Goal: Task Accomplishment & Management: Use online tool/utility

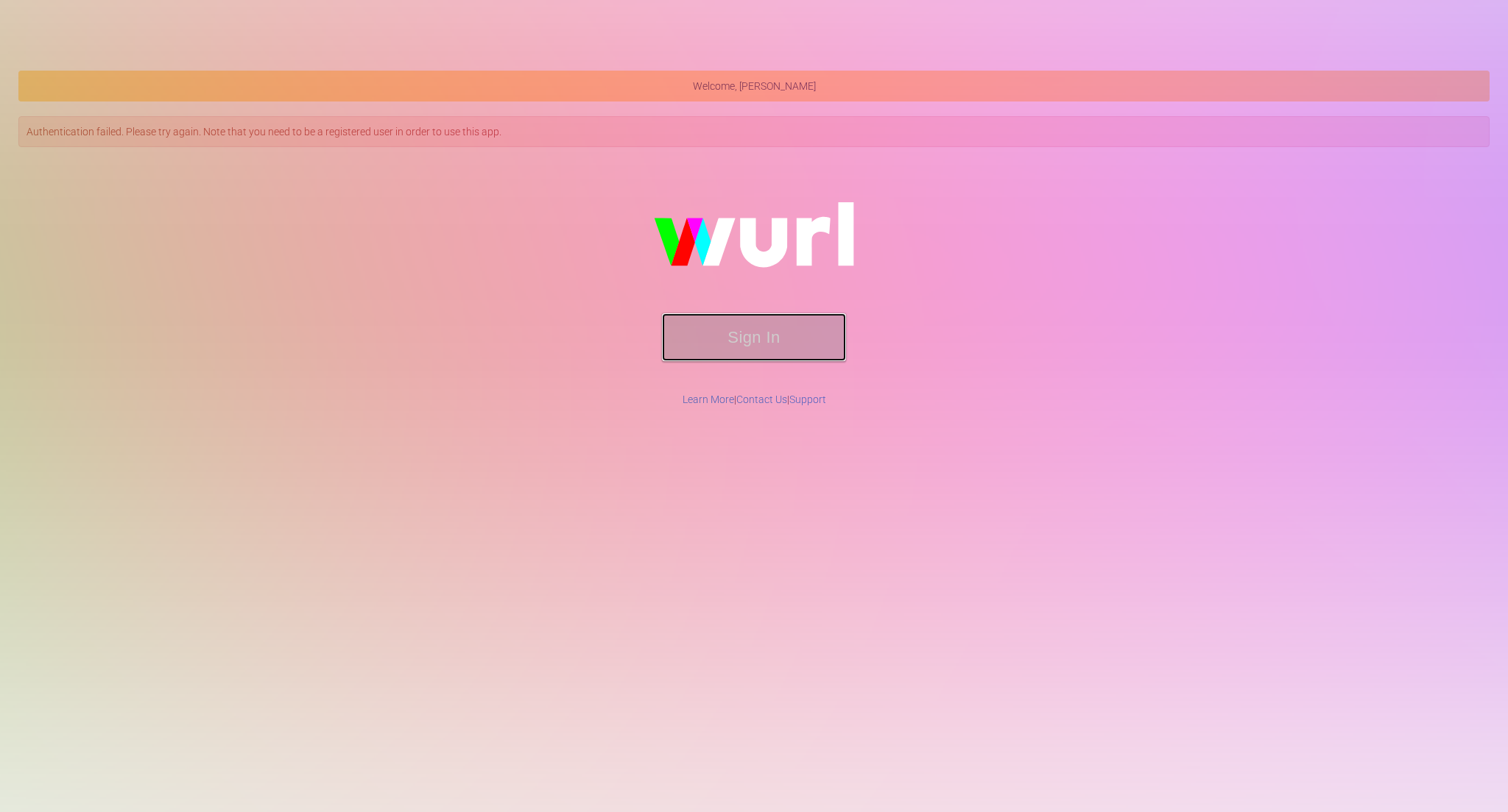
click at [739, 346] on button "Sign In" at bounding box center [753, 337] width 184 height 48
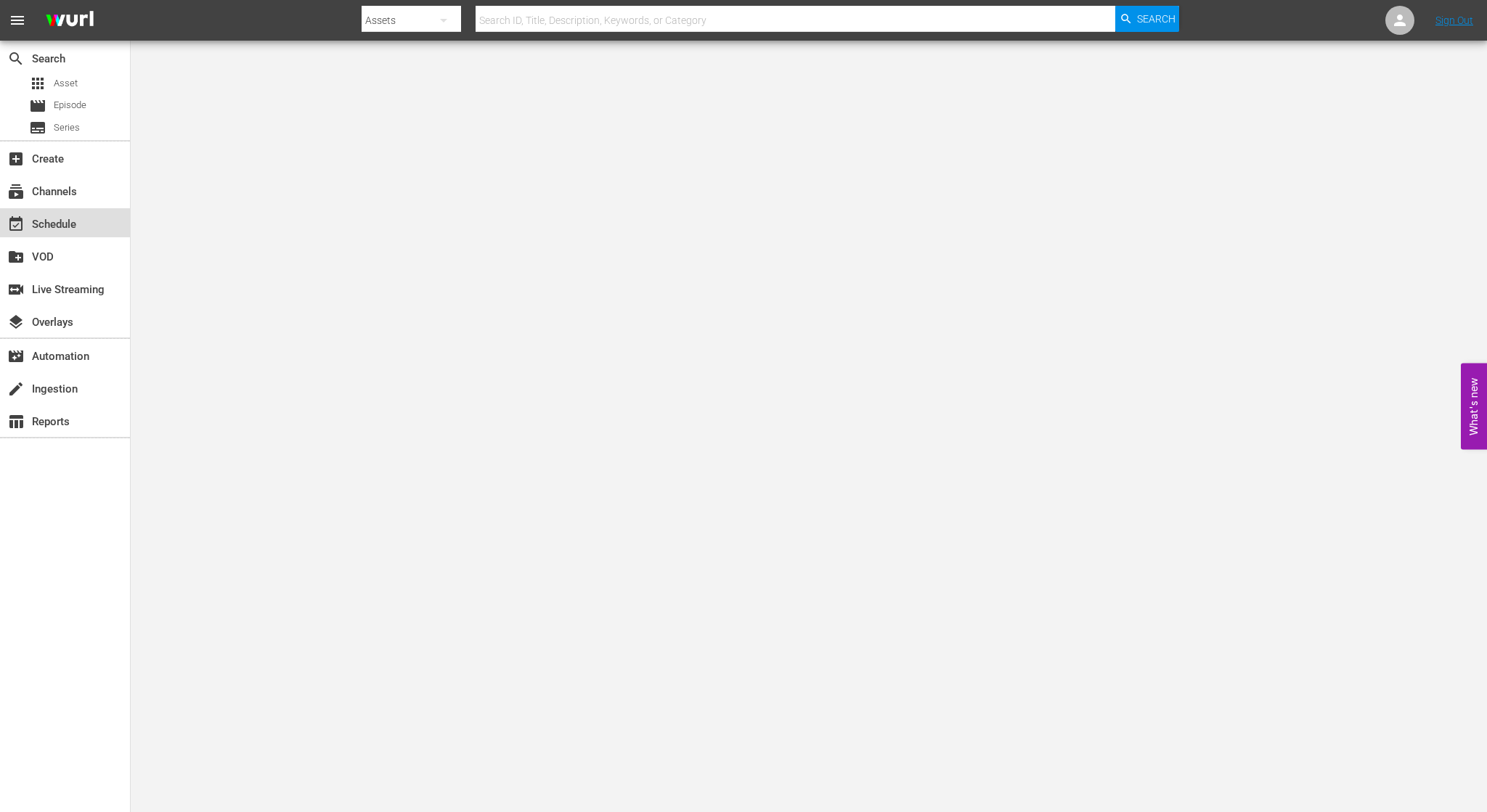
click at [32, 234] on div "event_available Schedule" at bounding box center [64, 223] width 130 height 29
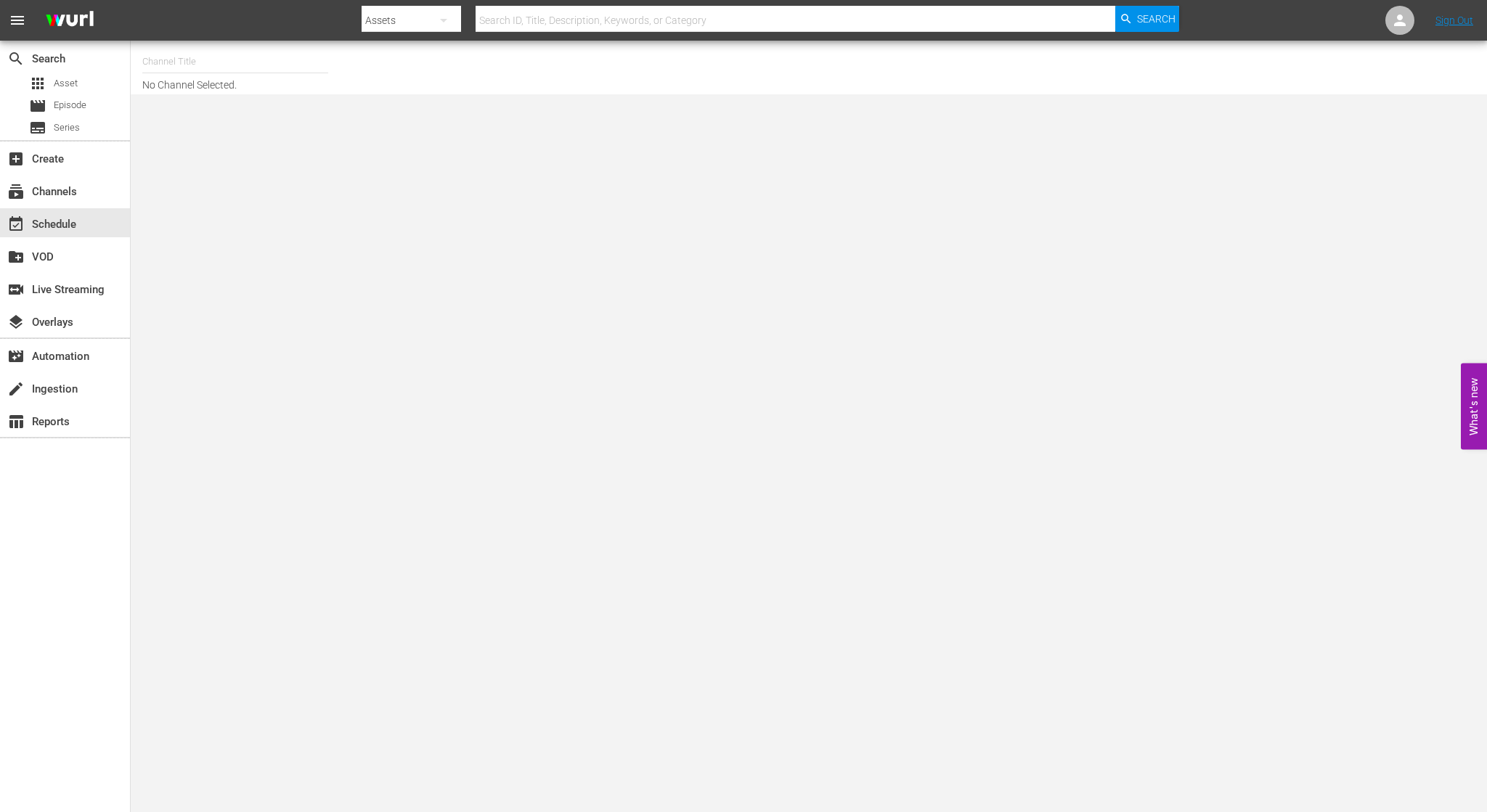
click at [194, 63] on input "text" at bounding box center [236, 62] width 186 height 35
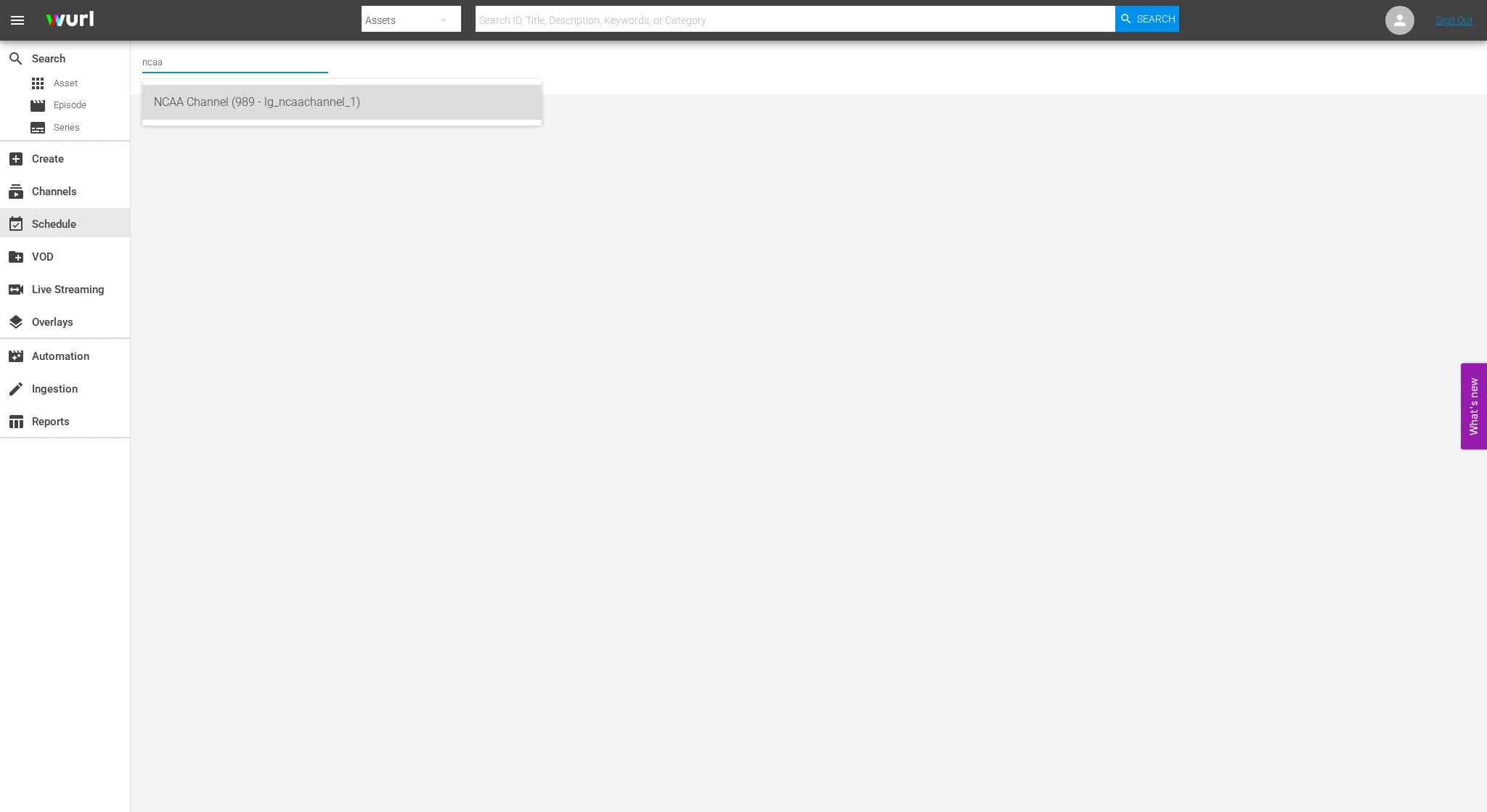
click at [236, 103] on div "NCAA Channel (989 - lg_ncaachannel_1)" at bounding box center [342, 102] width 376 height 35
type input "NCAA Channel (989 - lg_ncaachannel_1)"
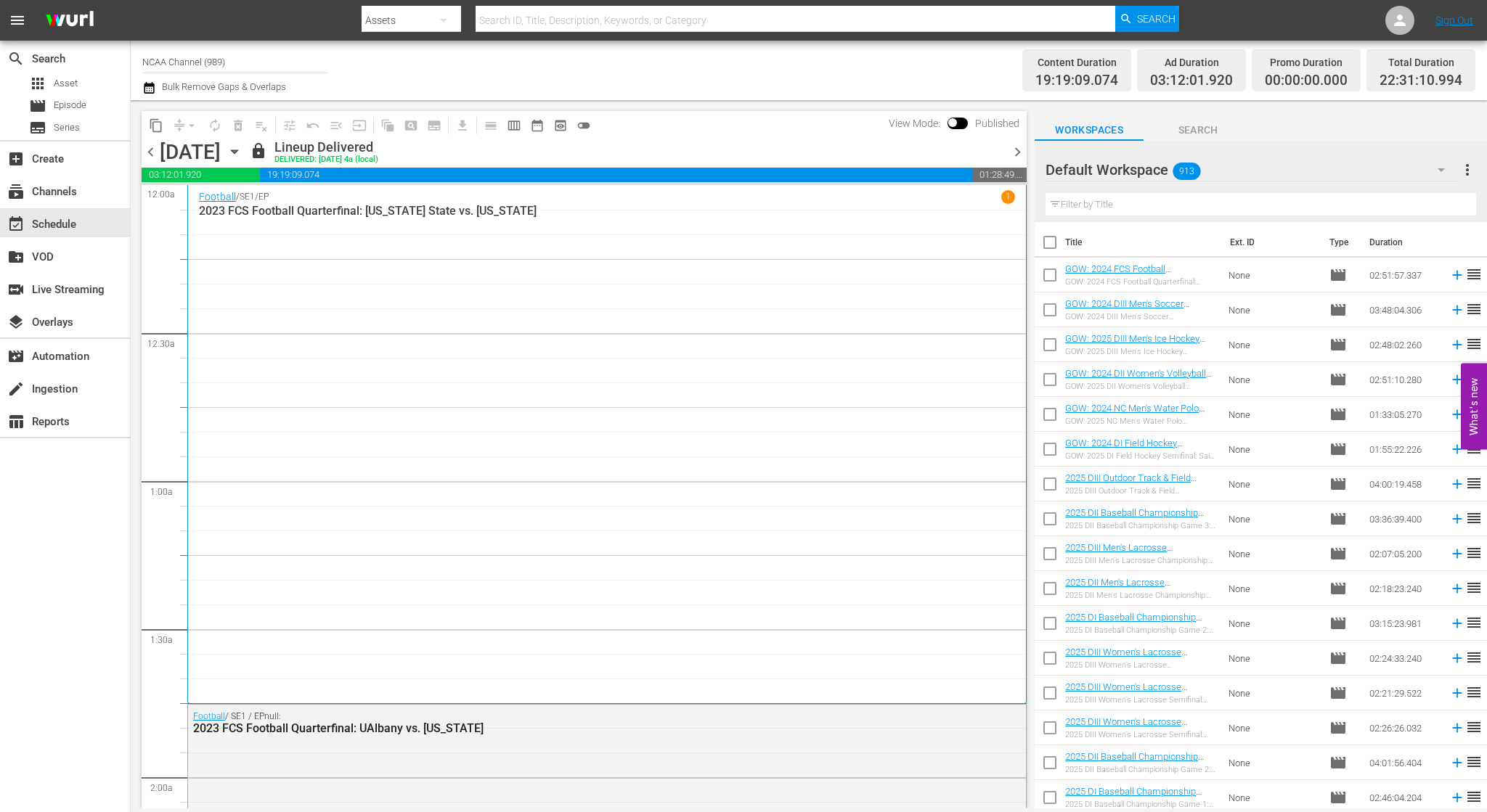
click at [242, 153] on icon "button" at bounding box center [235, 151] width 16 height 16
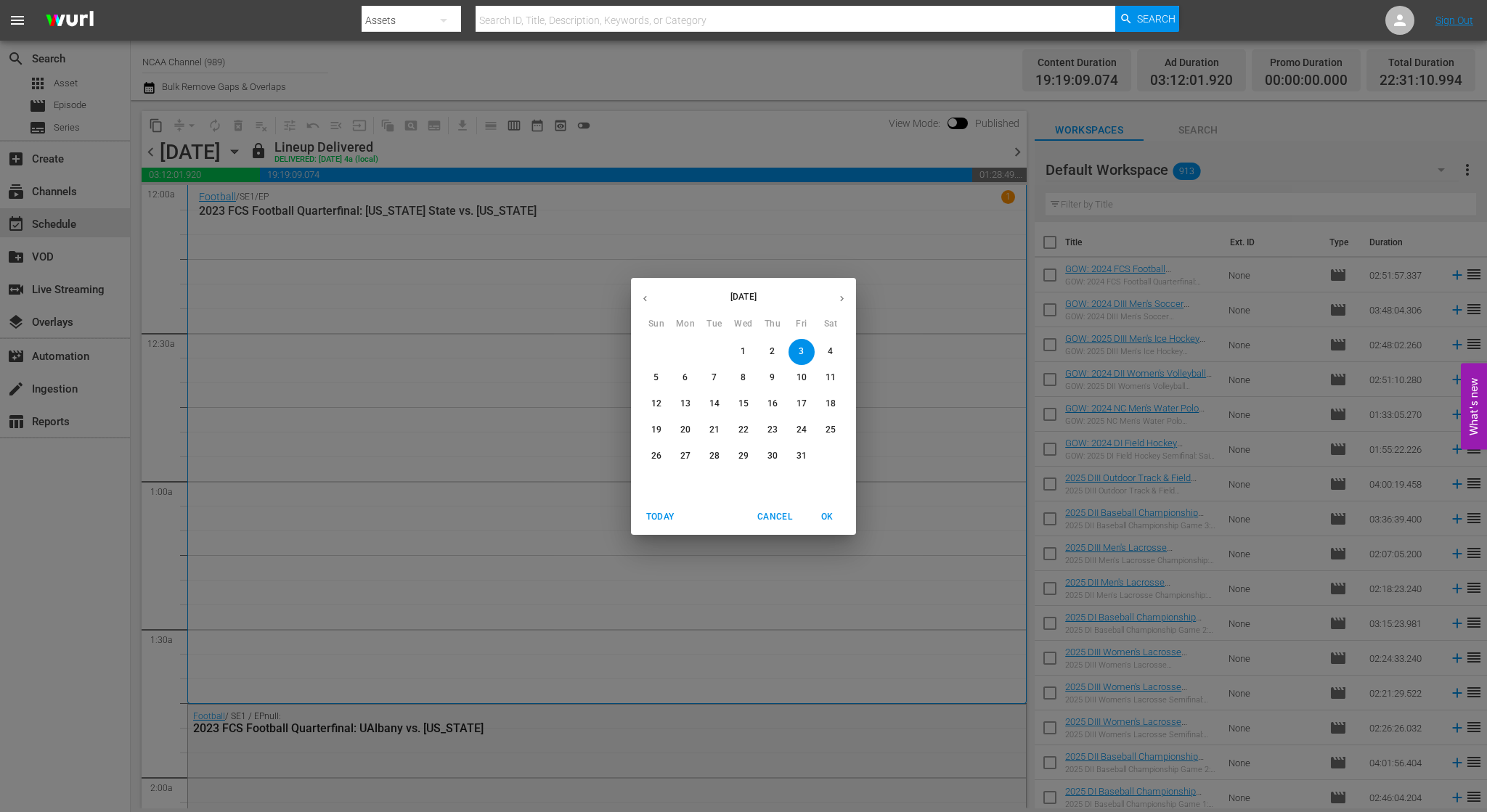
click at [773, 378] on p "9" at bounding box center [772, 377] width 5 height 12
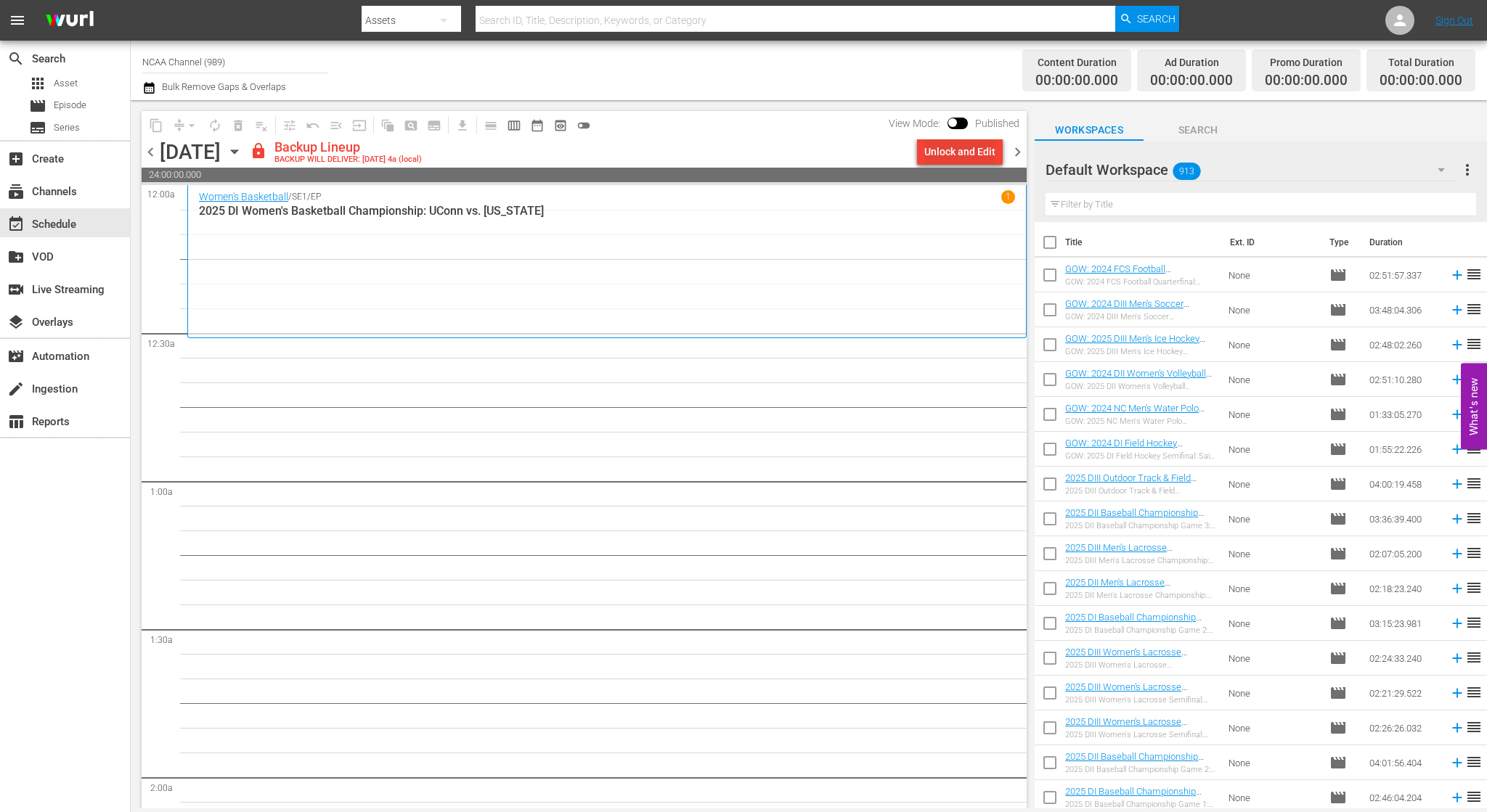
click at [980, 153] on div "Unlock and Edit" at bounding box center [959, 151] width 71 height 26
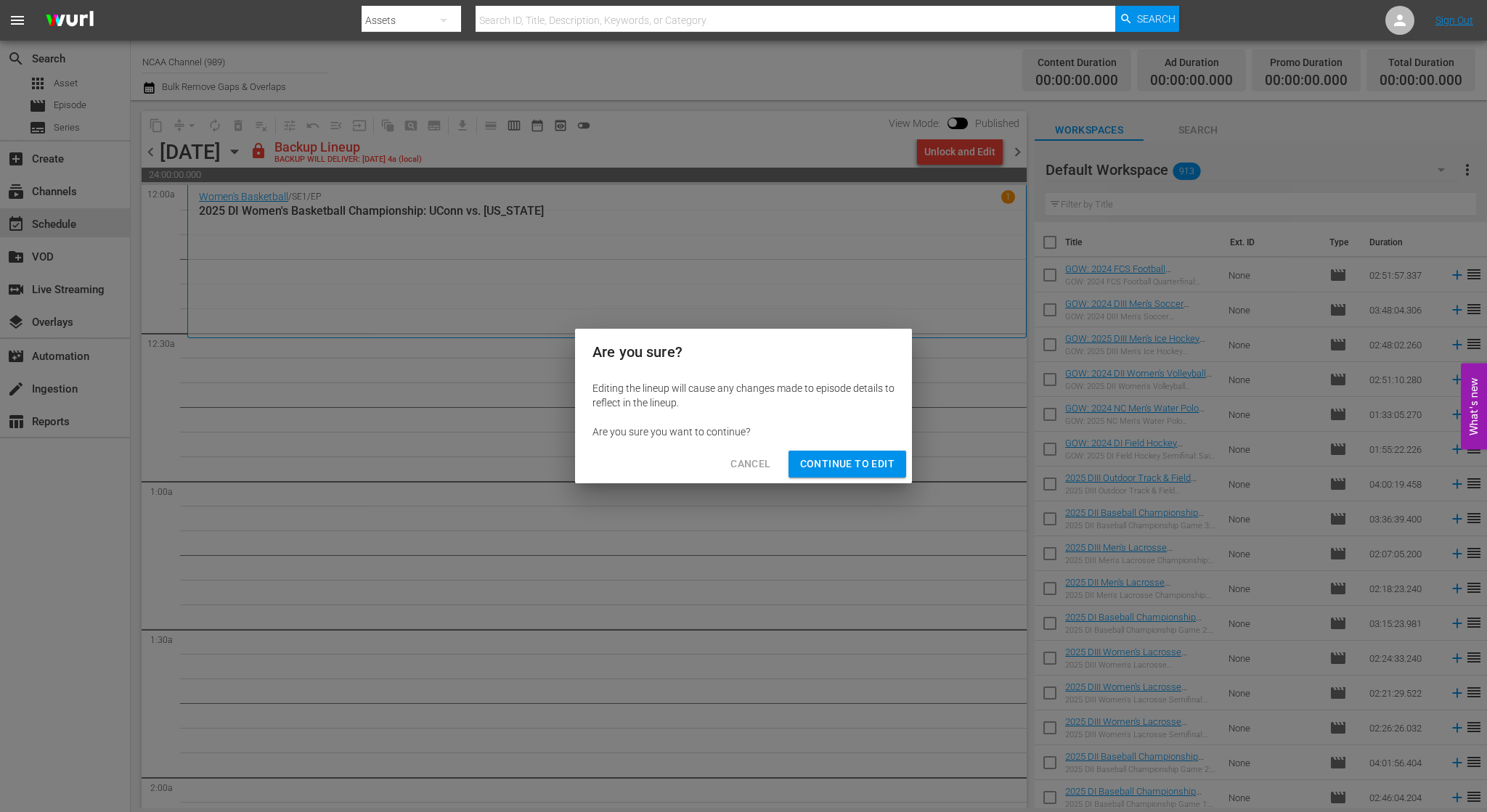
click at [842, 464] on span "Continue to Edit" at bounding box center [848, 464] width 95 height 18
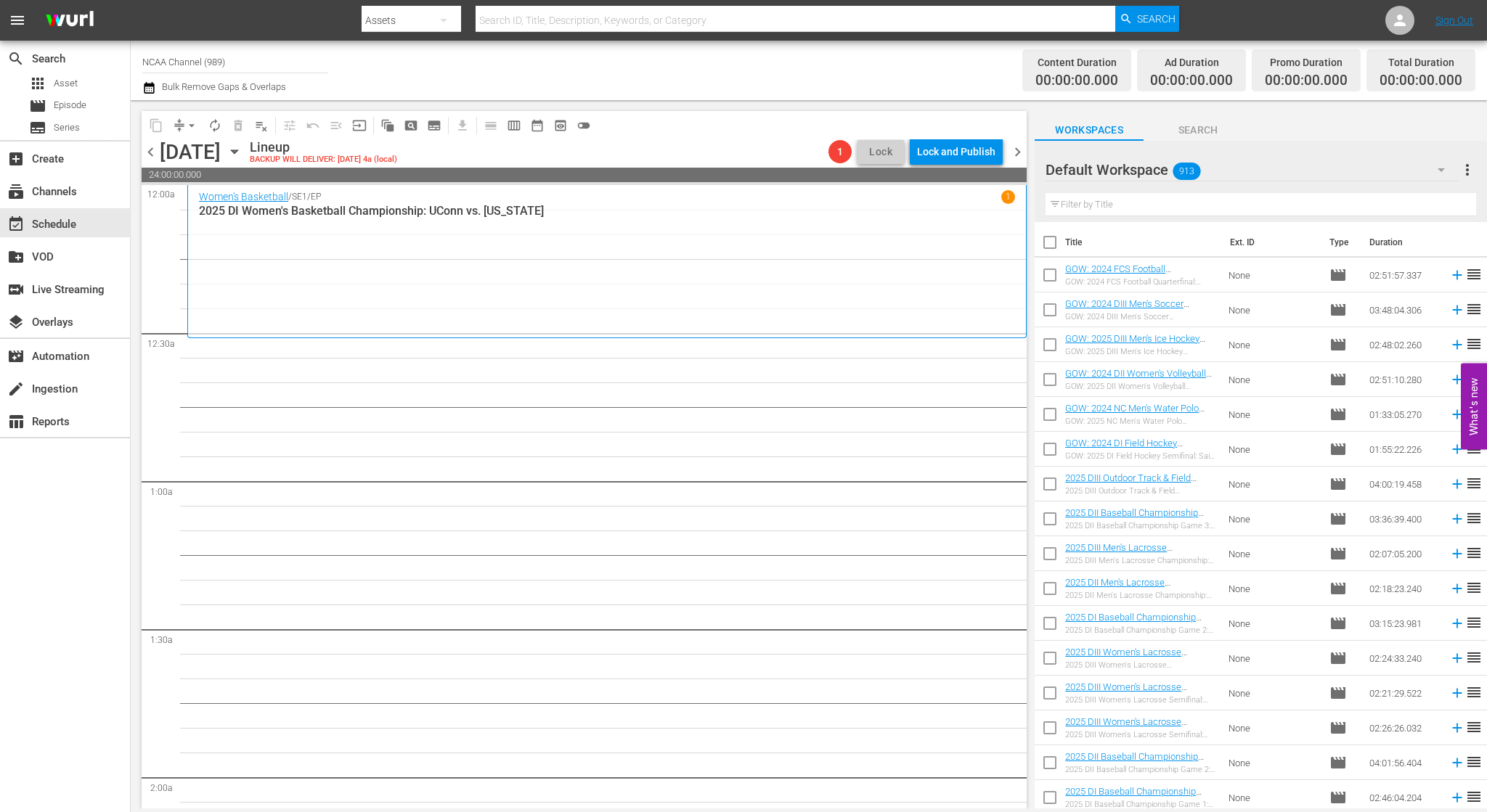
click at [1019, 147] on span "chevron_right" at bounding box center [1017, 151] width 18 height 18
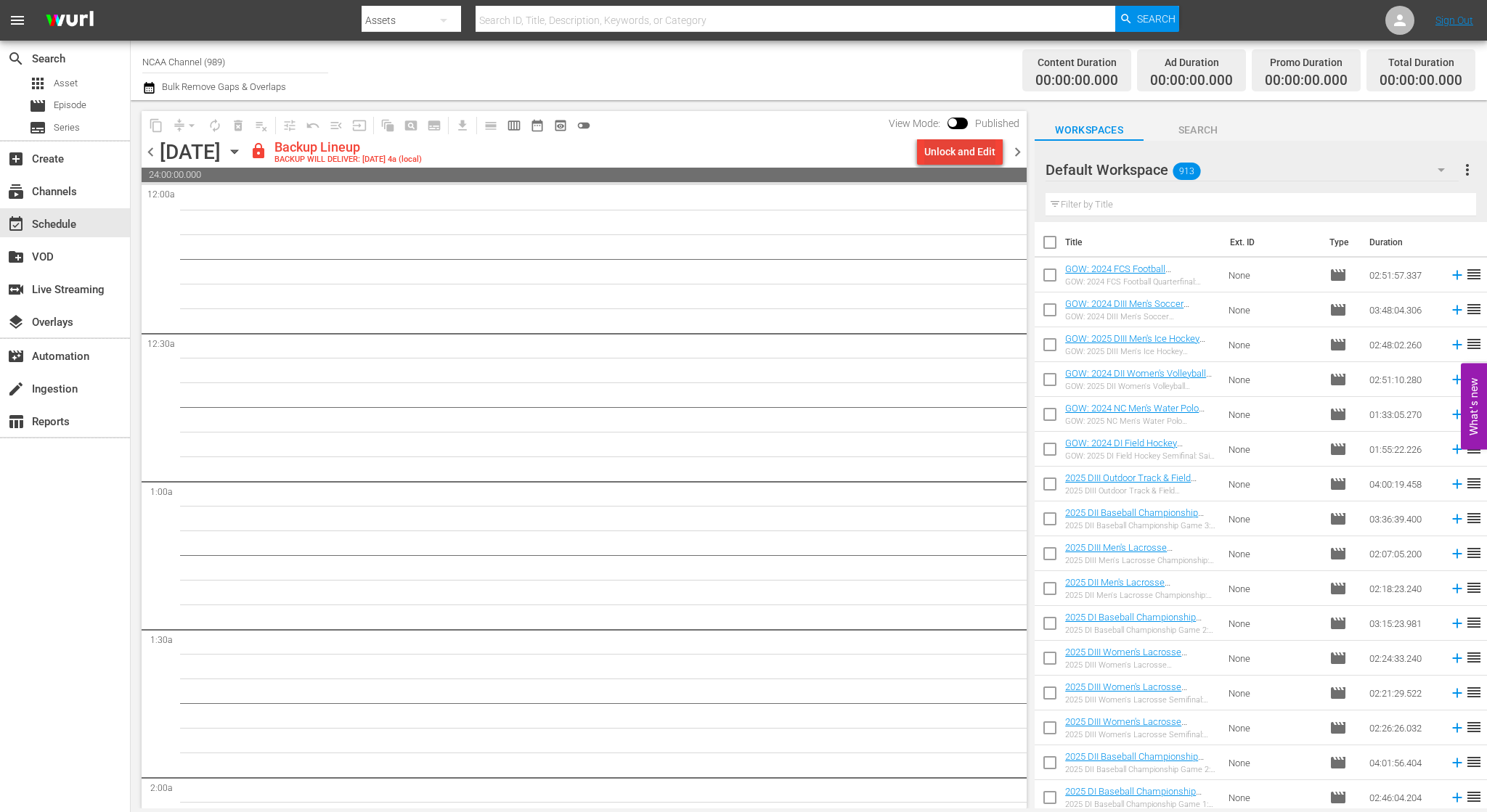
click at [950, 152] on div "Unlock and Edit" at bounding box center [959, 151] width 71 height 26
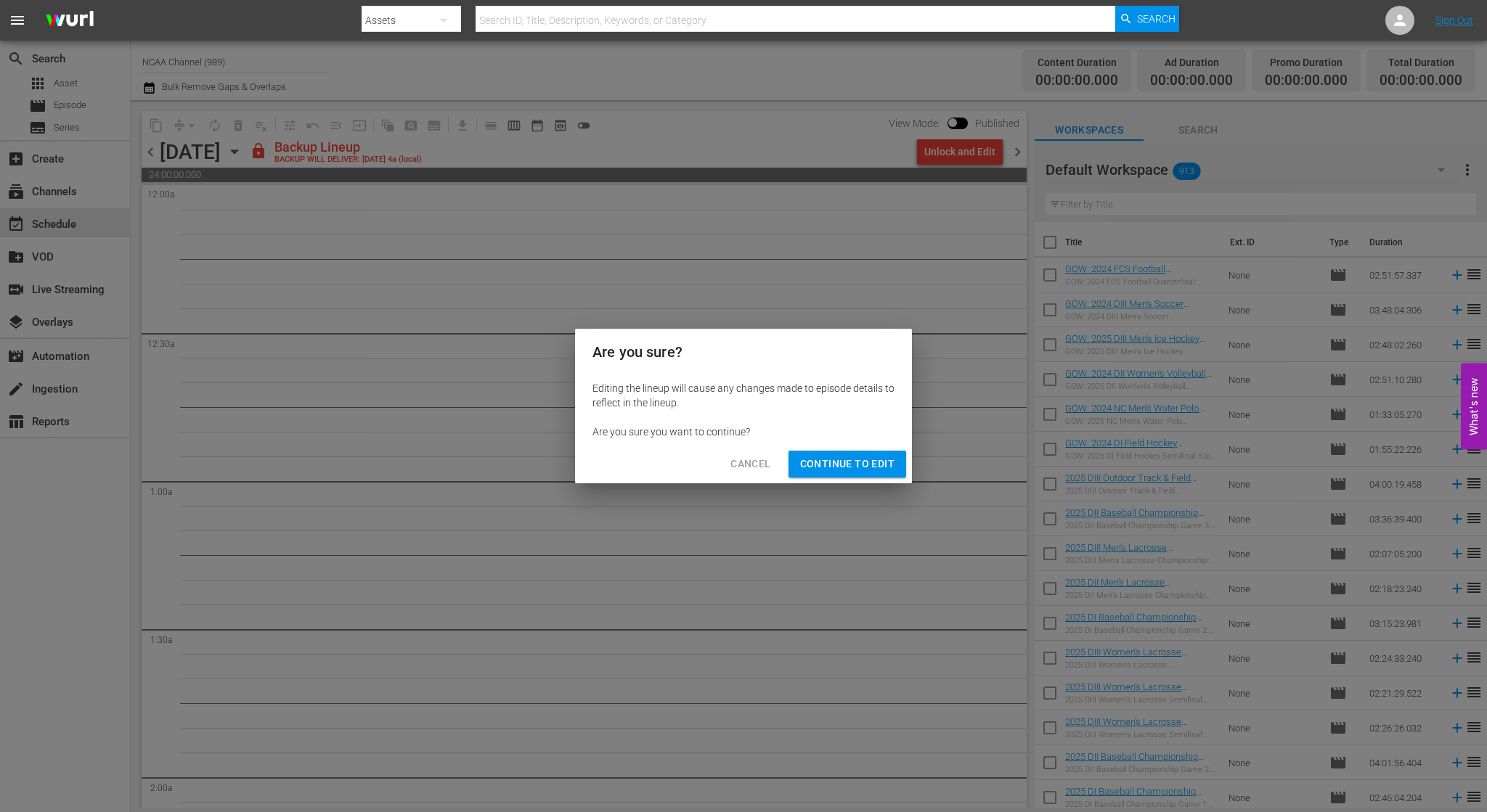
click at [846, 466] on span "Continue to Edit" at bounding box center [848, 464] width 95 height 18
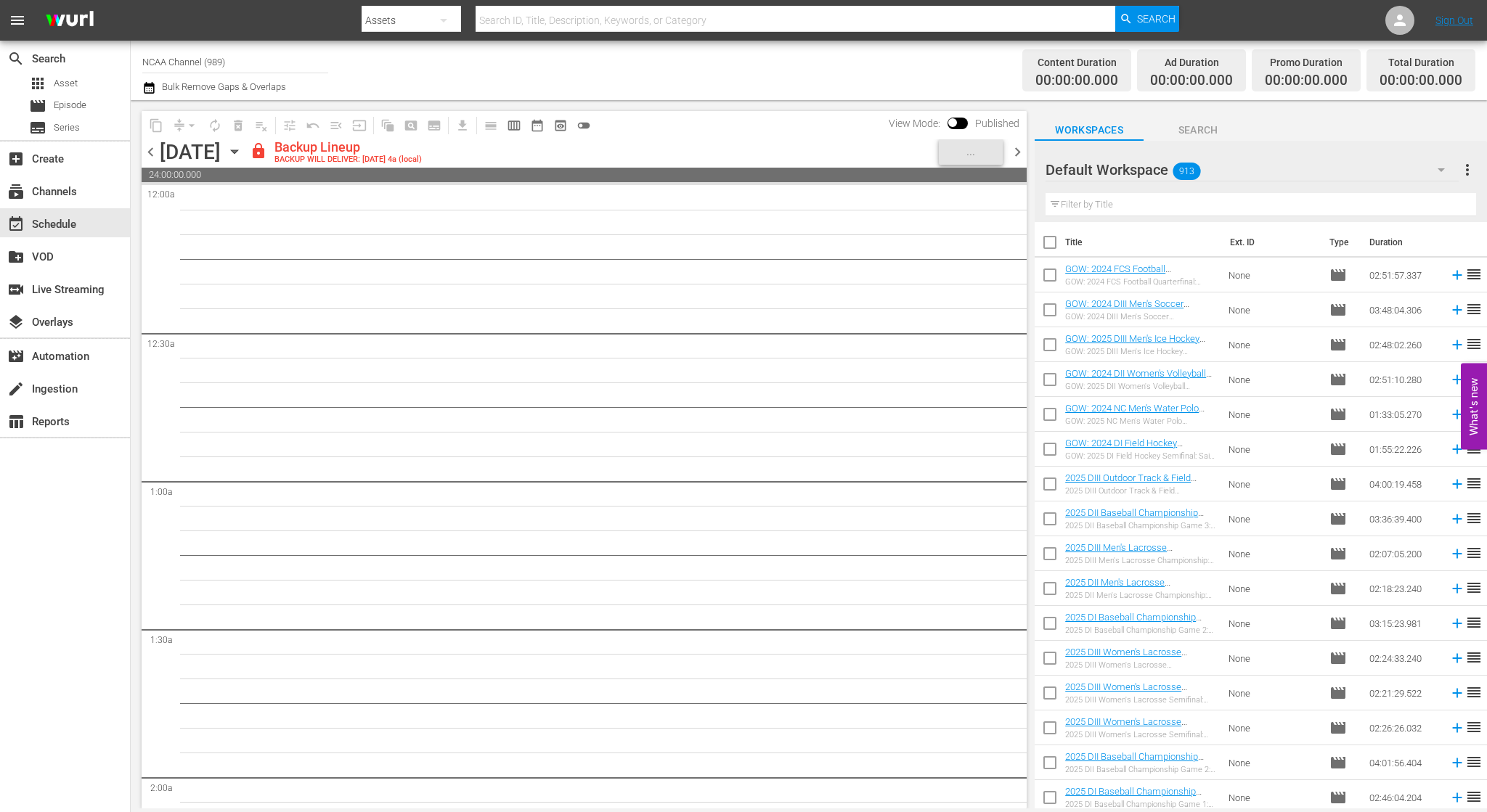
click at [1019, 154] on span "chevron_right" at bounding box center [1017, 151] width 18 height 18
click at [156, 159] on span "chevron_left" at bounding box center [150, 151] width 18 height 18
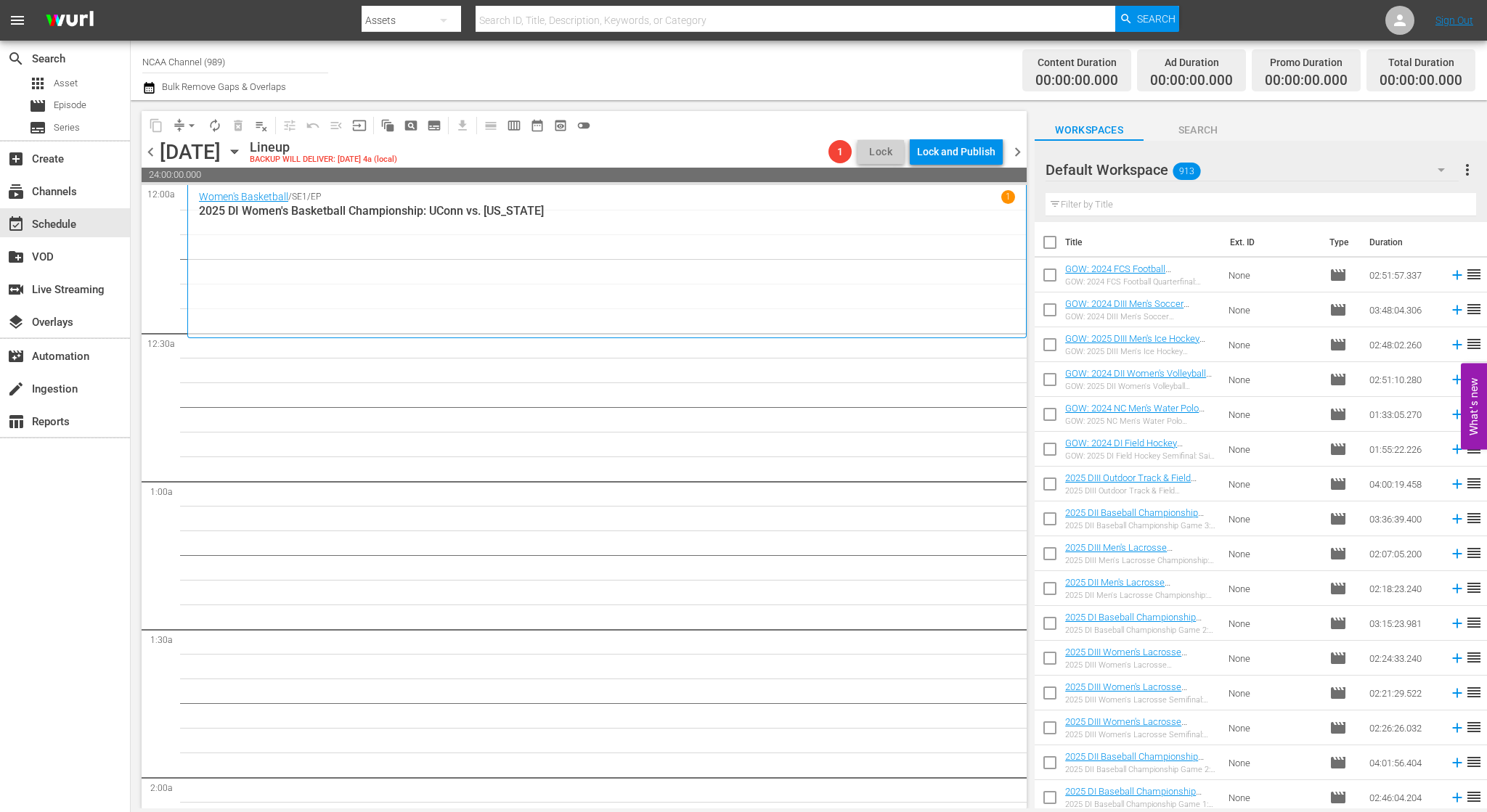
click at [1112, 198] on input "text" at bounding box center [1260, 205] width 431 height 23
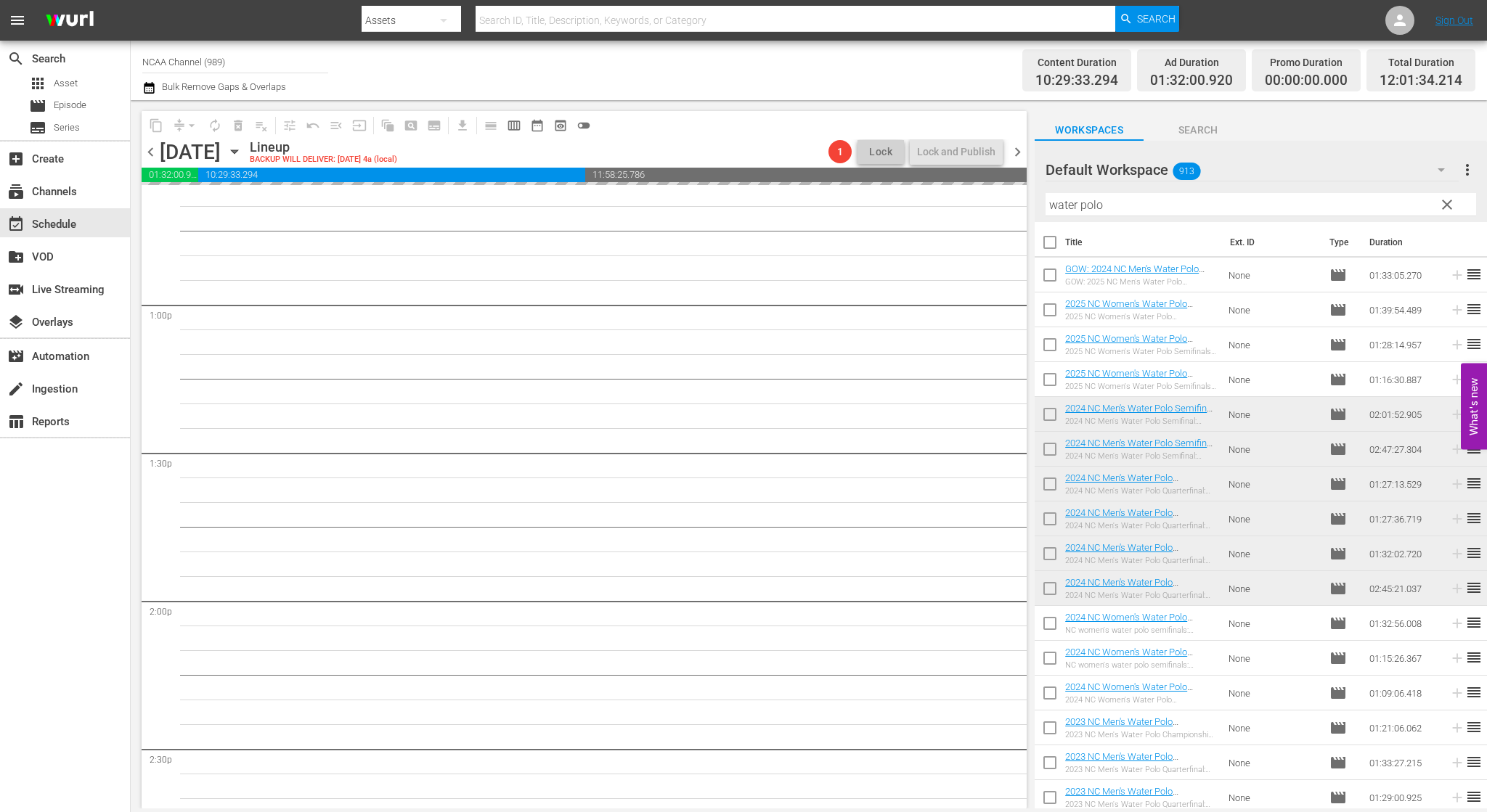
scroll to position [3774, 0]
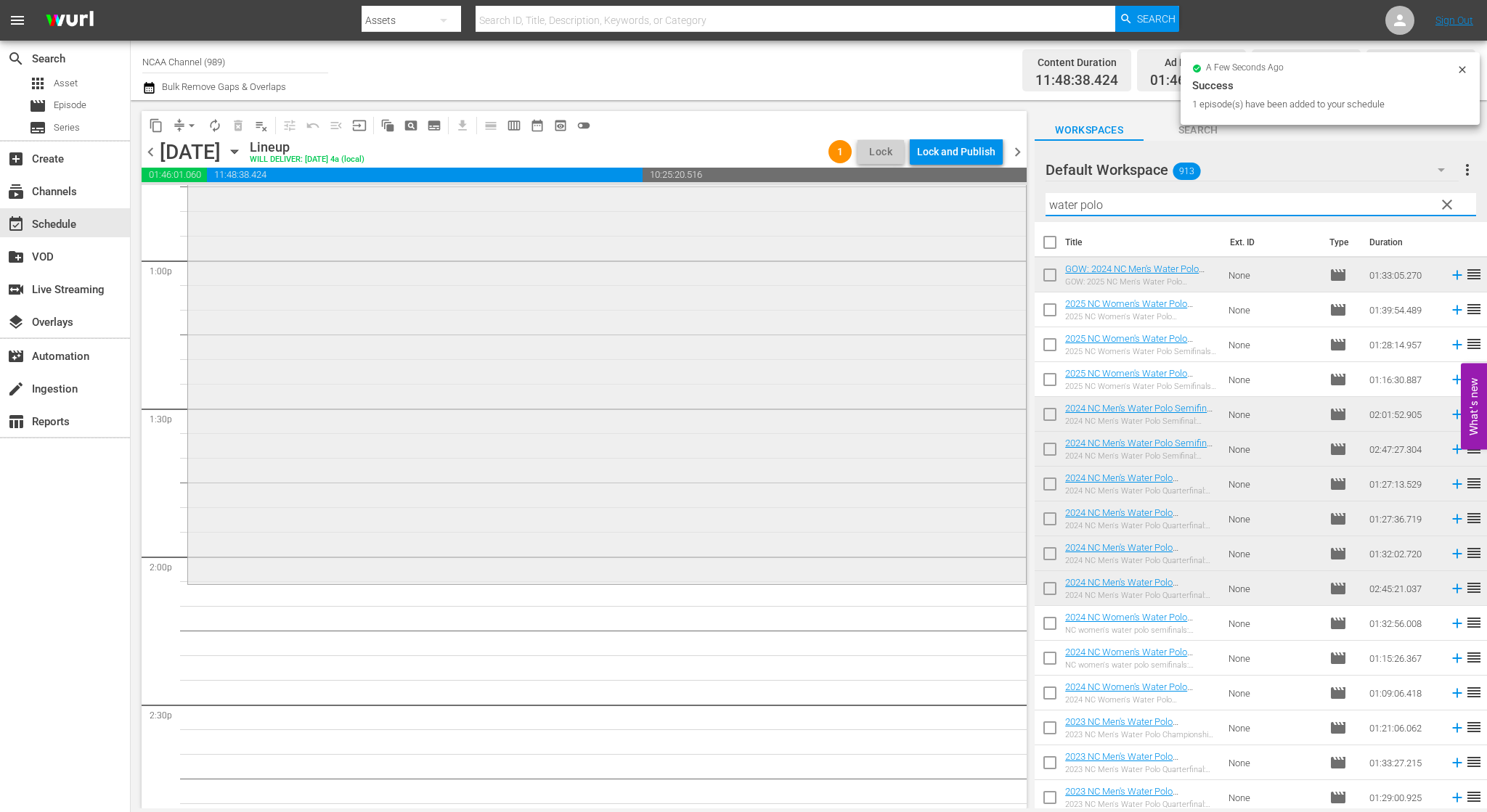
drag, startPoint x: 1123, startPoint y: 202, endPoint x: 848, endPoint y: 229, distance: 276.3
click at [848, 229] on div "content_copy compress arrow_drop_down autorenew_outlined delete_forever_outline…" at bounding box center [809, 455] width 1356 height 708
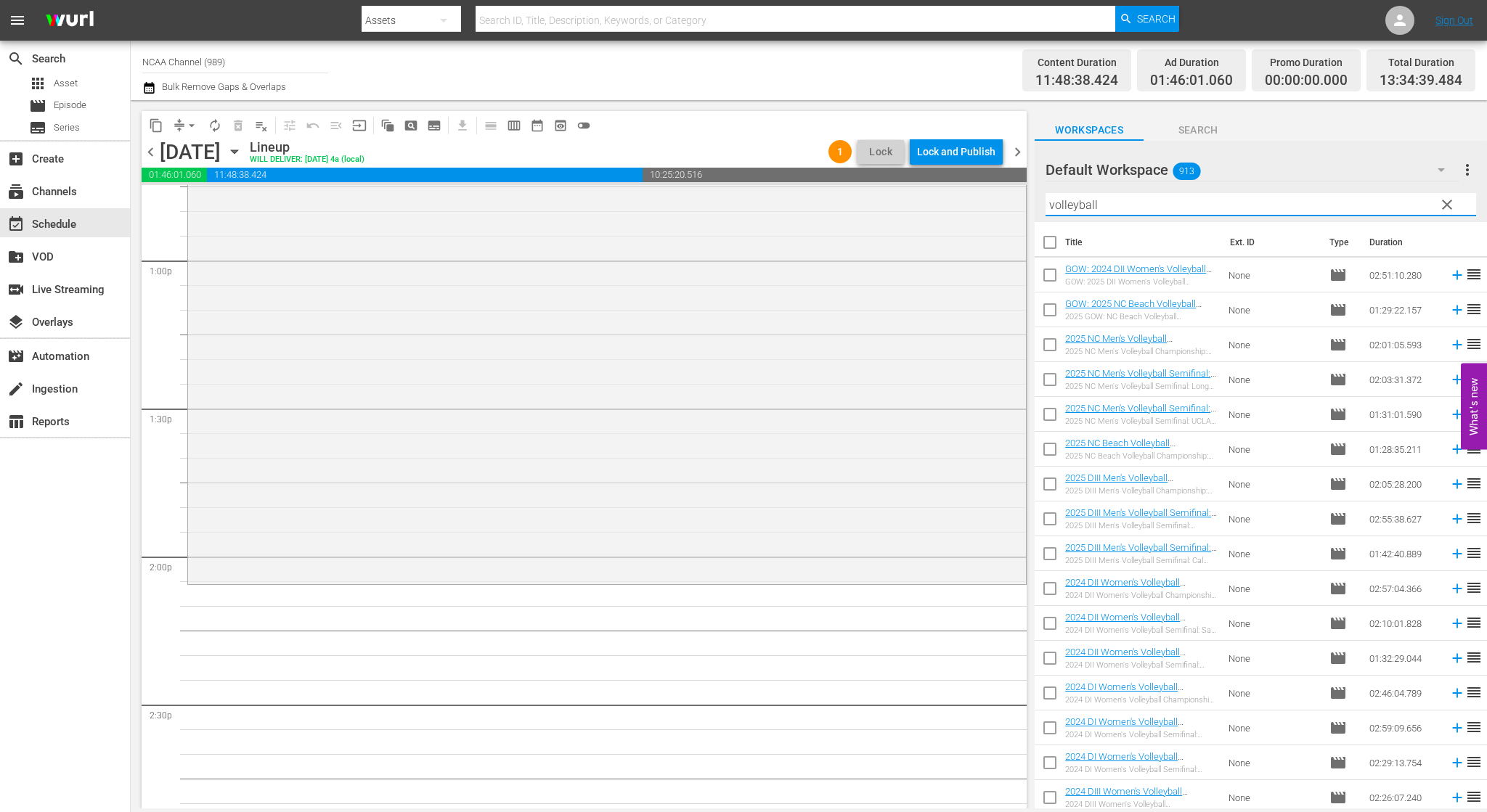
drag, startPoint x: 1121, startPoint y: 209, endPoint x: 691, endPoint y: 160, distance: 432.8
click at [703, 159] on div "content_copy compress arrow_drop_down autorenew_outlined delete_forever_outline…" at bounding box center [809, 455] width 1356 height 708
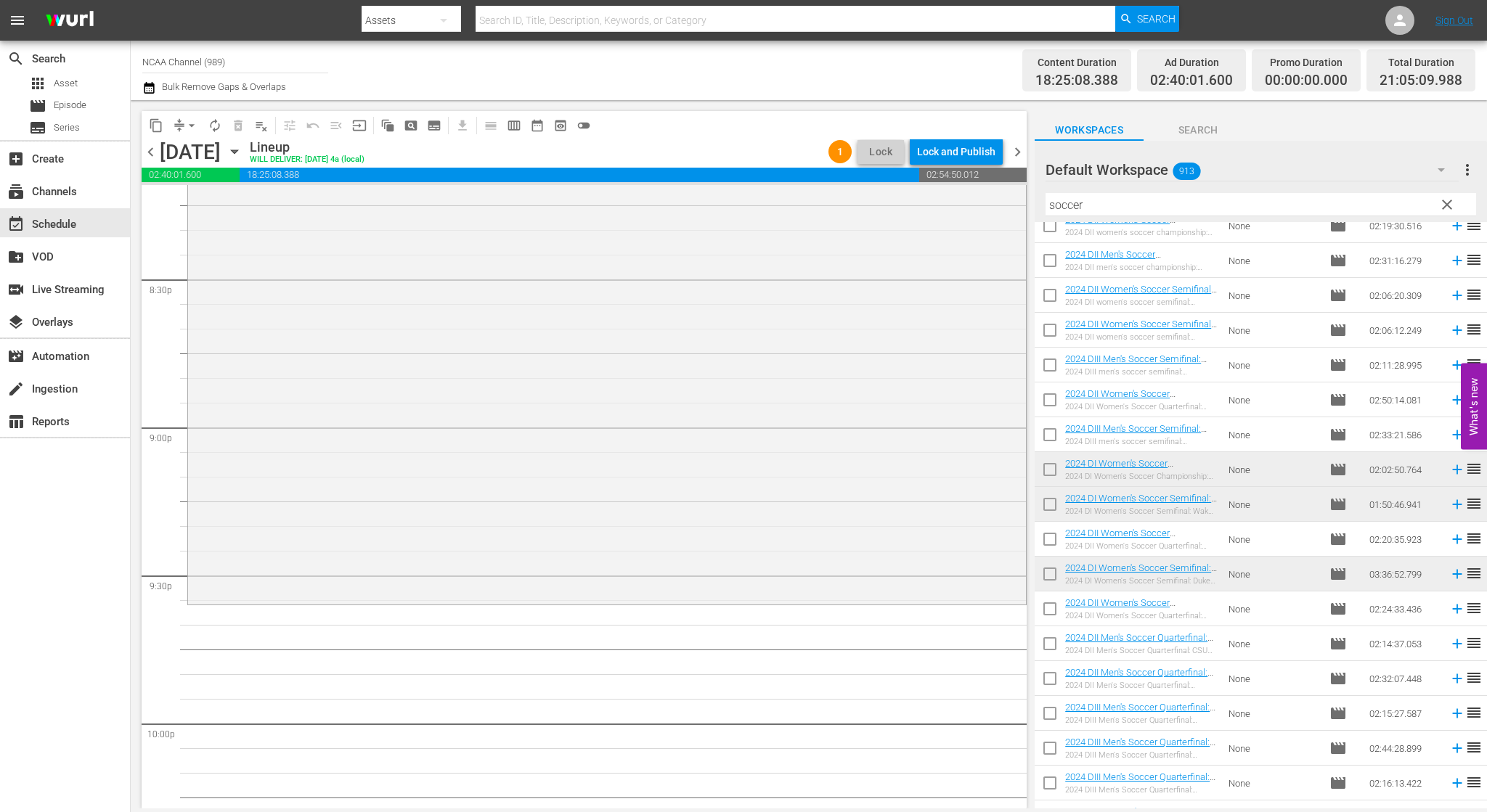
scroll to position [5974, 0]
drag, startPoint x: 998, startPoint y: 214, endPoint x: 950, endPoint y: 215, distance: 48.0
click at [952, 215] on div "content_copy compress arrow_drop_down autorenew_outlined delete_forever_outline…" at bounding box center [809, 455] width 1356 height 708
click at [1102, 211] on input "soccer" at bounding box center [1260, 205] width 431 height 23
drag, startPoint x: 1109, startPoint y: 206, endPoint x: 870, endPoint y: 208, distance: 239.0
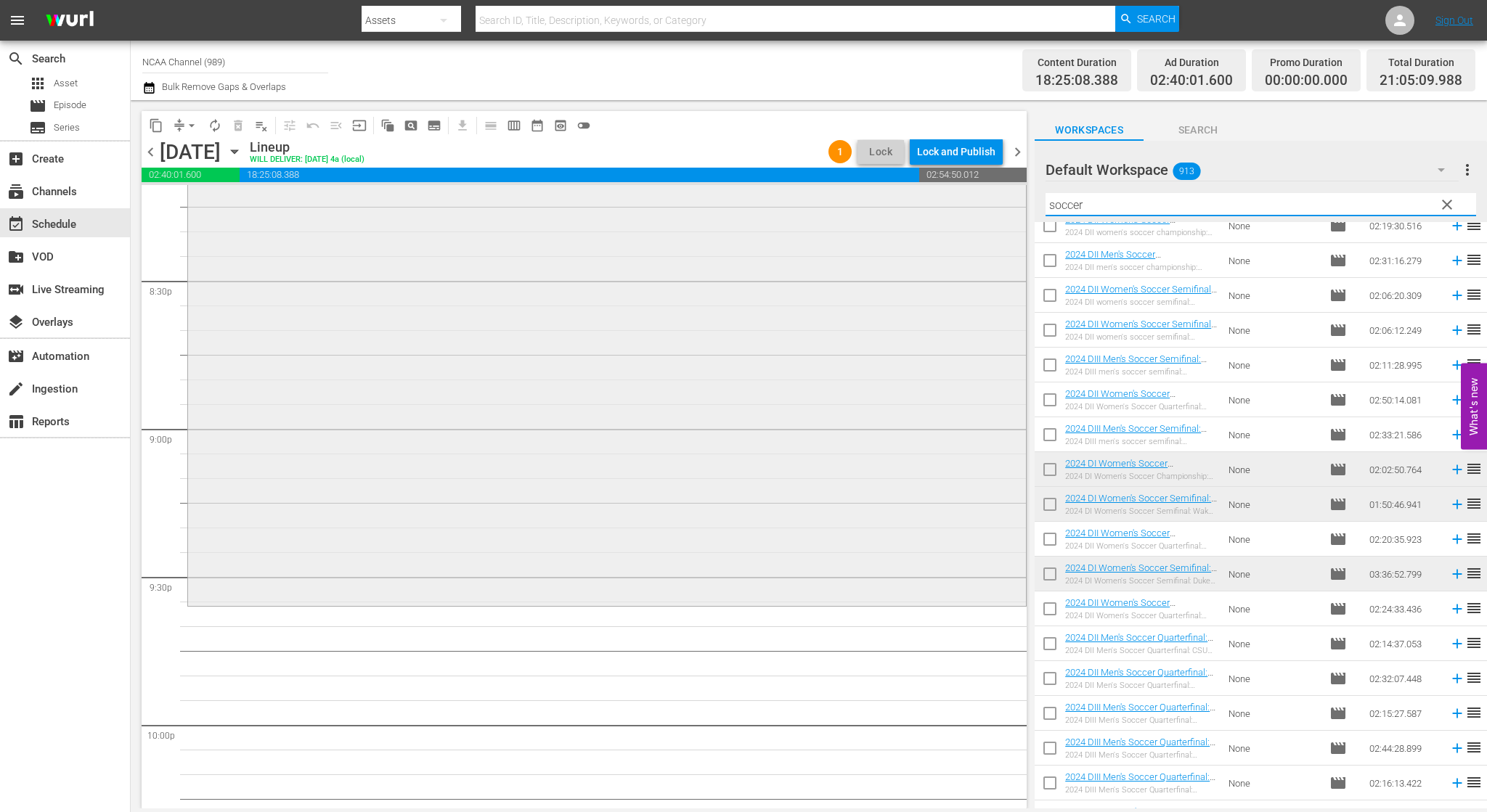
click at [870, 208] on div "content_copy compress arrow_drop_down autorenew_outlined delete_forever_outline…" at bounding box center [809, 455] width 1356 height 708
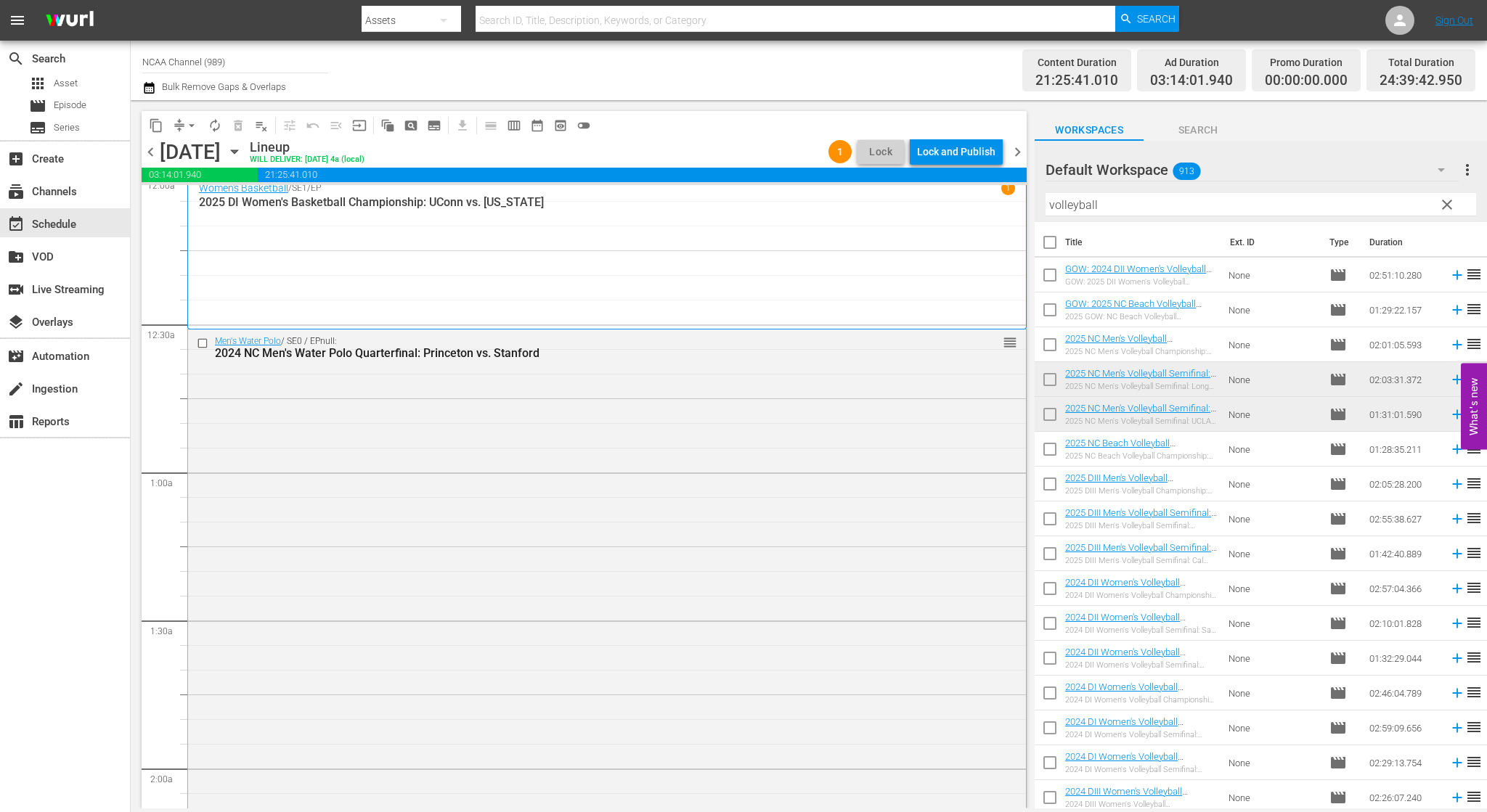
scroll to position [0, 0]
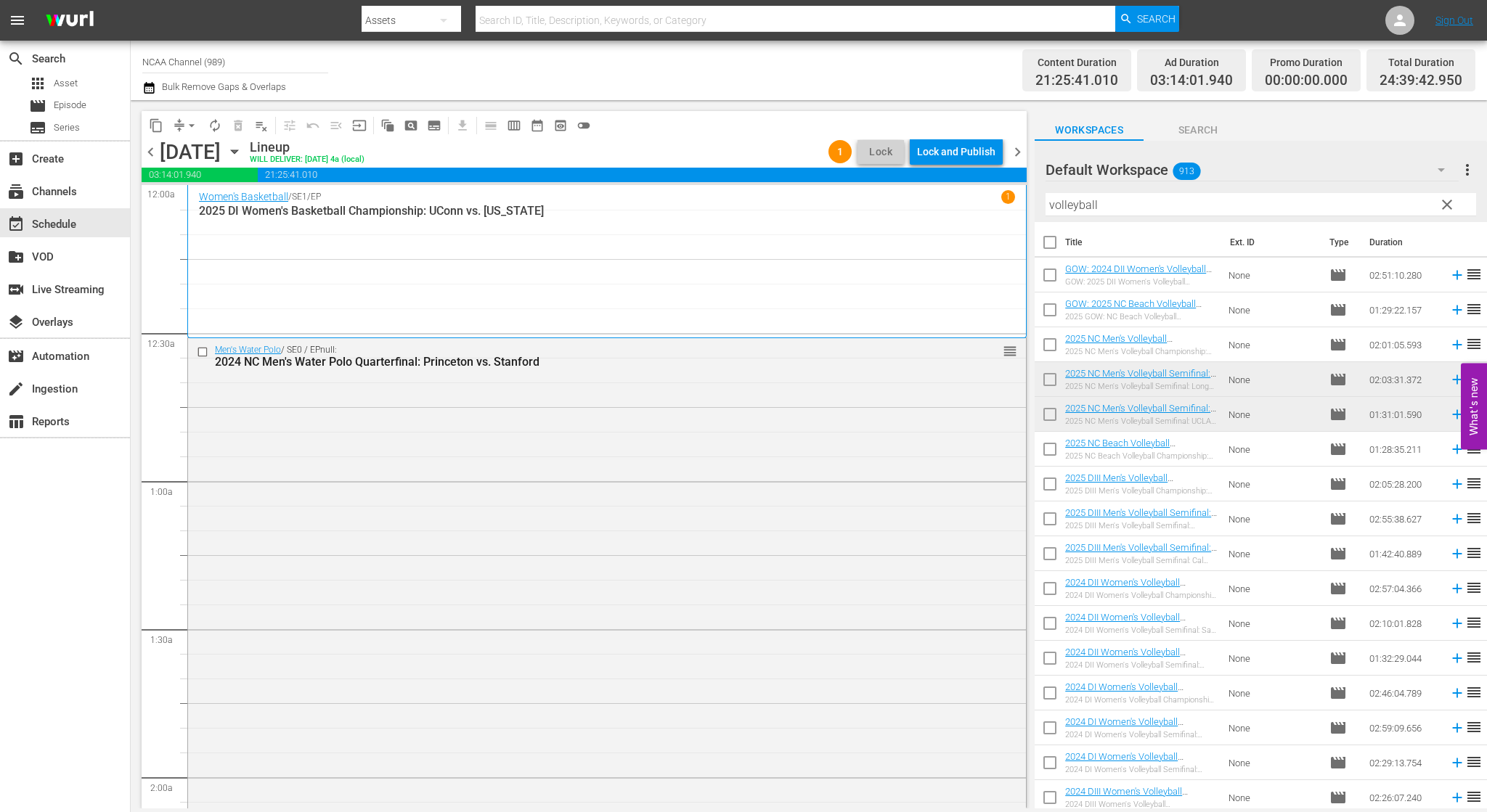
click at [1021, 145] on span "chevron_right" at bounding box center [1017, 151] width 18 height 18
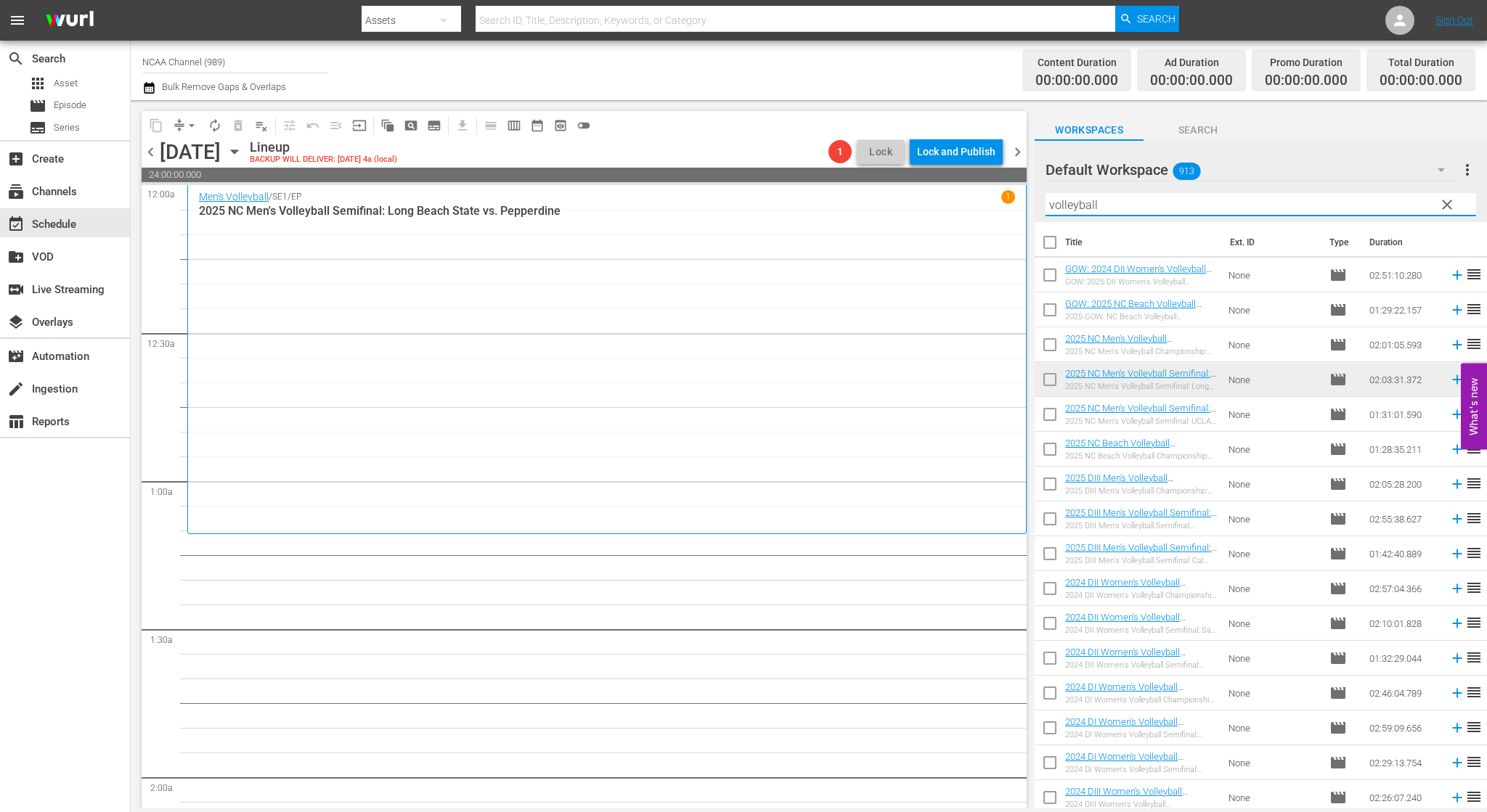
drag, startPoint x: 1118, startPoint y: 202, endPoint x: 900, endPoint y: 186, distance: 218.6
click at [962, 199] on div "content_copy compress arrow_drop_down autorenew_outlined delete_forever_outline…" at bounding box center [809, 455] width 1356 height 708
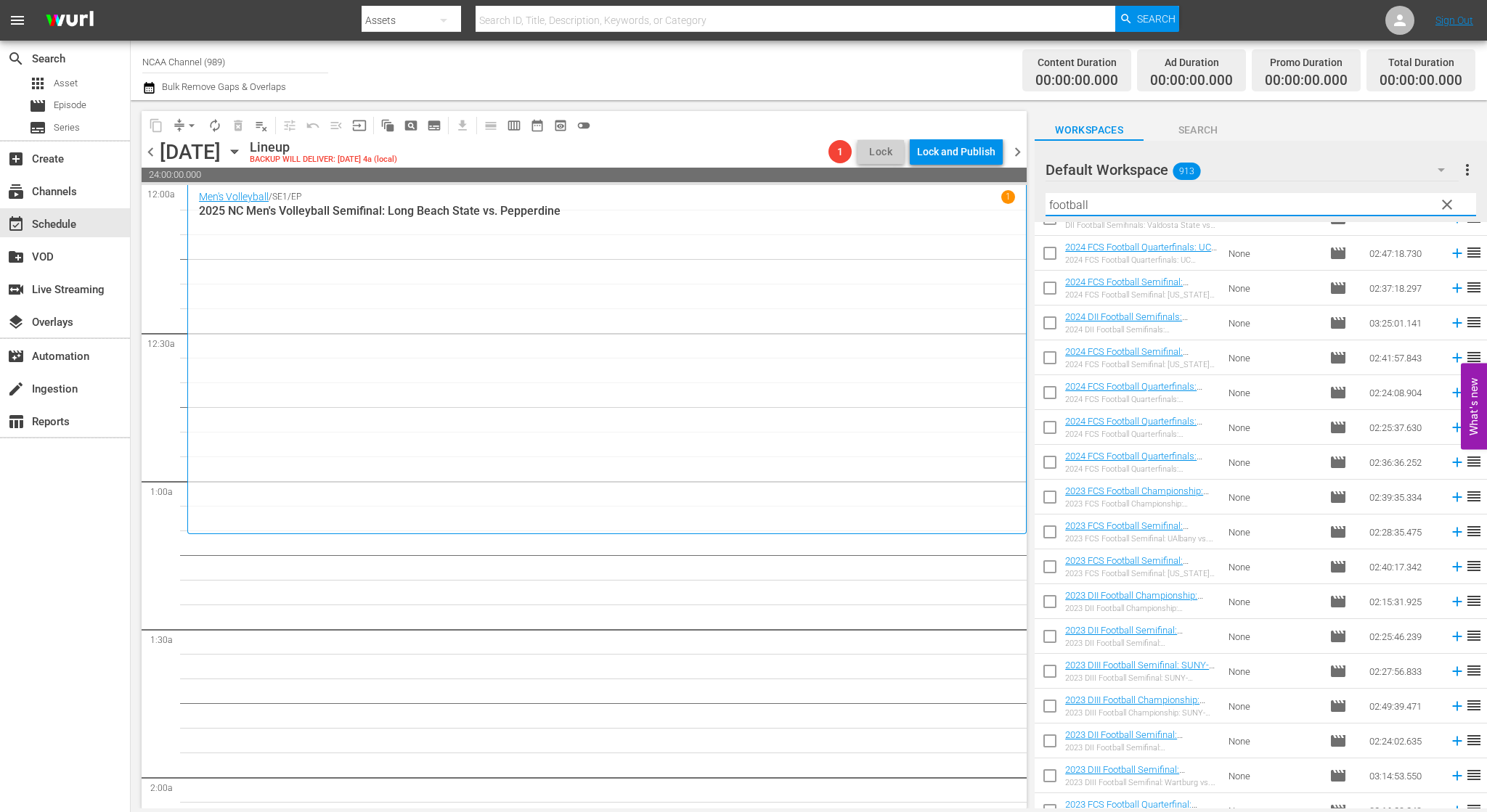
scroll to position [290, 0]
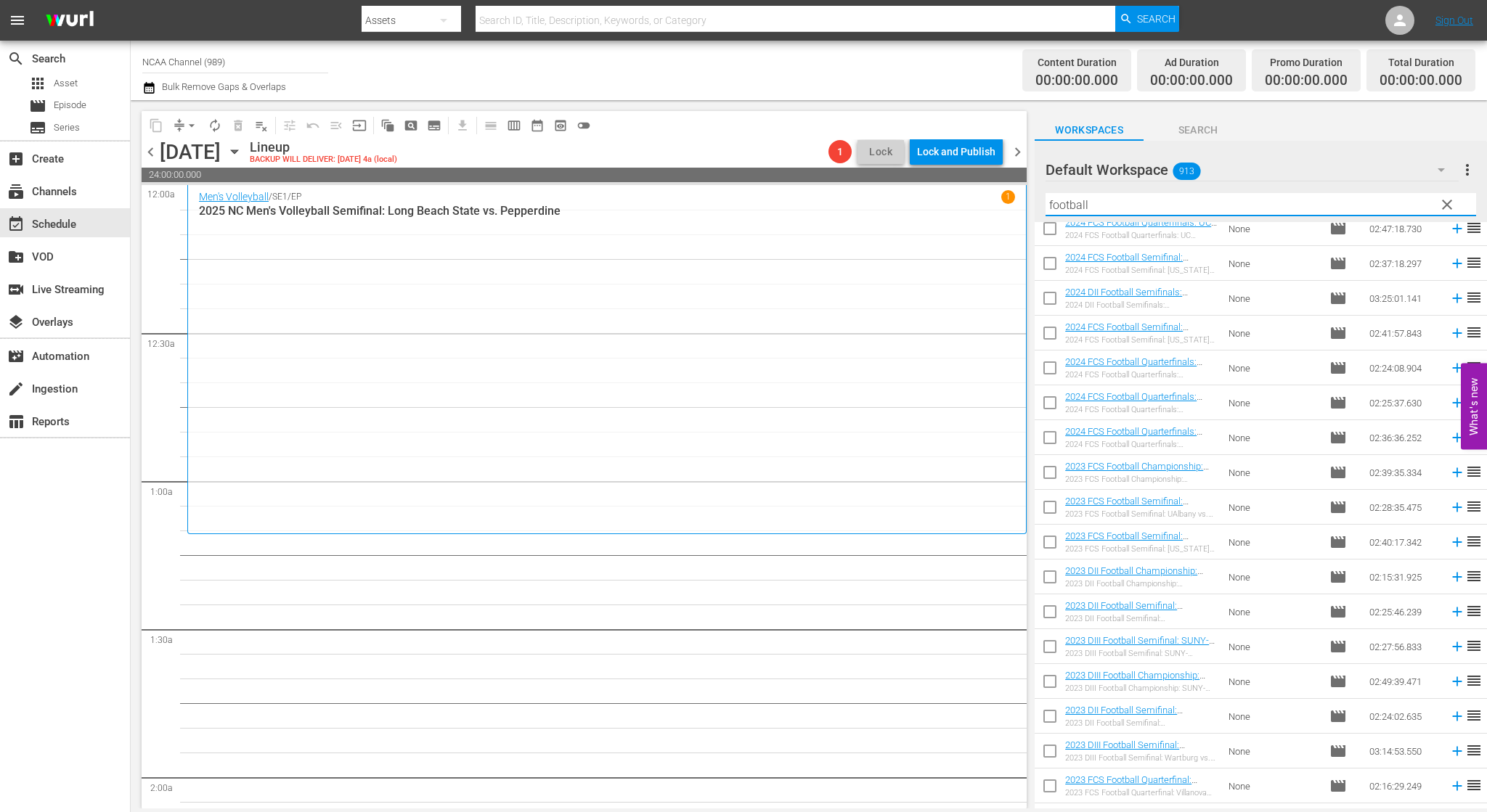
type input "football"
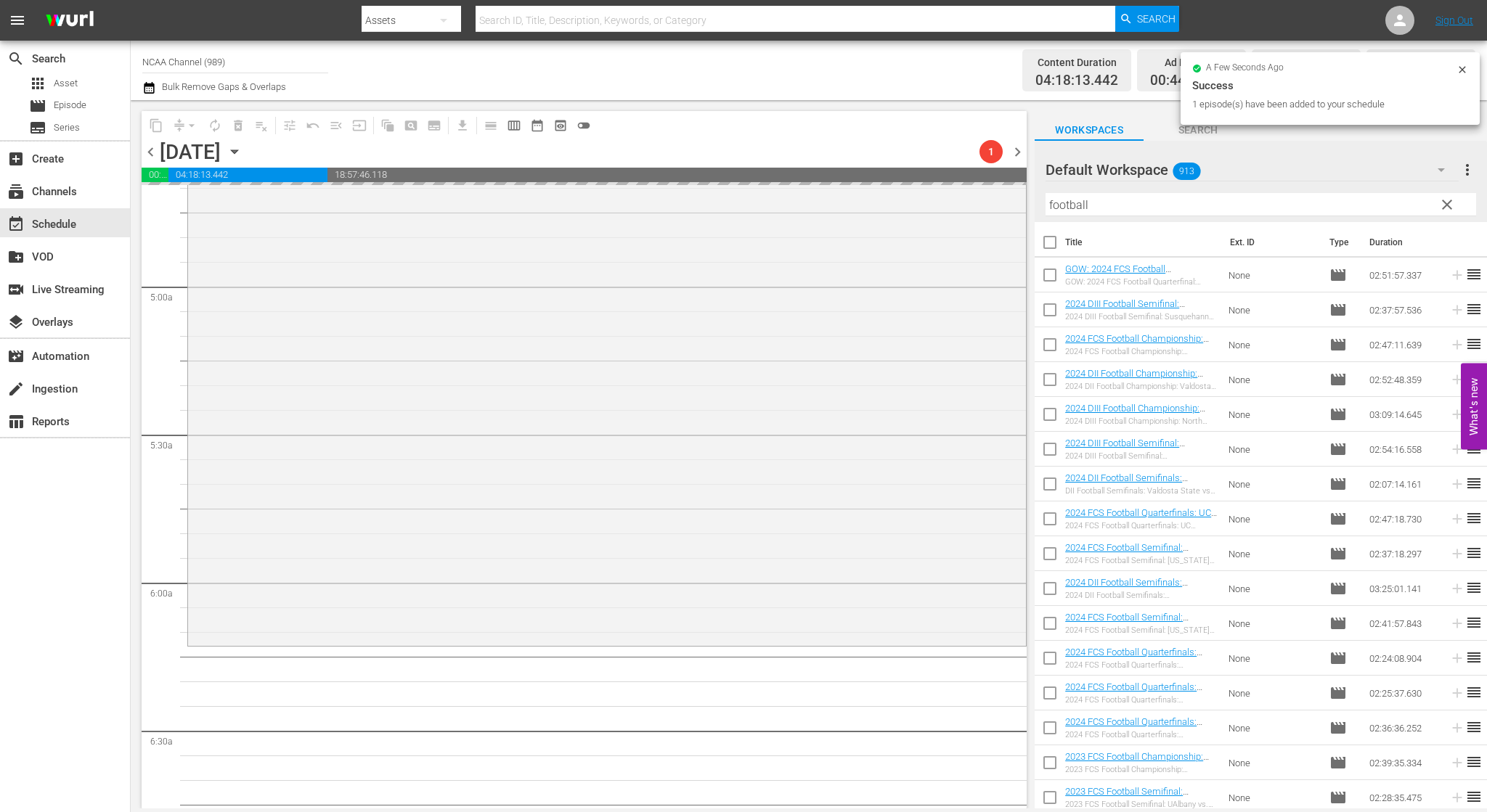
scroll to position [1670, 0]
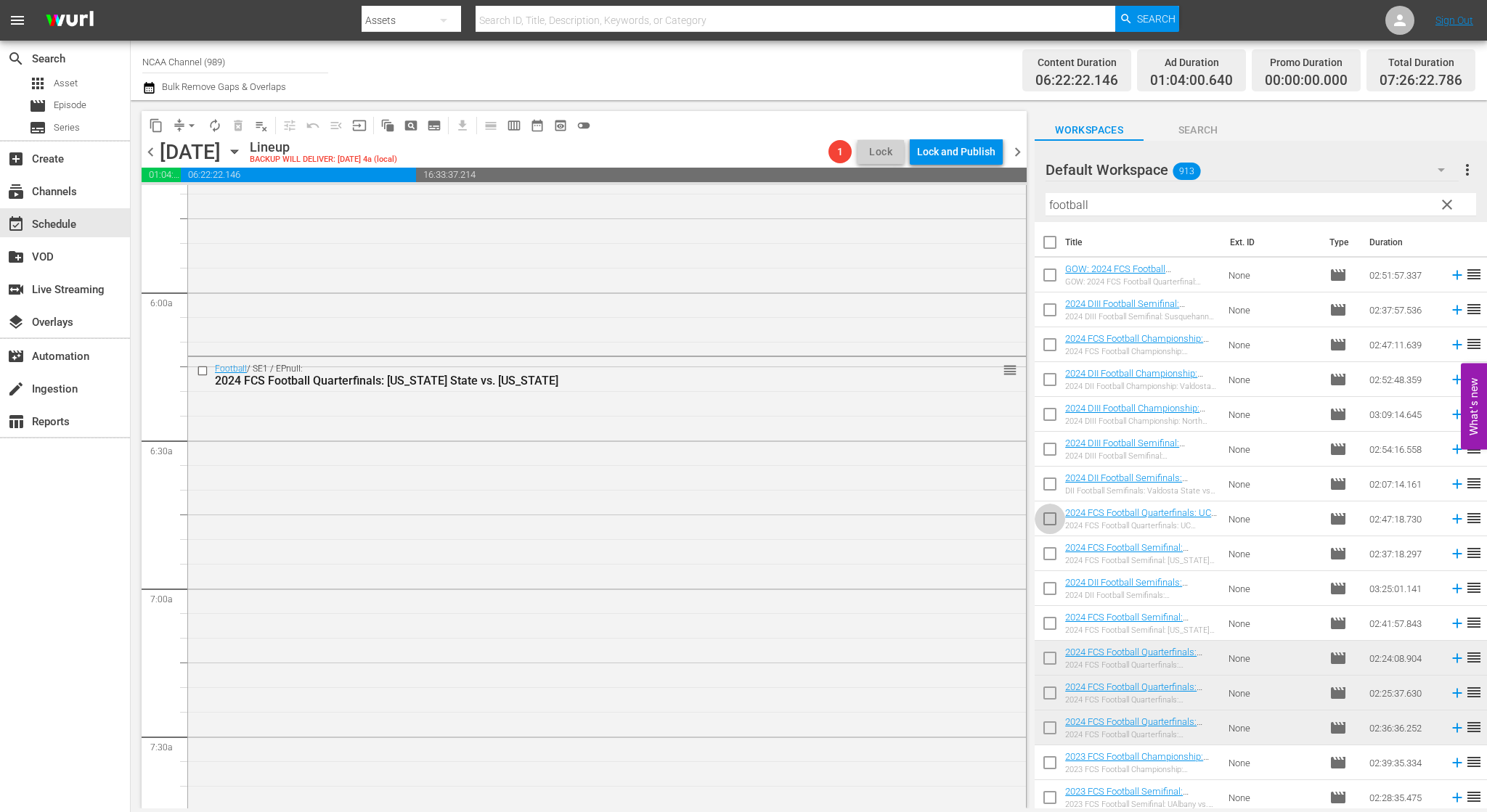
click at [1045, 513] on input "checkbox" at bounding box center [1049, 522] width 30 height 30
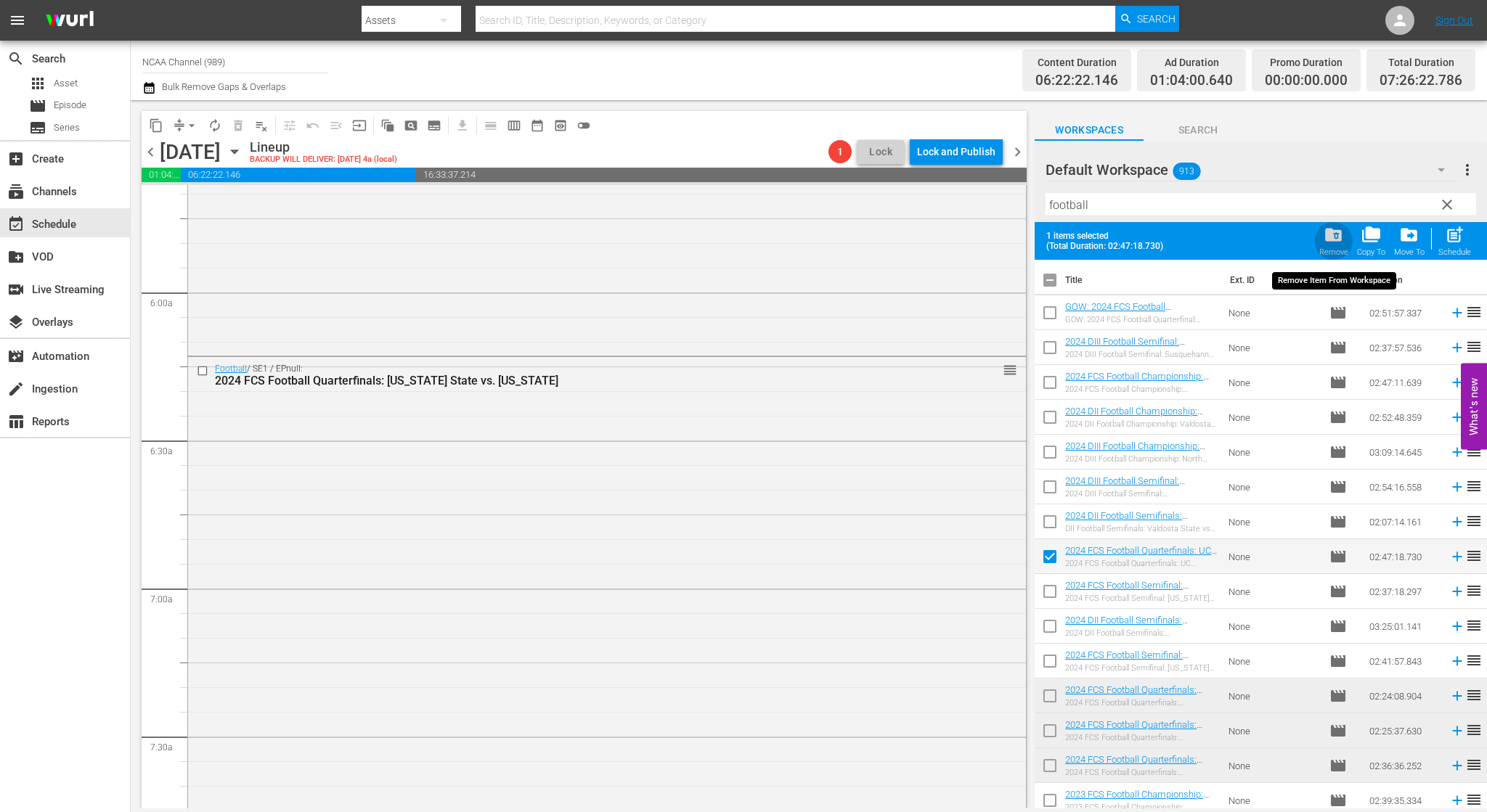
click at [1343, 234] on span "folder_delete" at bounding box center [1333, 235] width 20 height 20
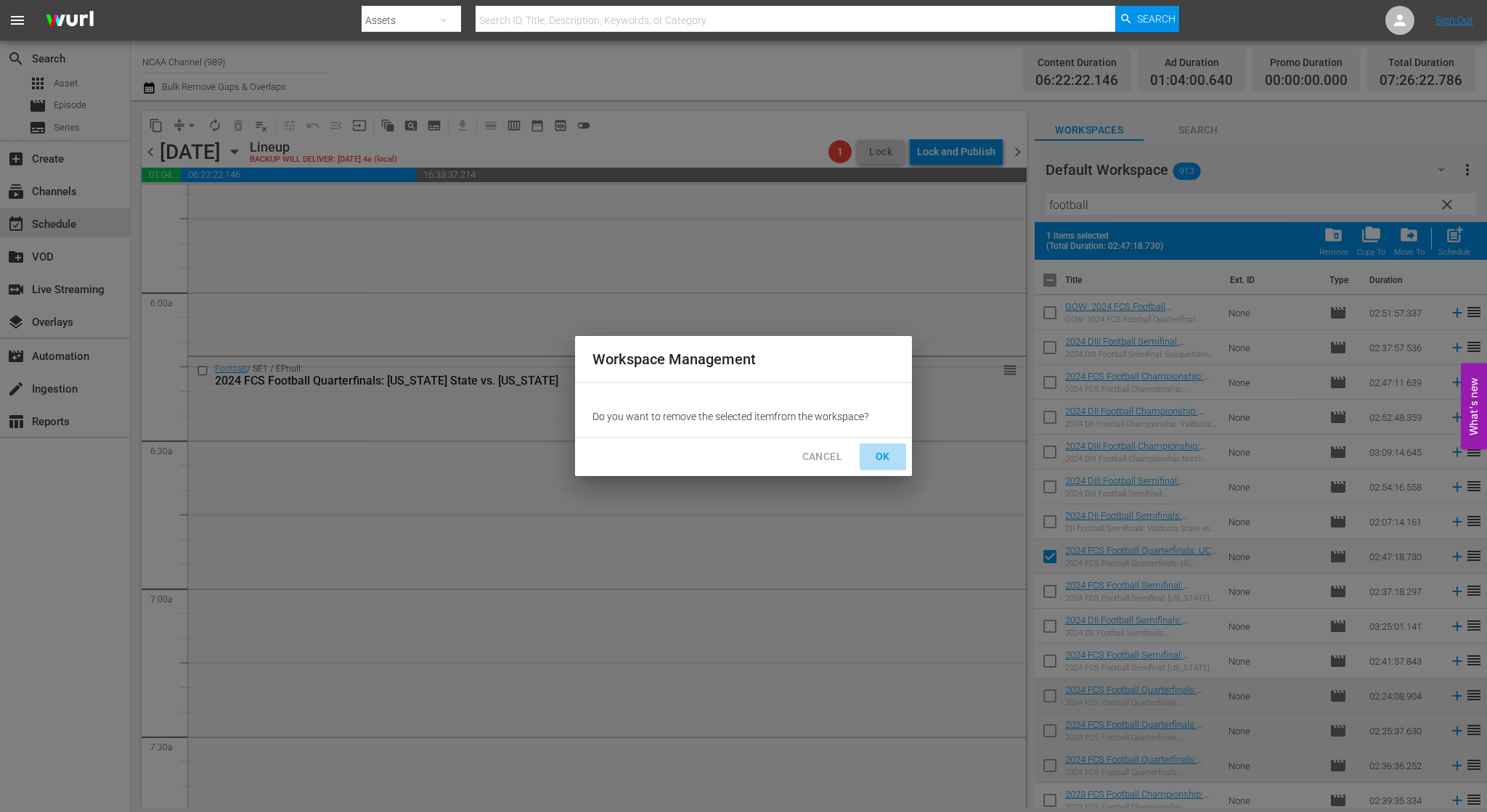
click at [896, 455] on button "OK" at bounding box center [883, 456] width 46 height 27
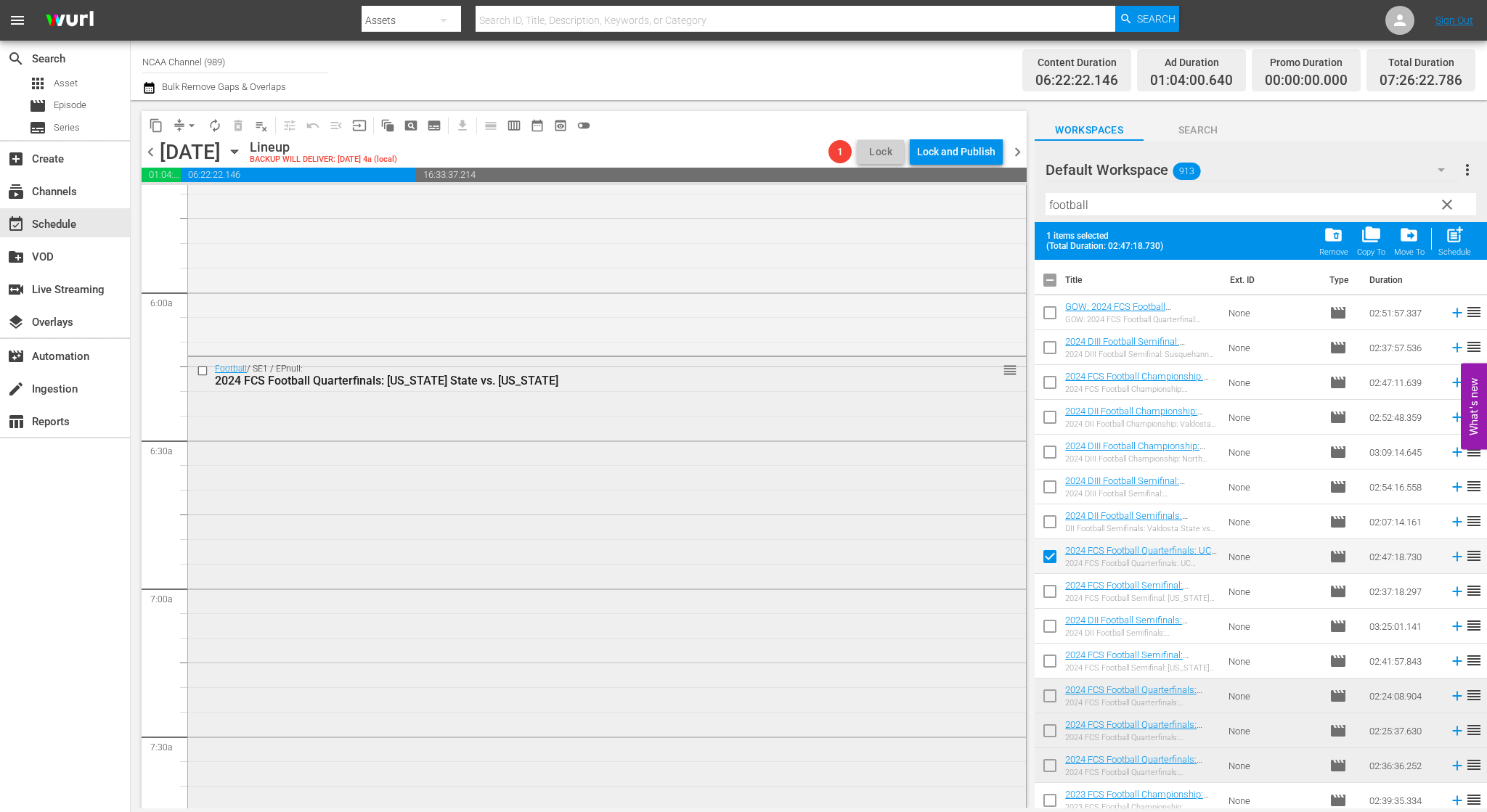
checkbox input "false"
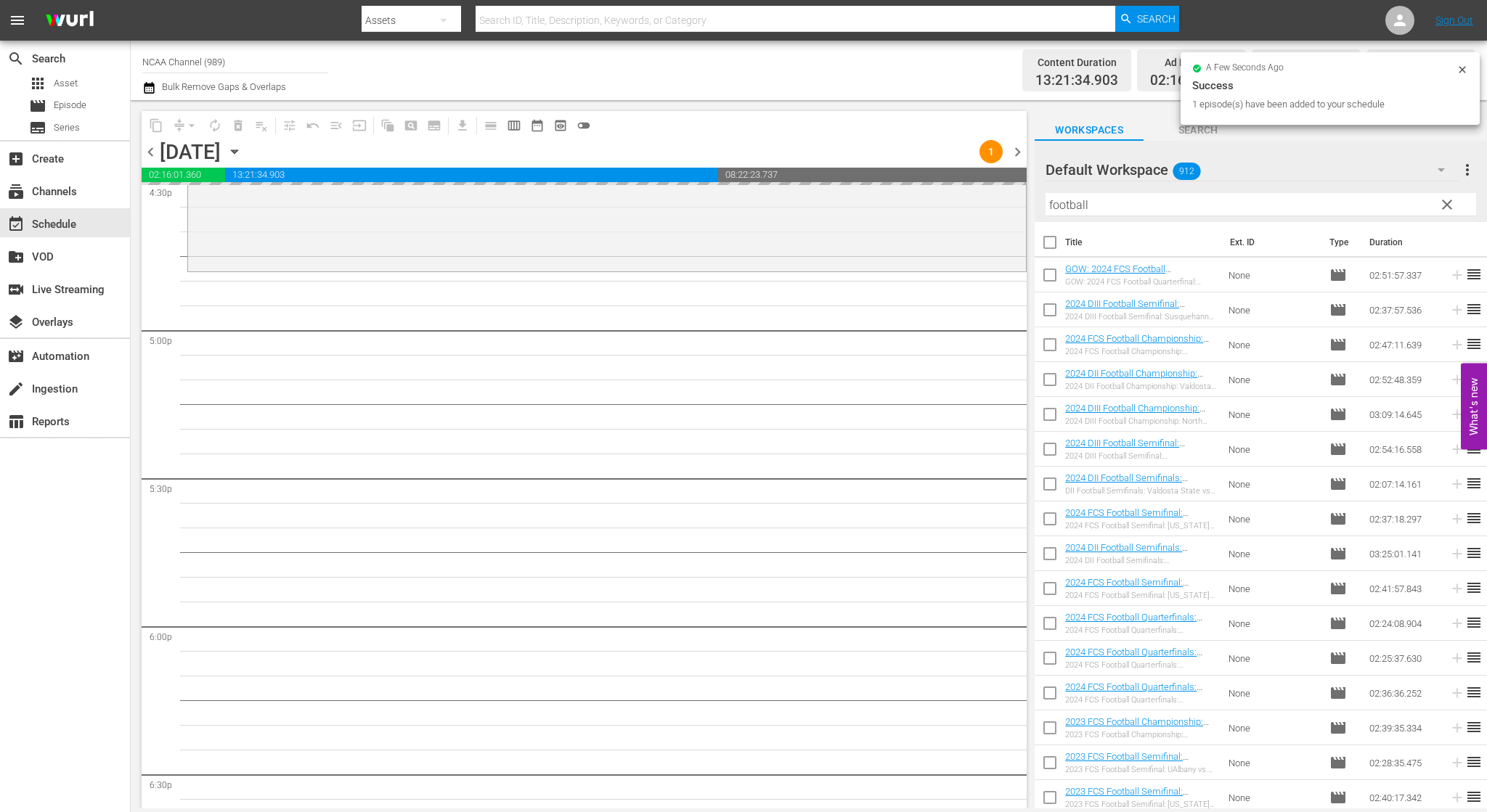
scroll to position [5298, 0]
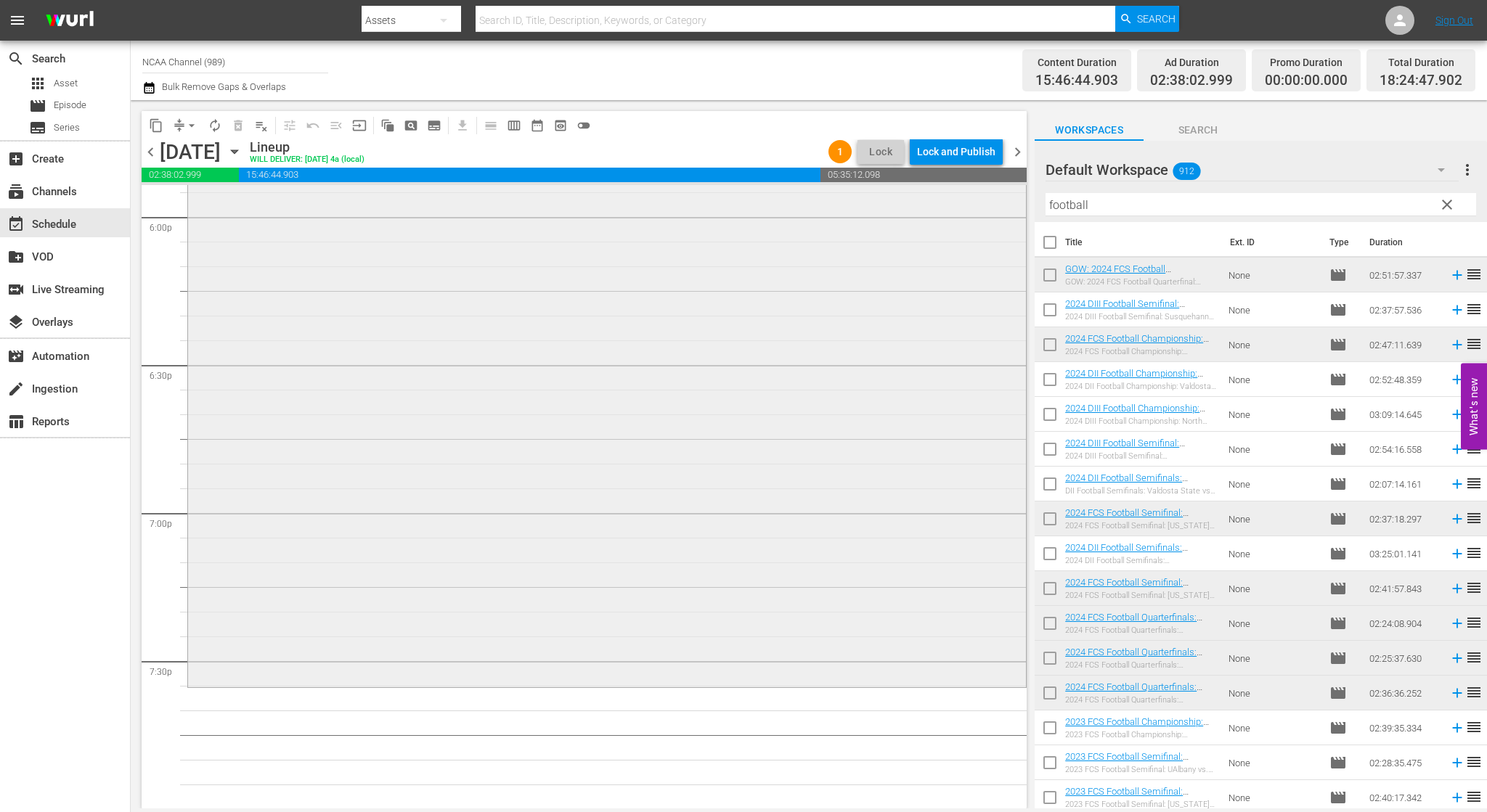
click at [402, 476] on div "Football / SE1 / EPnull: 2024 FCS Football Championship: [US_STATE] State vs. […" at bounding box center [607, 273] width 838 height 821
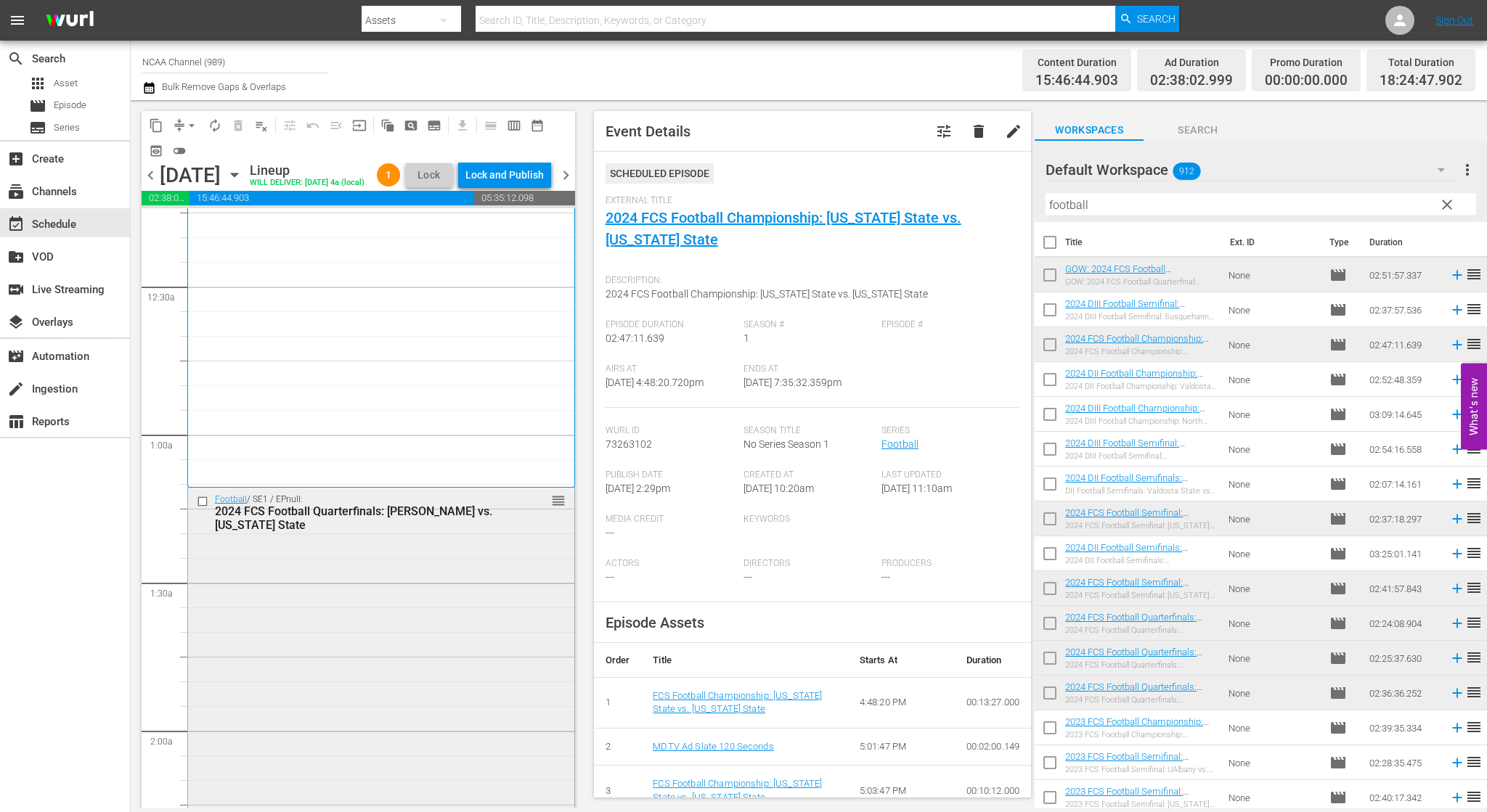
scroll to position [0, 0]
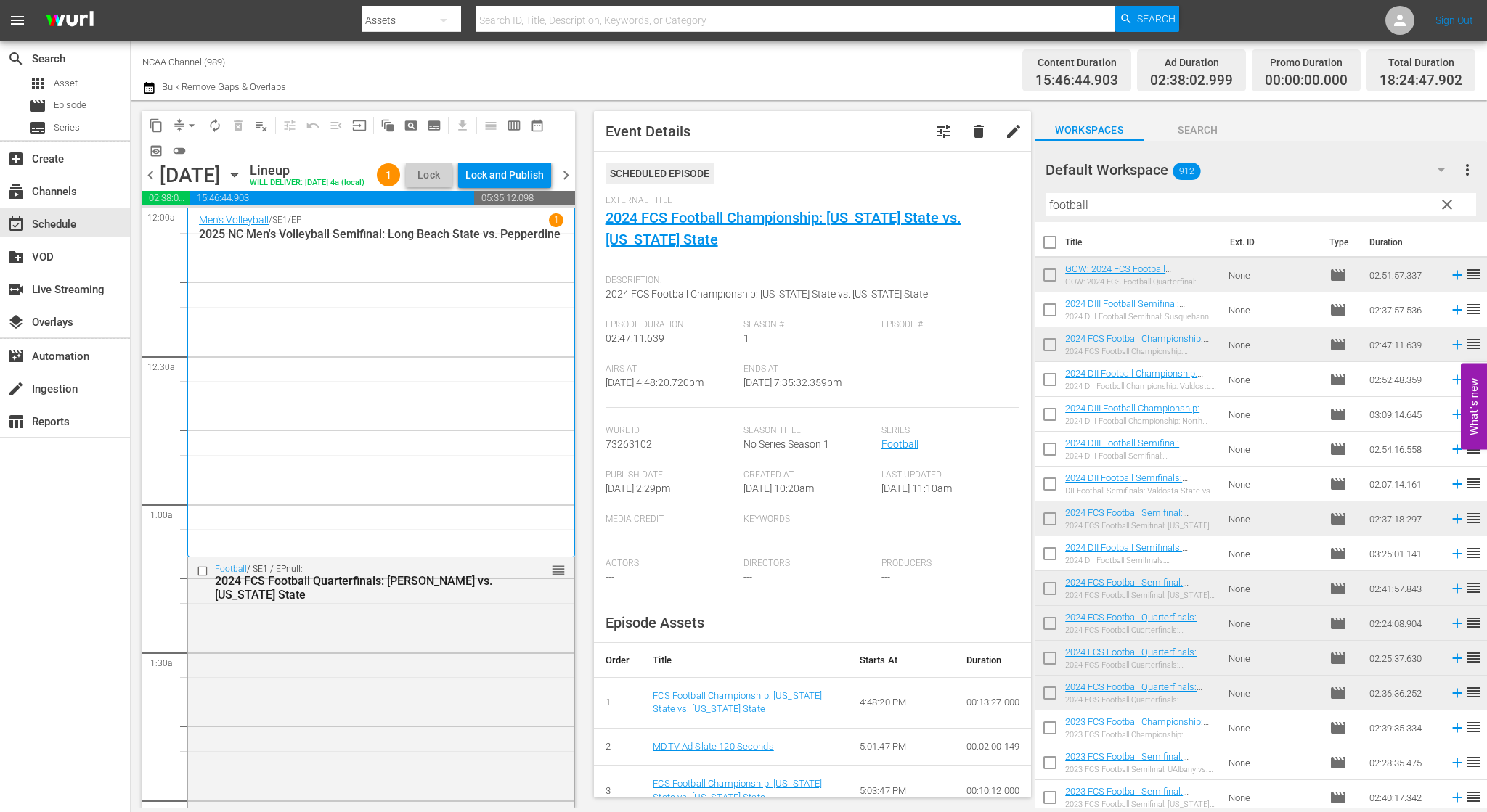
click at [150, 124] on span "content_copy" at bounding box center [156, 125] width 15 height 15
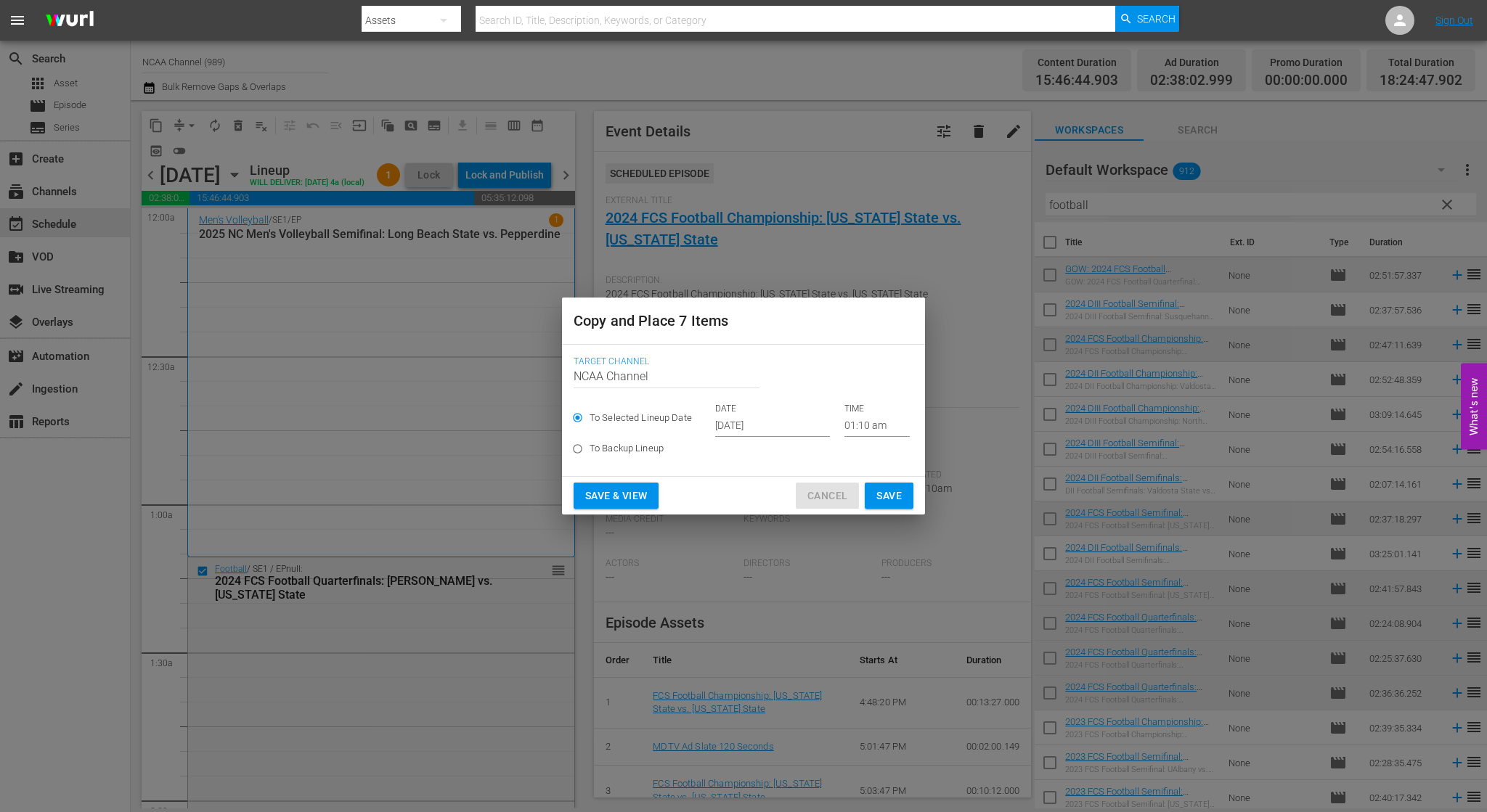
click at [832, 495] on span "Cancel" at bounding box center [827, 496] width 40 height 18
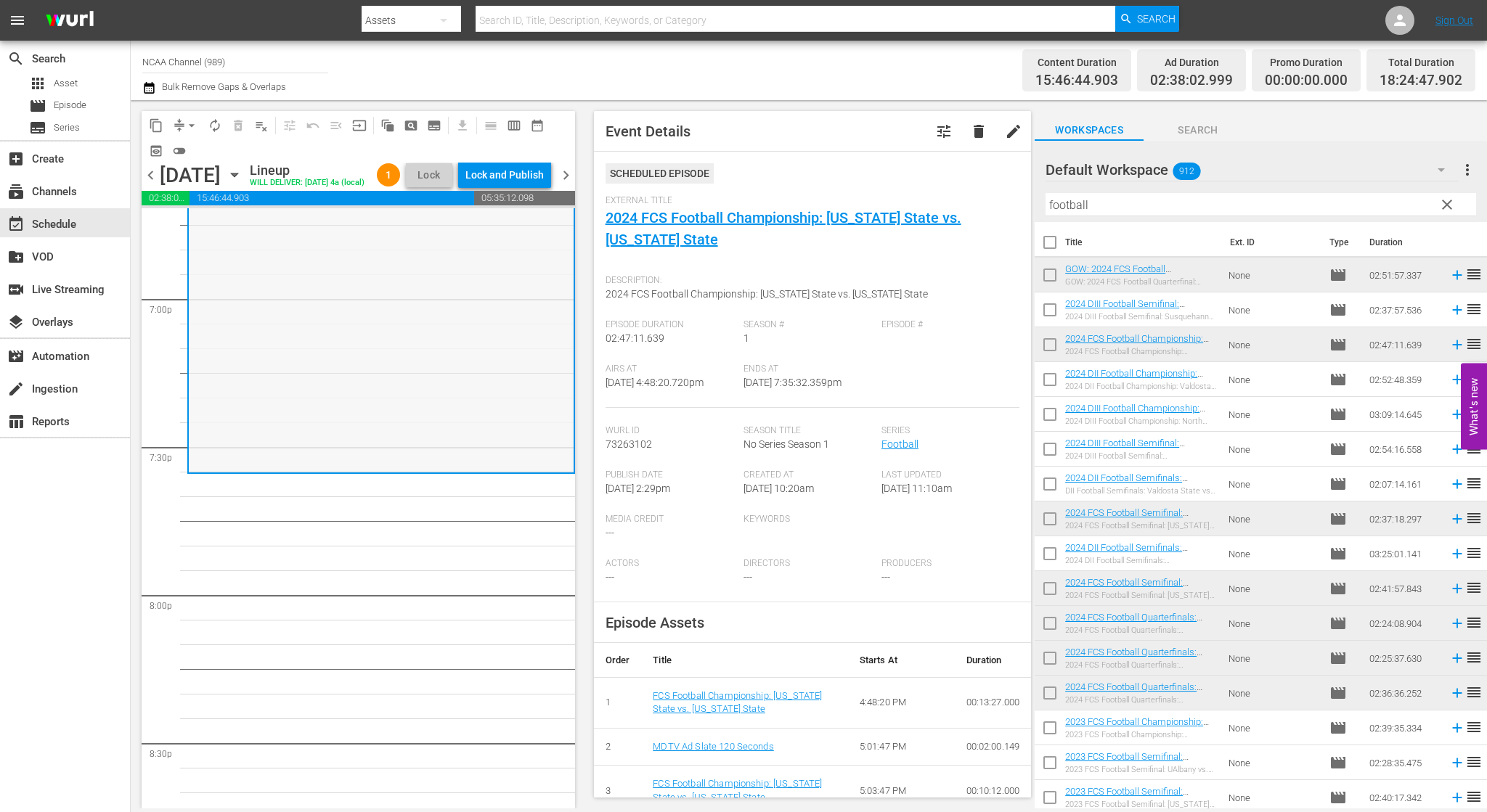
scroll to position [5589, 0]
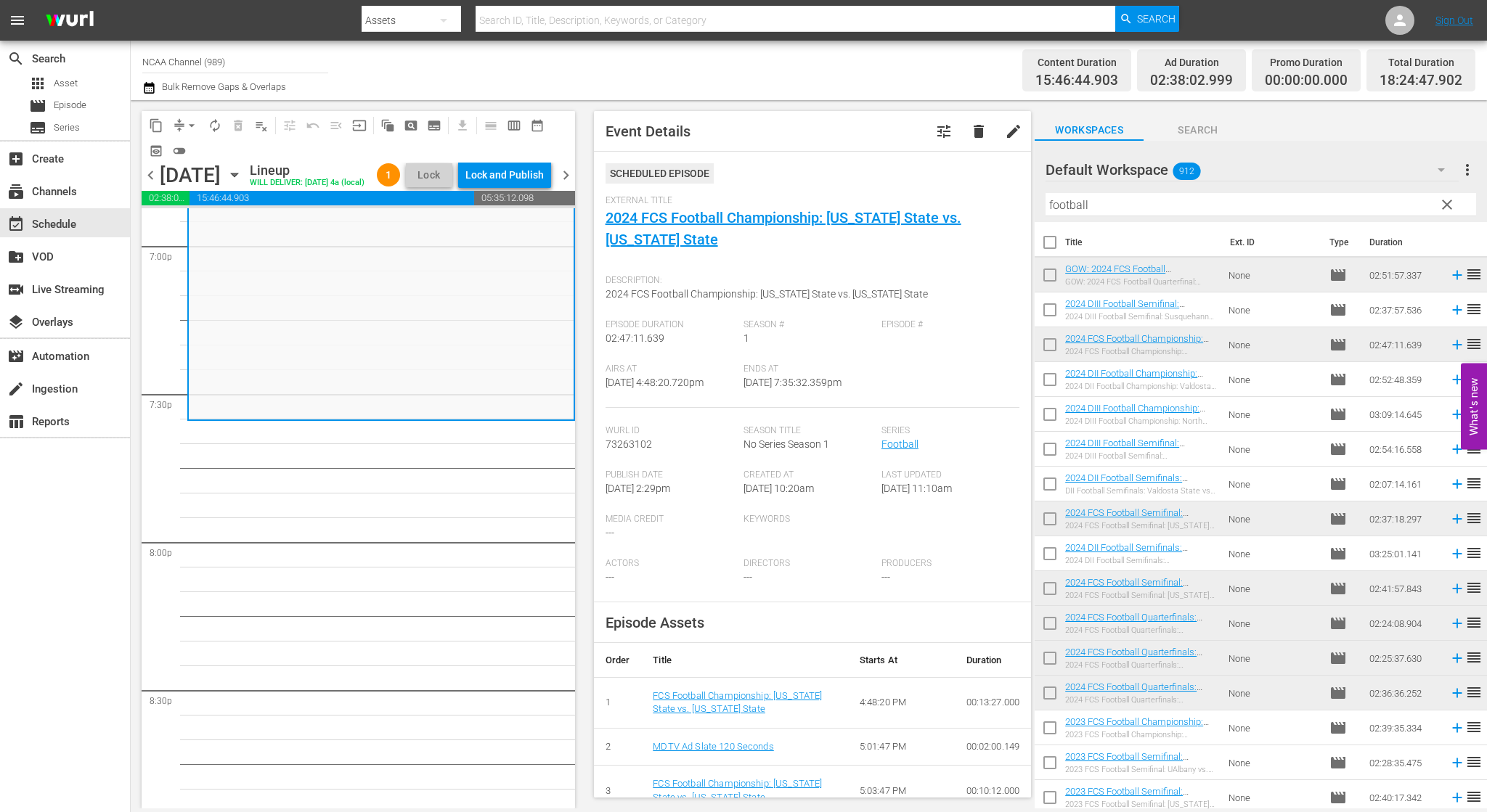
click at [157, 124] on span "content_copy" at bounding box center [156, 125] width 15 height 15
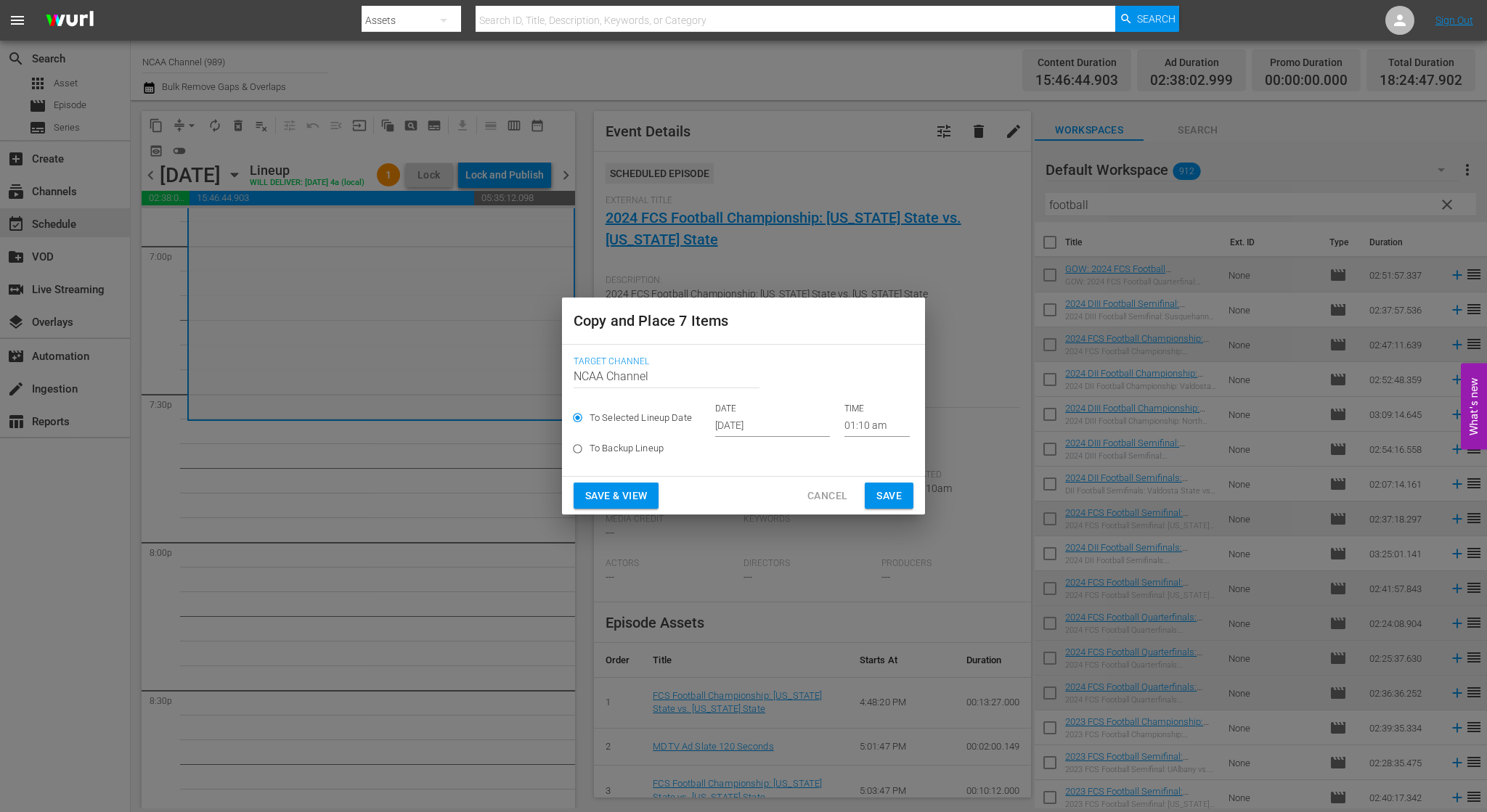
click at [761, 424] on input "[DATE]" at bounding box center [772, 425] width 114 height 21
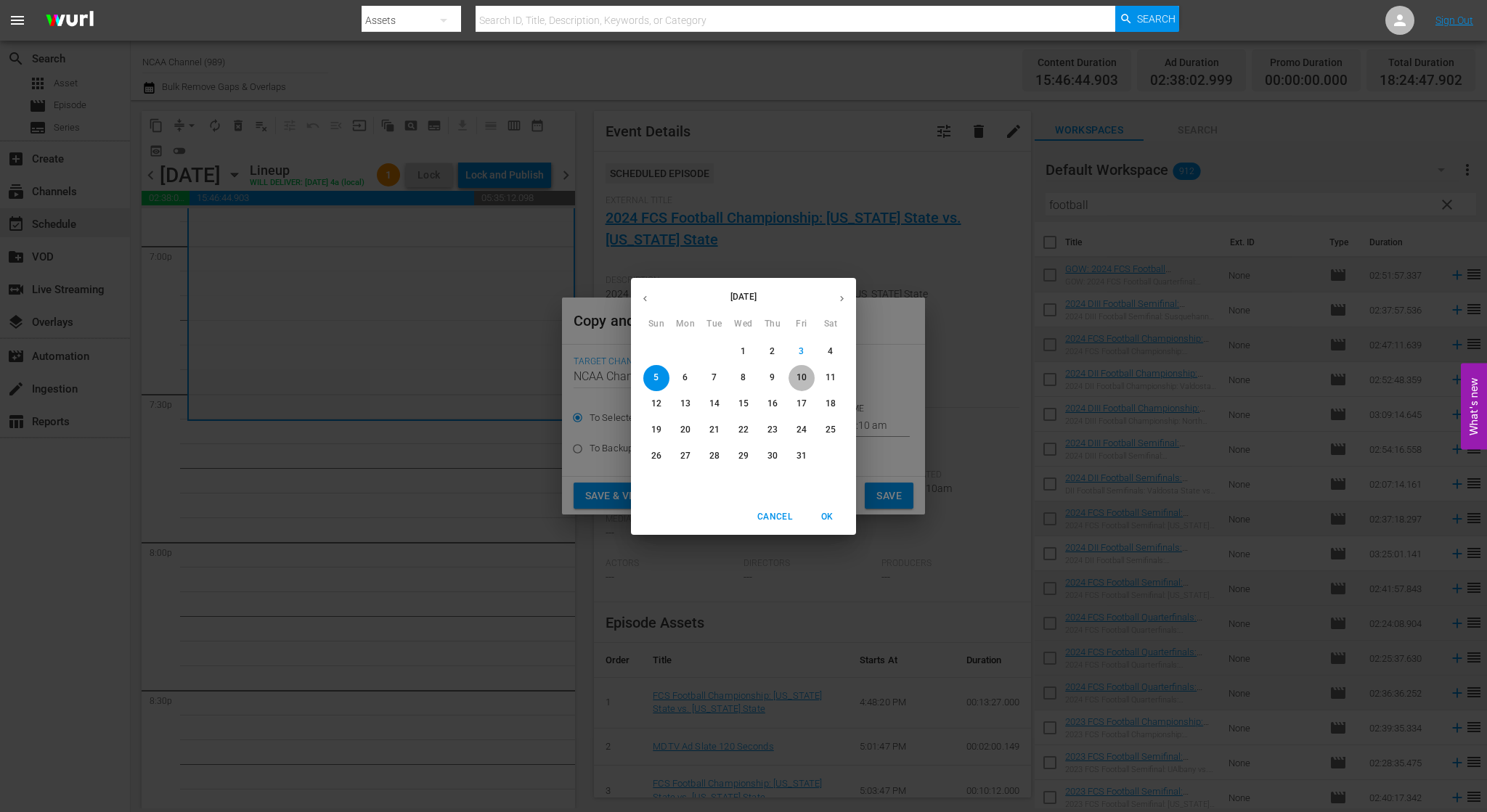
click at [799, 377] on p "10" at bounding box center [802, 377] width 10 height 12
type input "[DATE]"
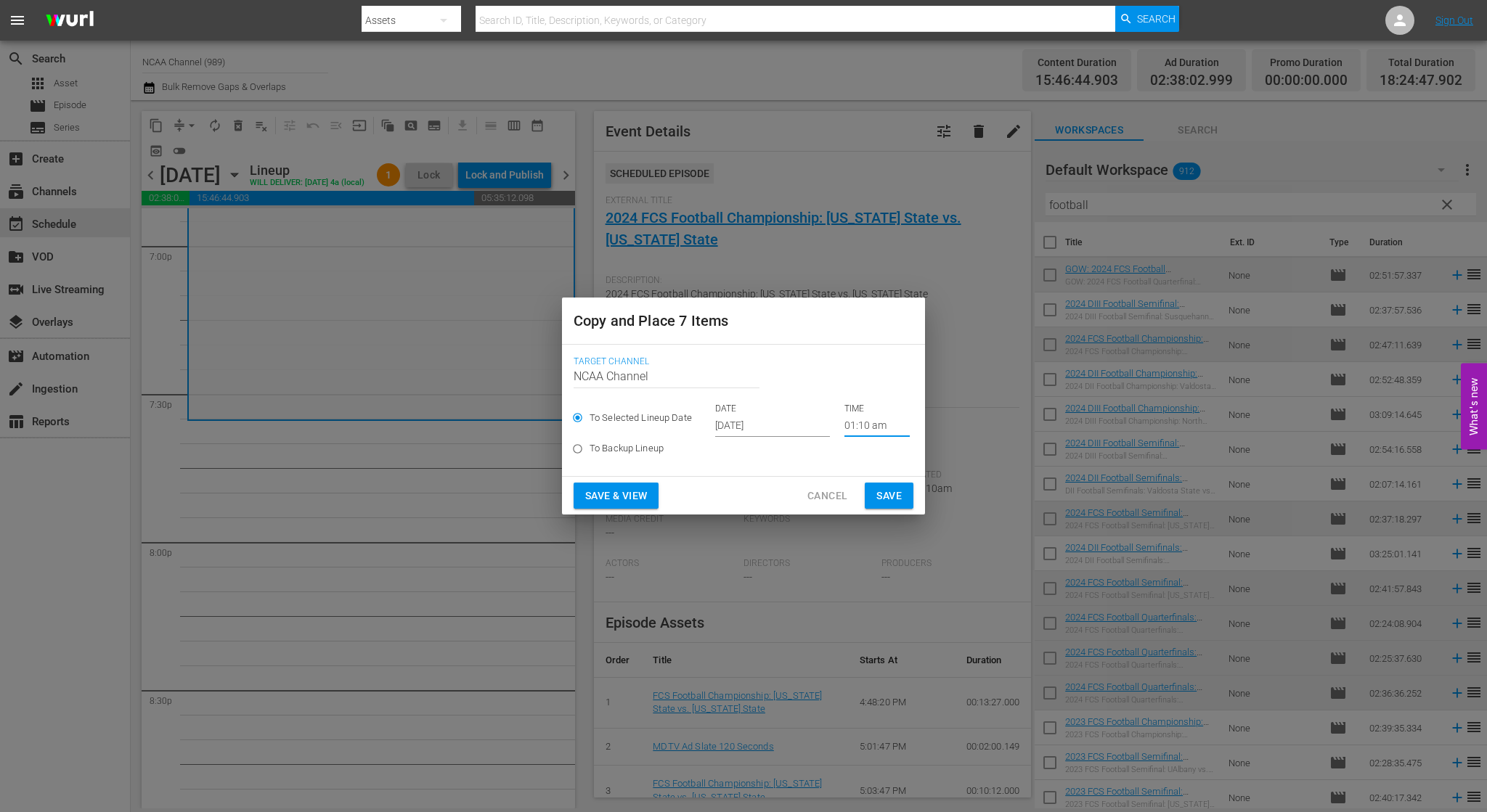
click at [857, 430] on input "01:10 am" at bounding box center [877, 425] width 65 height 21
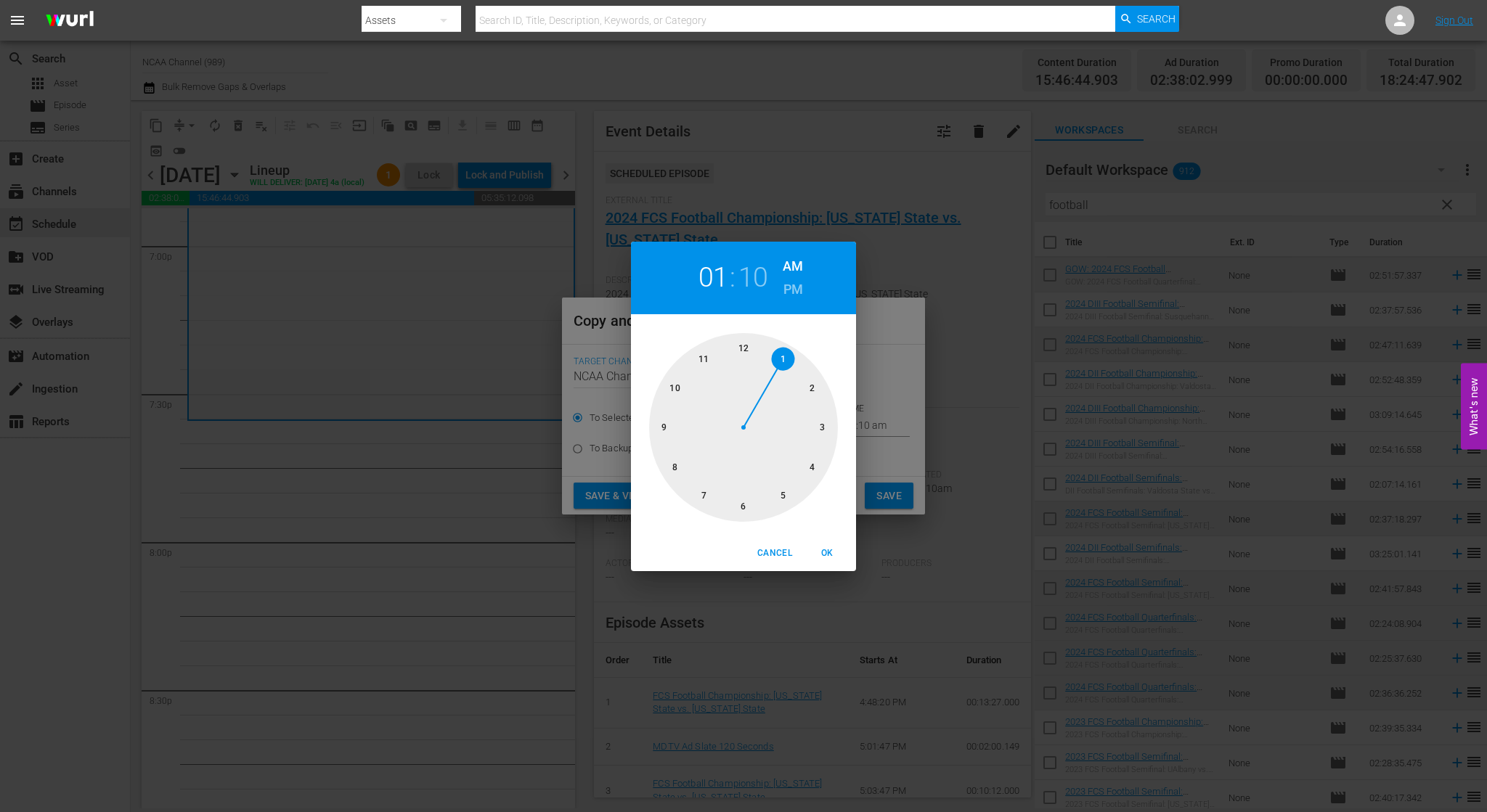
click at [707, 499] on div at bounding box center [744, 428] width 189 height 189
click at [701, 498] on div at bounding box center [744, 428] width 189 height 189
click at [798, 287] on h6 "PM" at bounding box center [792, 289] width 20 height 23
click at [830, 552] on span "OK" at bounding box center [827, 553] width 35 height 15
type input "07:35 pm"
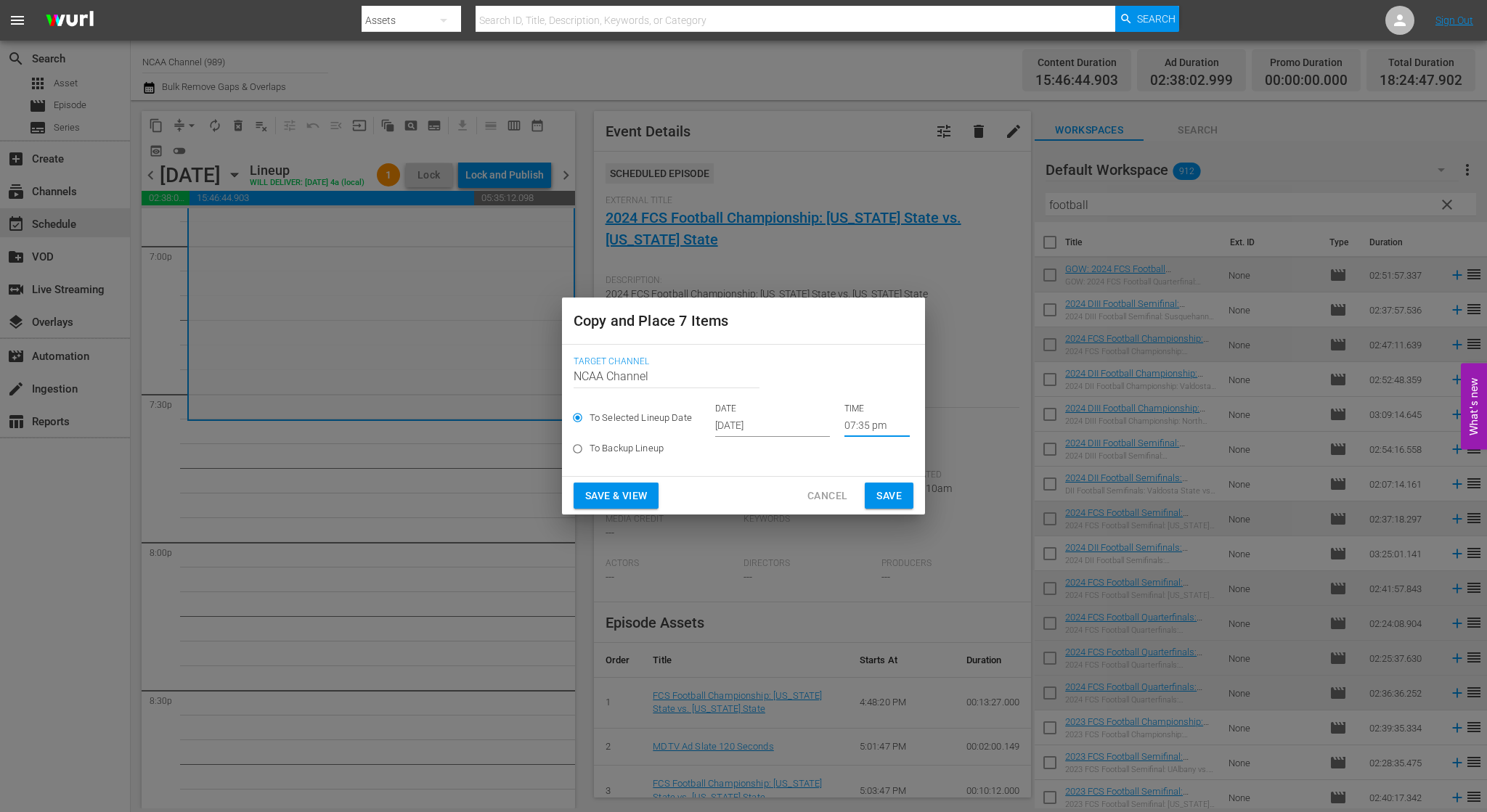
click at [890, 498] on span "Save" at bounding box center [889, 496] width 26 height 18
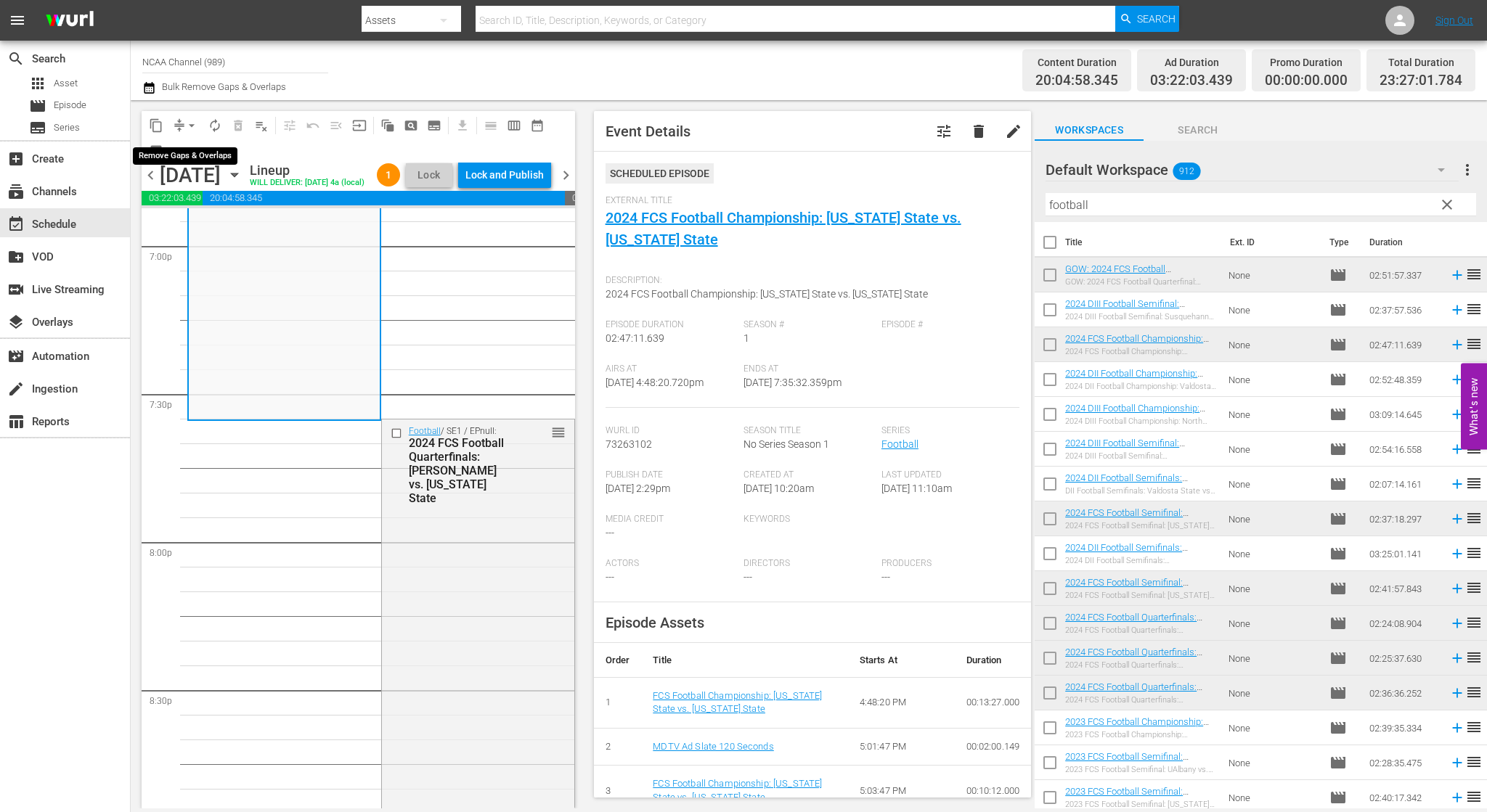
click at [183, 121] on button "arrow_drop_down" at bounding box center [191, 125] width 23 height 23
click at [206, 208] on li "Align to End of Previous Day" at bounding box center [192, 203] width 152 height 24
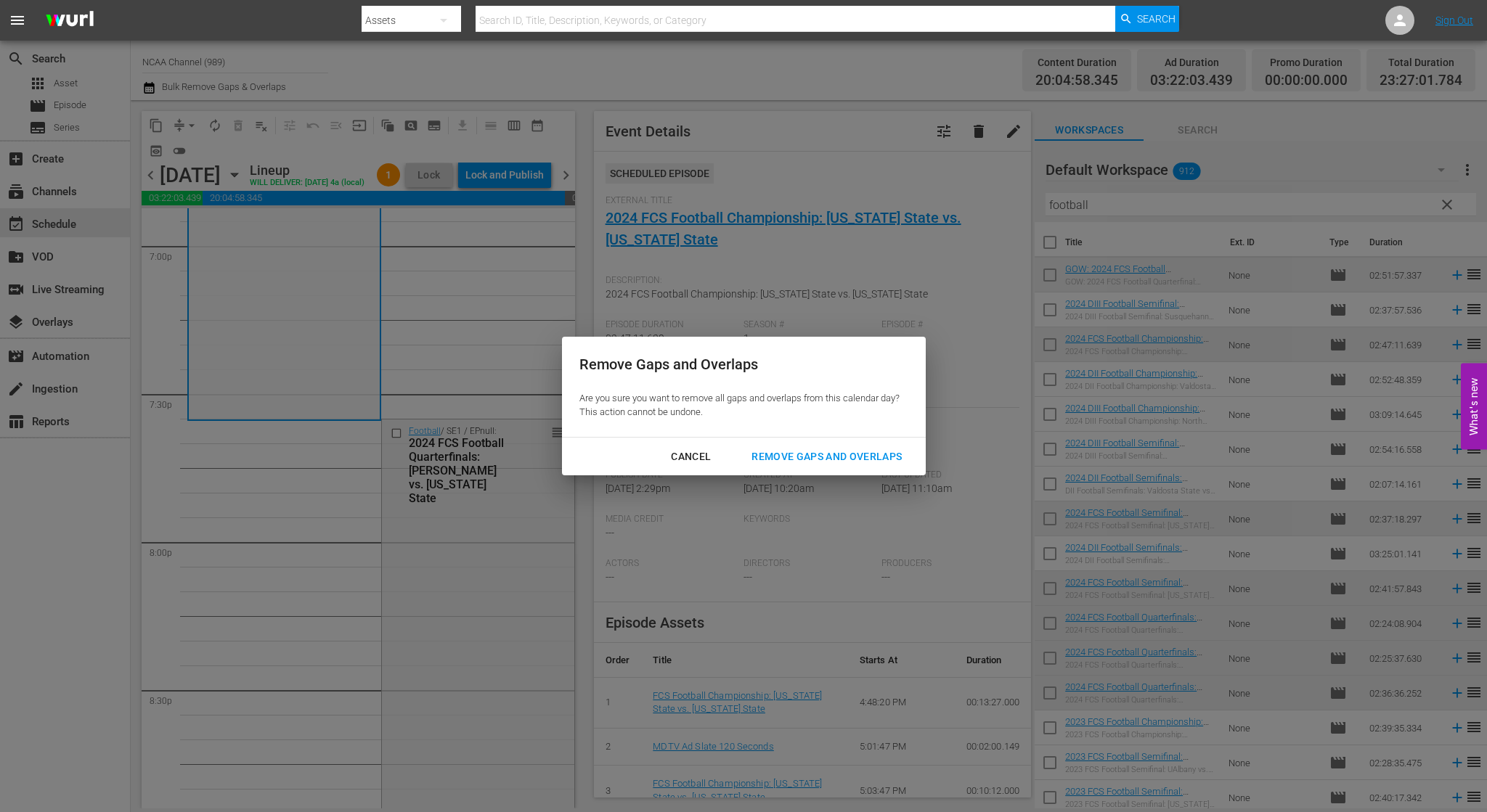
click at [875, 450] on div "Remove Gaps and Overlaps" at bounding box center [827, 456] width 174 height 18
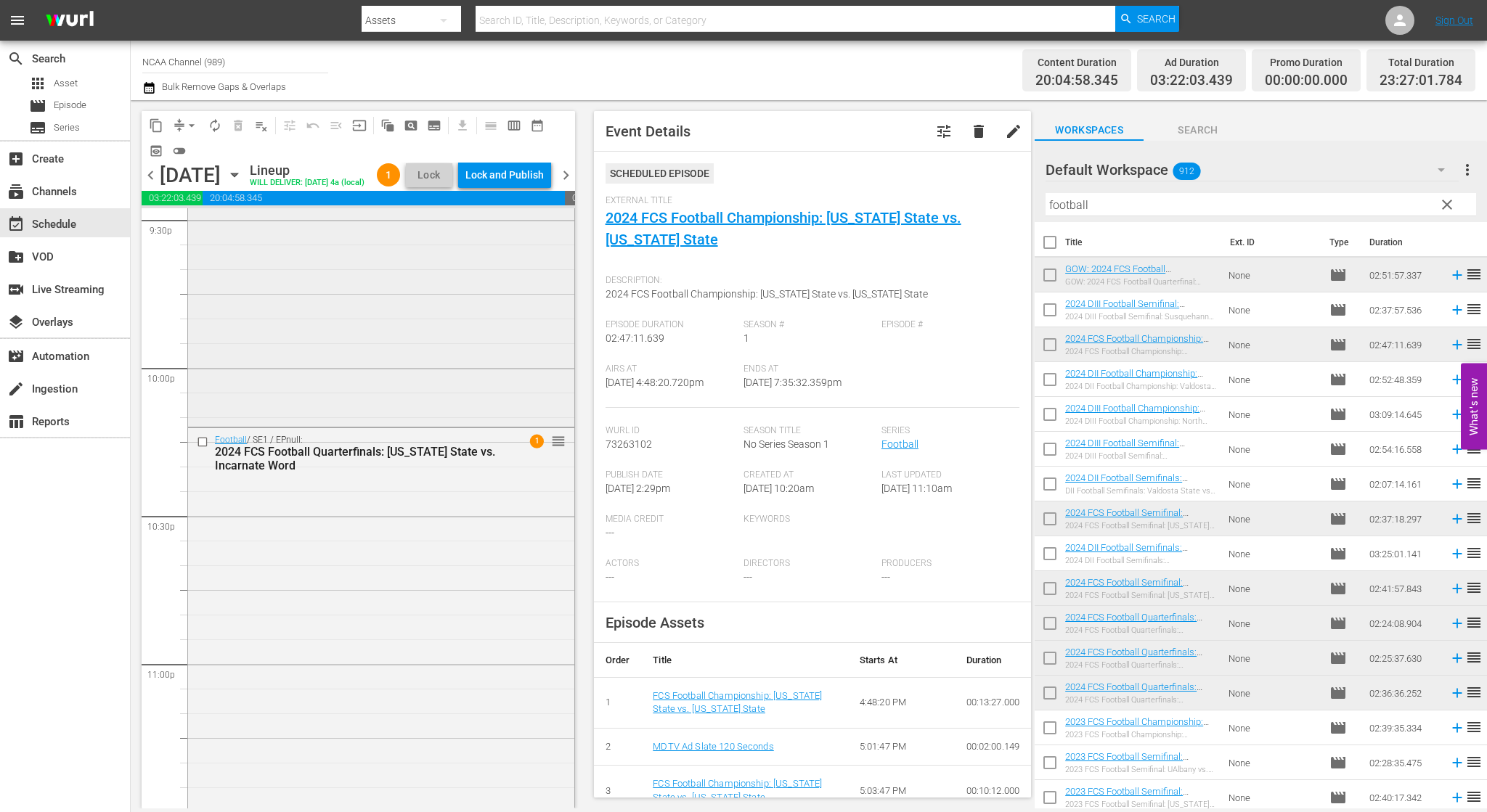
scroll to position [6692, 0]
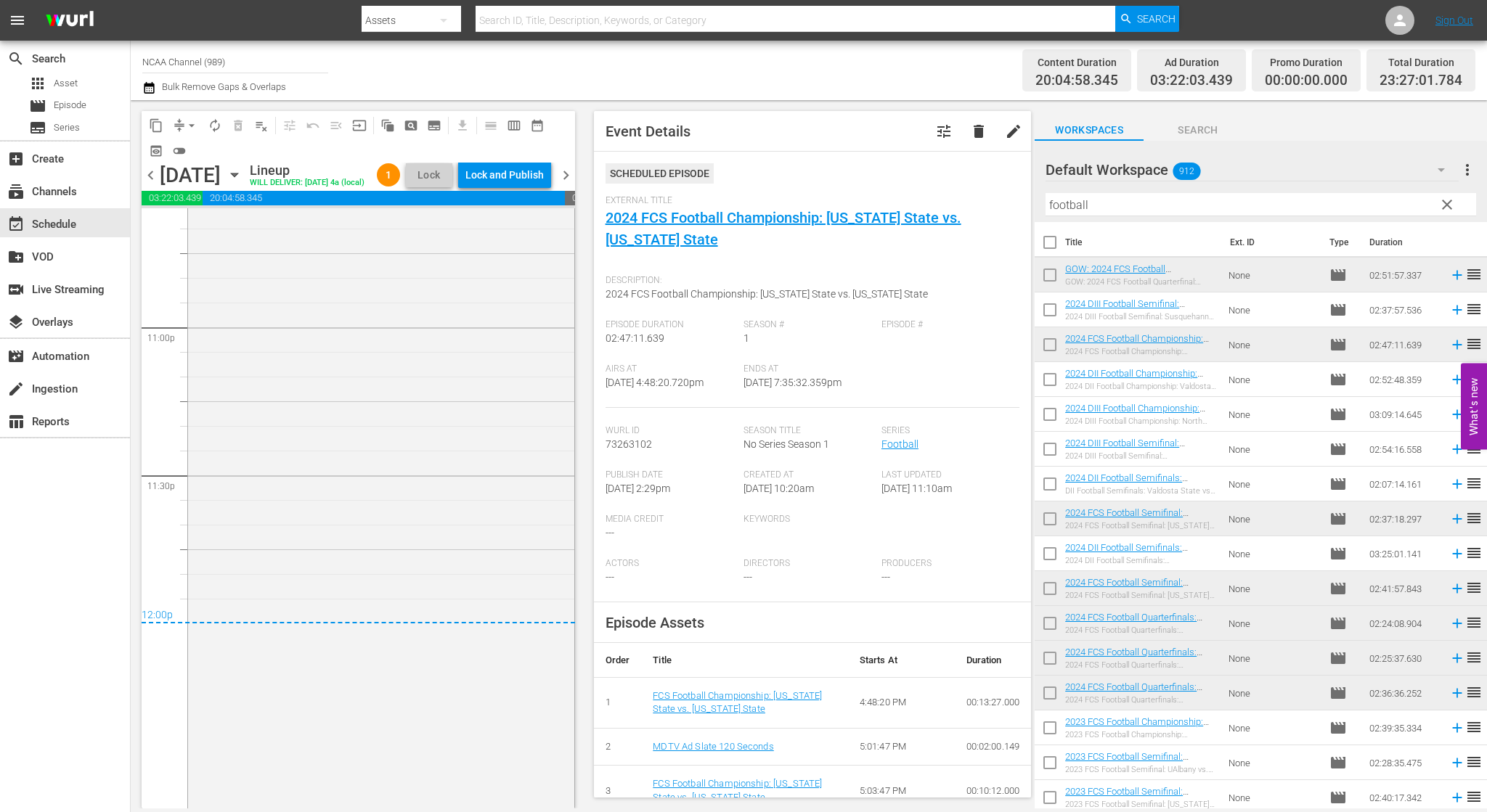
click at [566, 166] on span "chevron_right" at bounding box center [566, 174] width 18 height 18
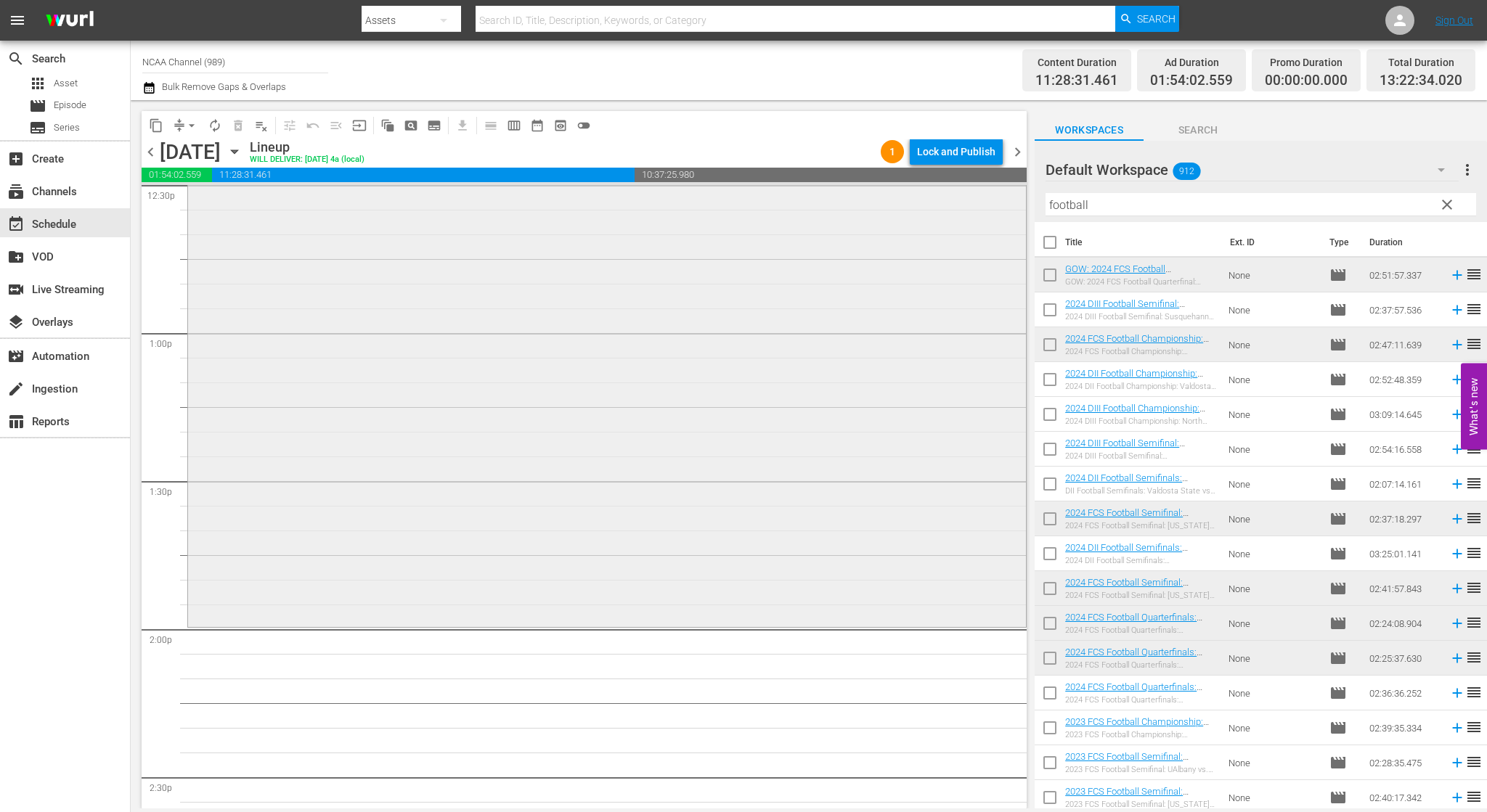
scroll to position [3919, 0]
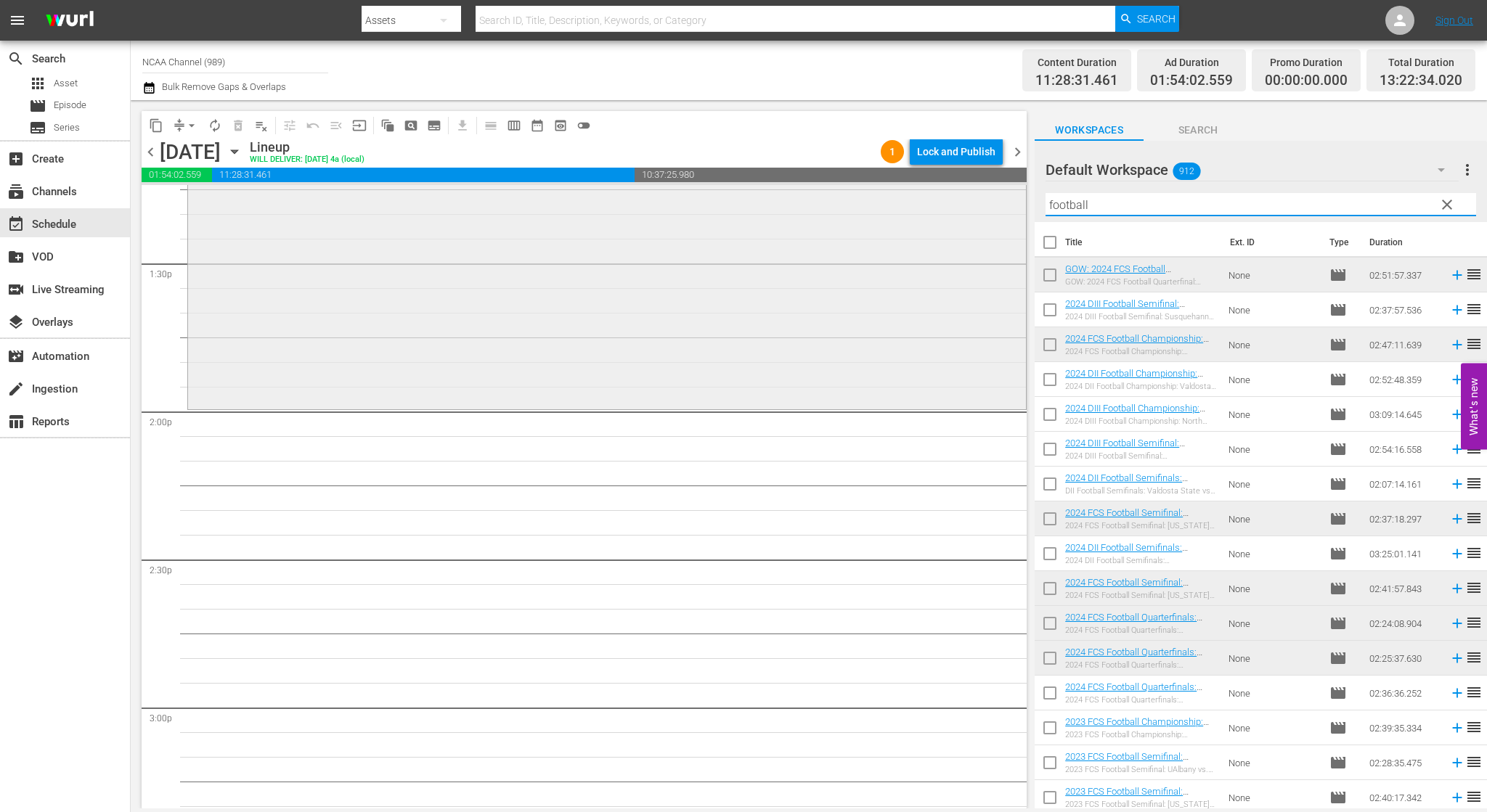
drag, startPoint x: 1114, startPoint y: 196, endPoint x: 829, endPoint y: 198, distance: 285.0
click at [835, 198] on div "content_copy compress arrow_drop_down autorenew_outlined delete_forever_outline…" at bounding box center [809, 455] width 1356 height 708
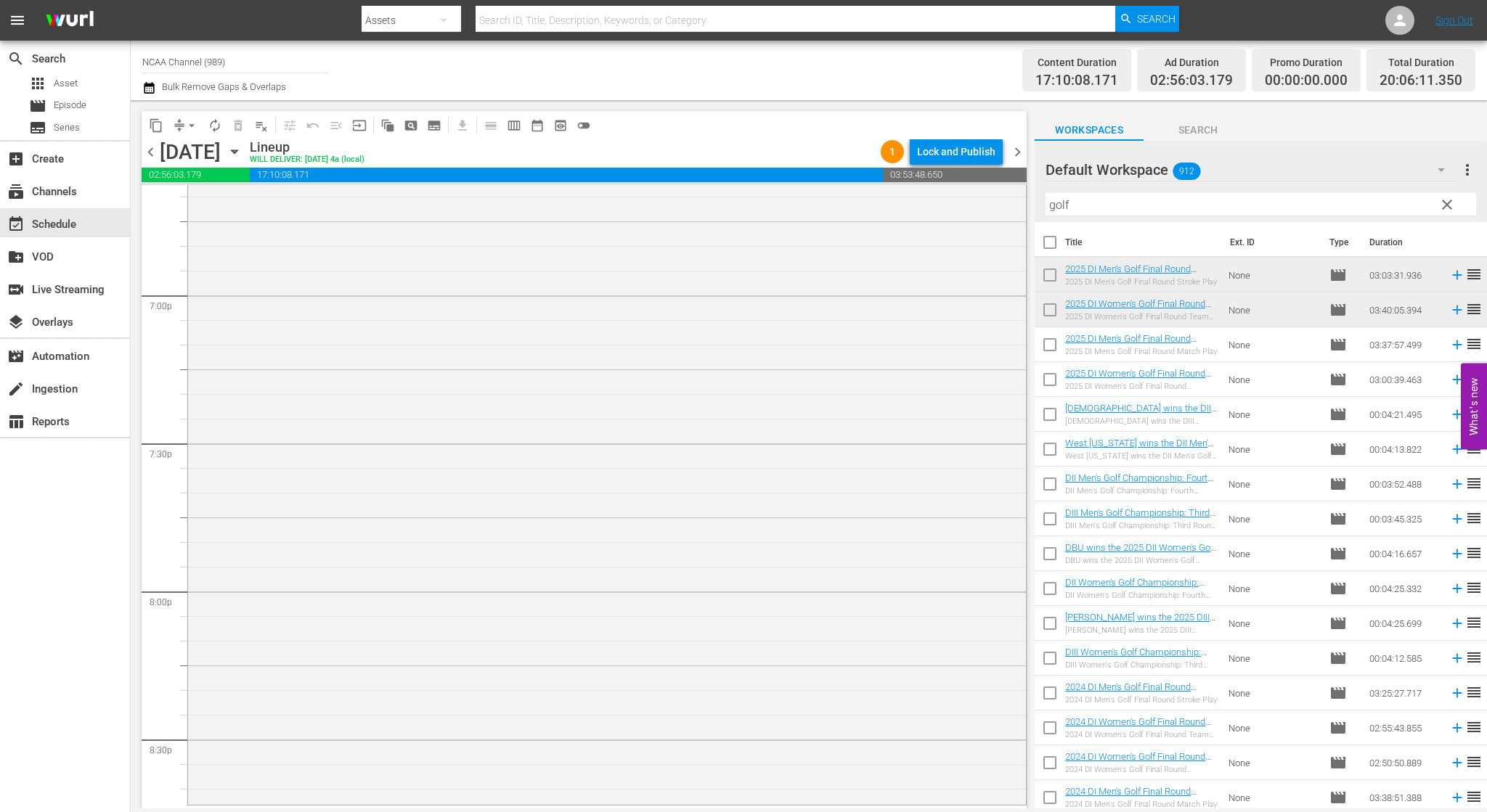
scroll to position [5734, 0]
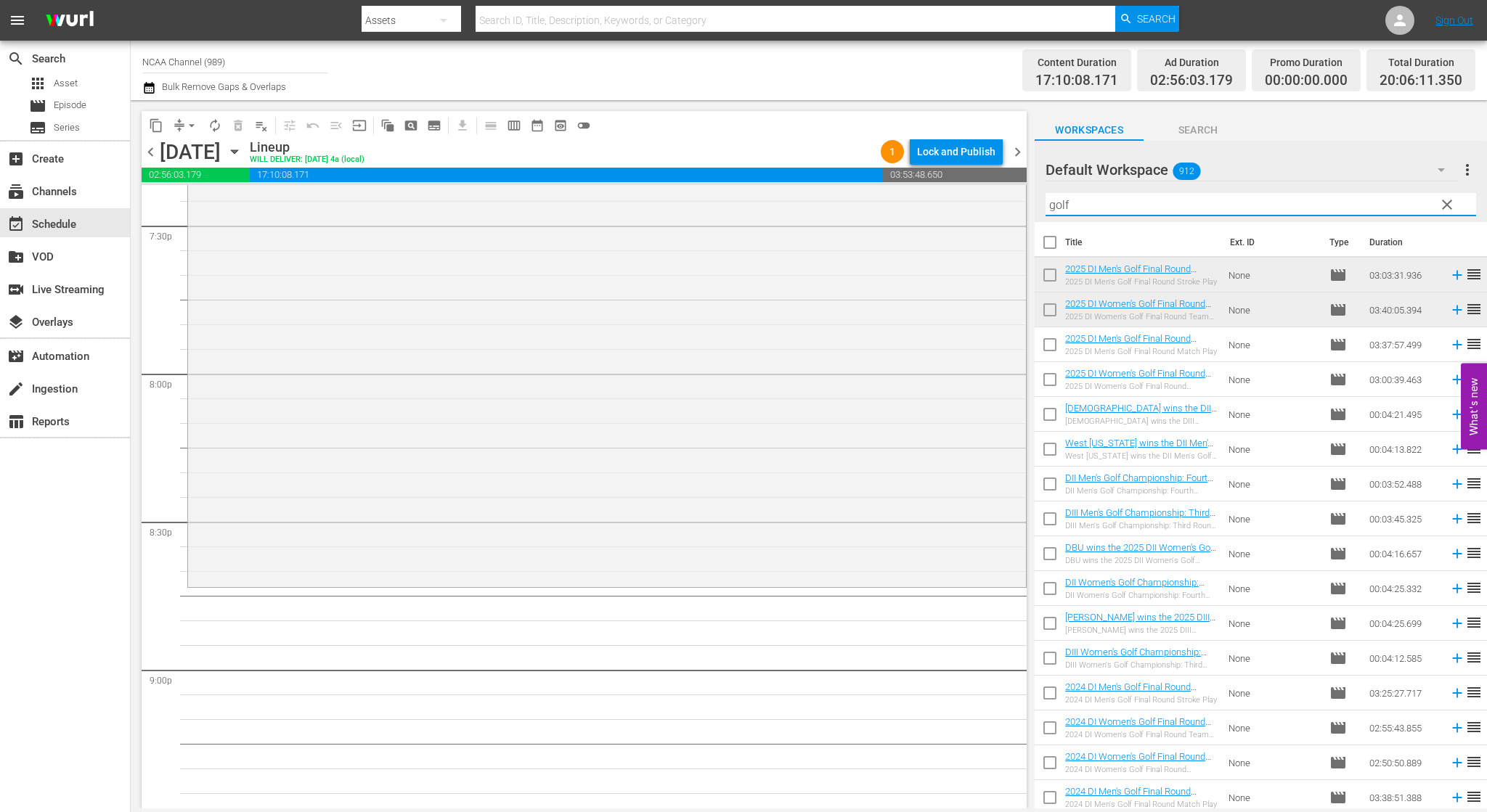
drag, startPoint x: 1037, startPoint y: 197, endPoint x: 752, endPoint y: 168, distance: 286.5
click at [779, 170] on div "content_copy compress arrow_drop_down autorenew_outlined delete_forever_outline…" at bounding box center [809, 455] width 1356 height 708
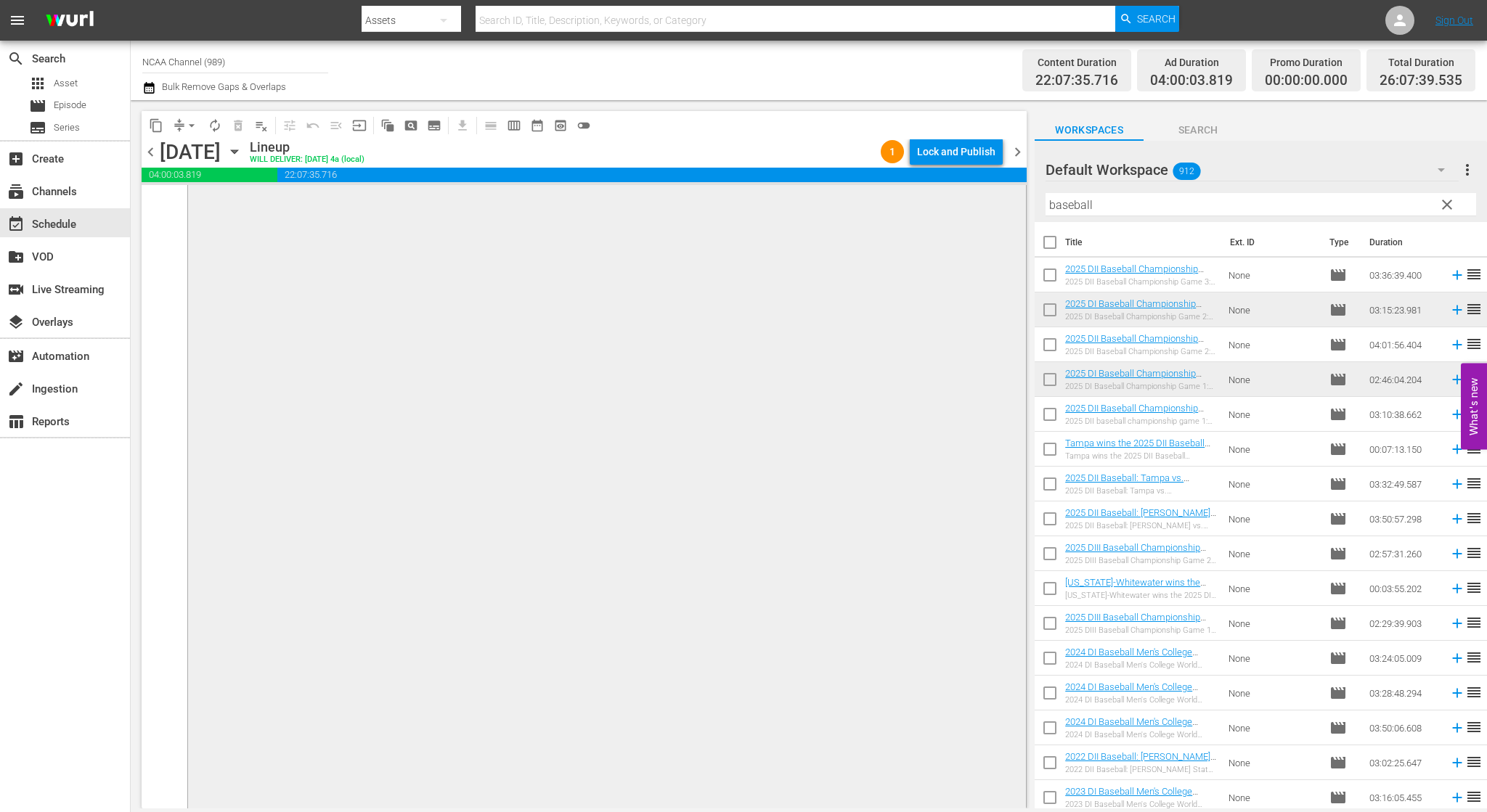
scroll to position [6643, 0]
click at [1017, 149] on span "chevron_right" at bounding box center [1017, 151] width 18 height 18
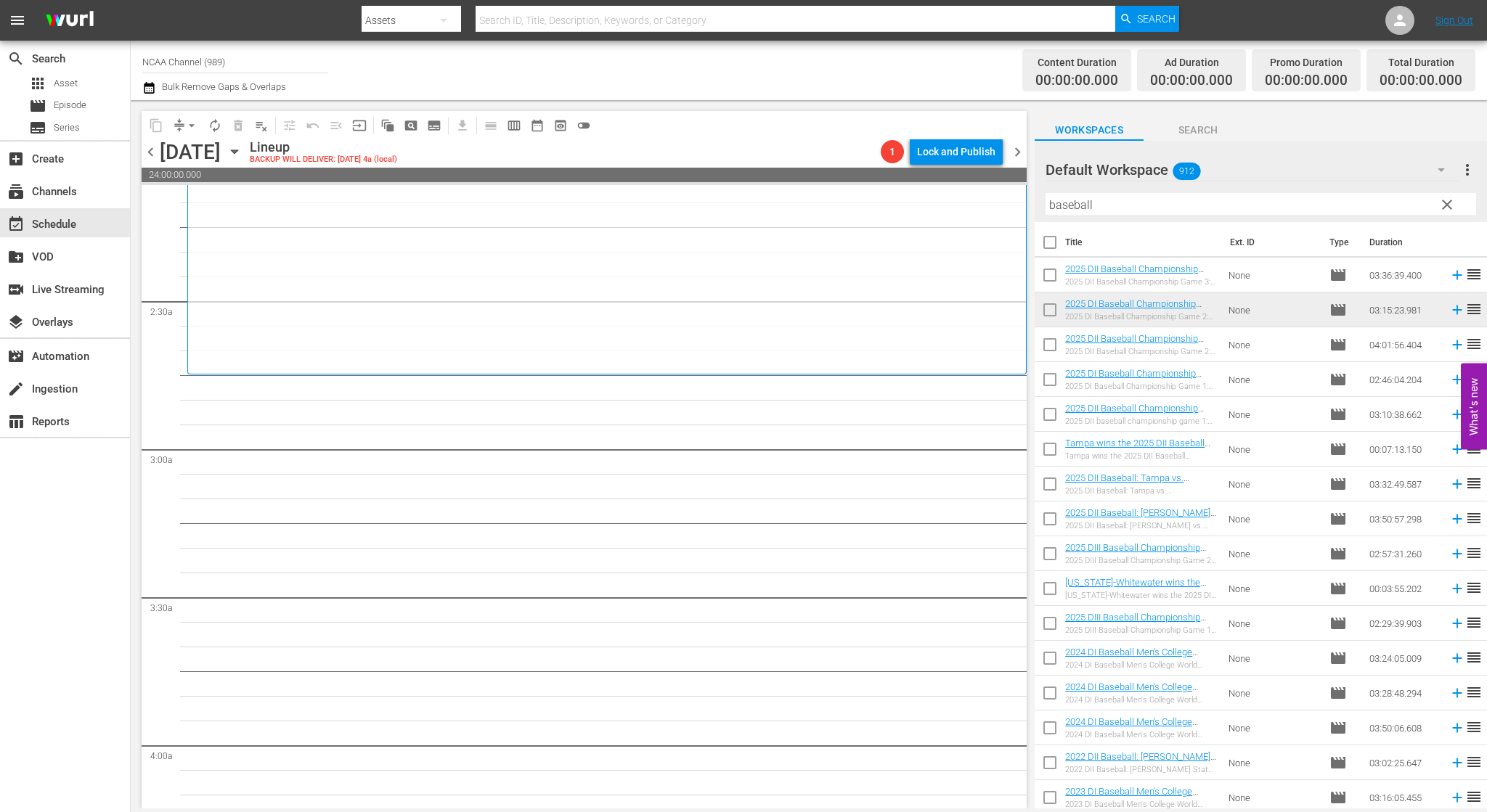
scroll to position [653, 0]
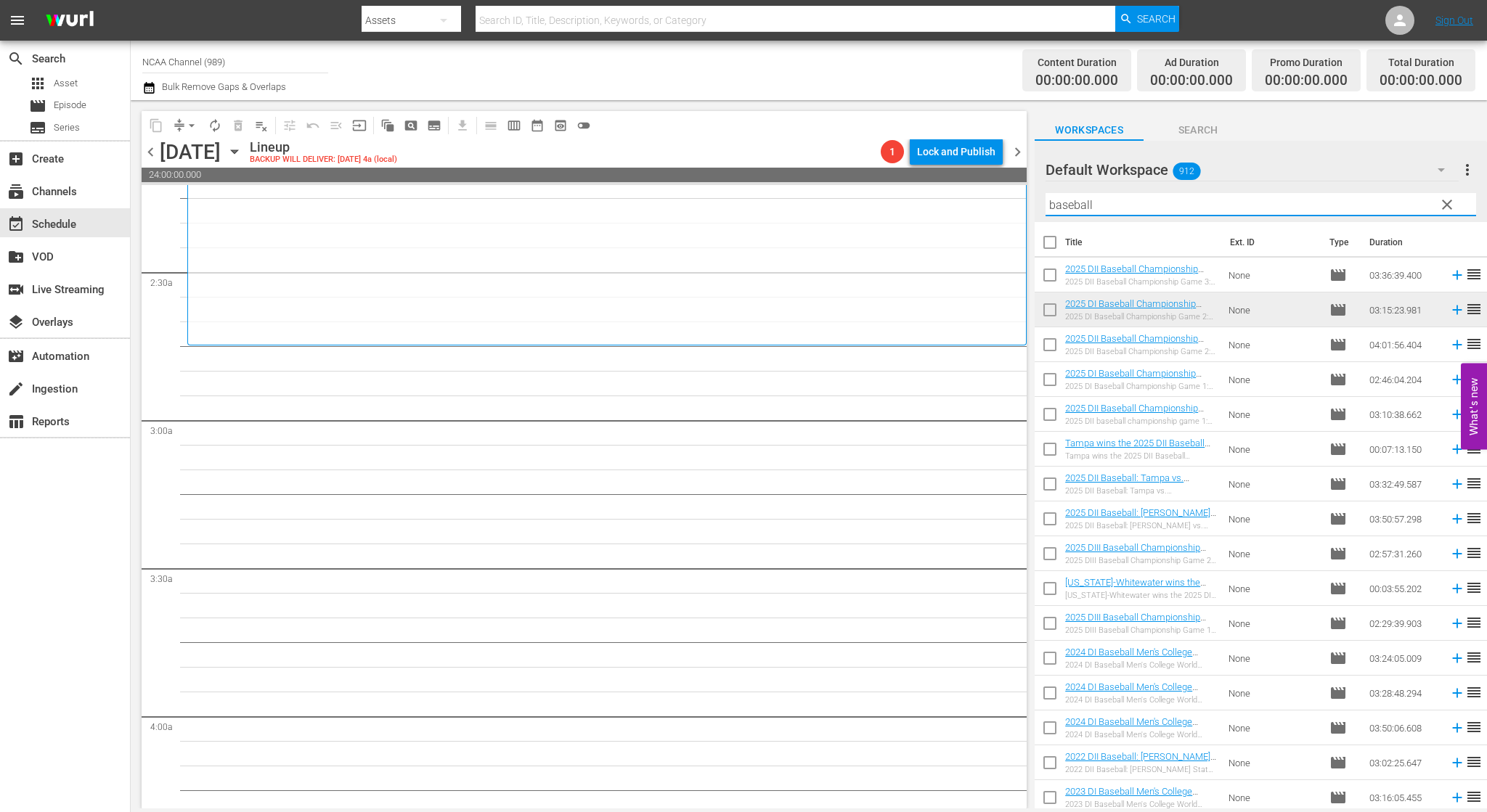
drag, startPoint x: 1103, startPoint y: 207, endPoint x: 841, endPoint y: 180, distance: 263.4
click at [844, 180] on div "content_copy compress arrow_drop_down autorenew_outlined delete_forever_outline…" at bounding box center [809, 455] width 1356 height 708
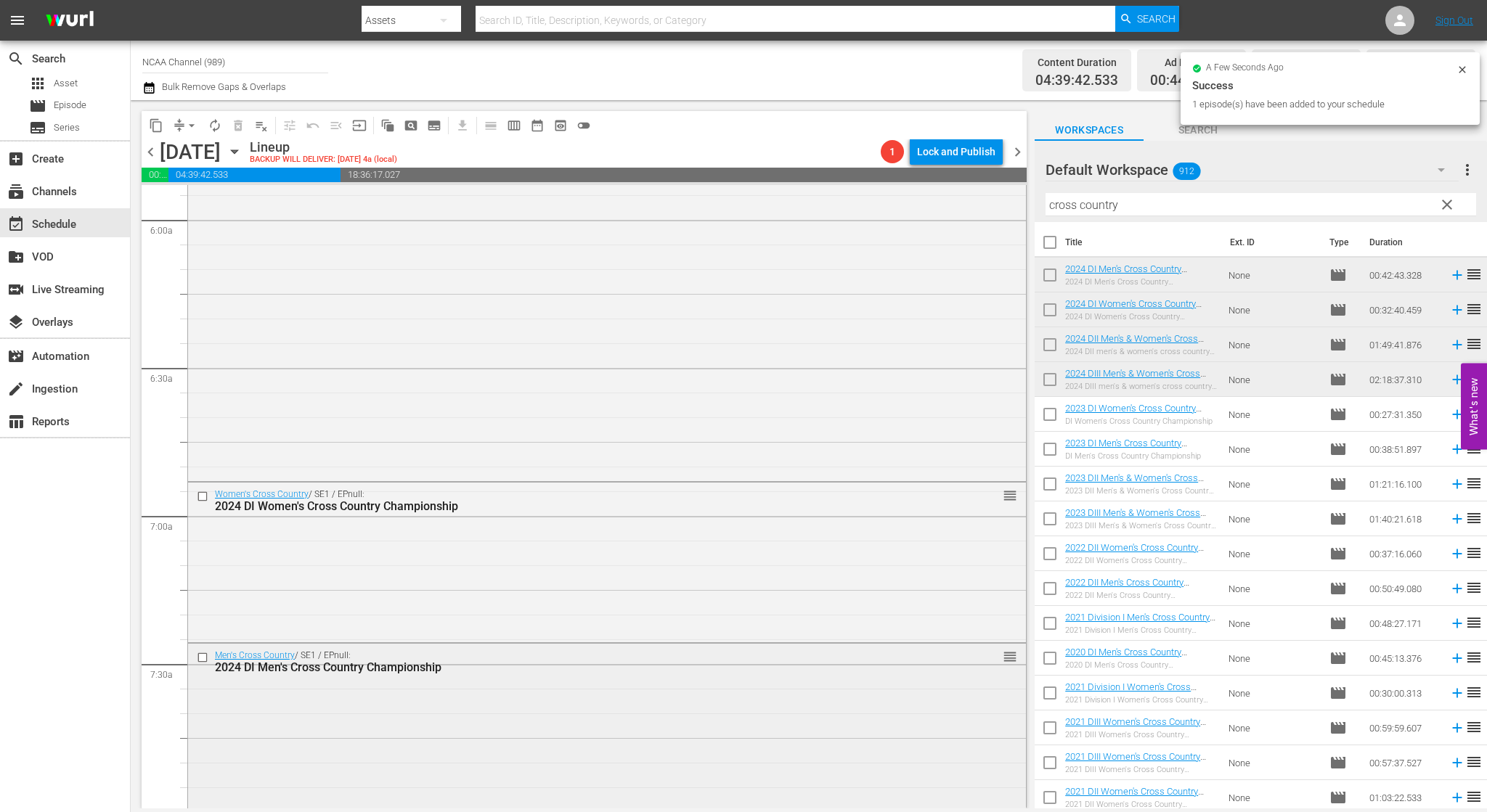
scroll to position [2177, 0]
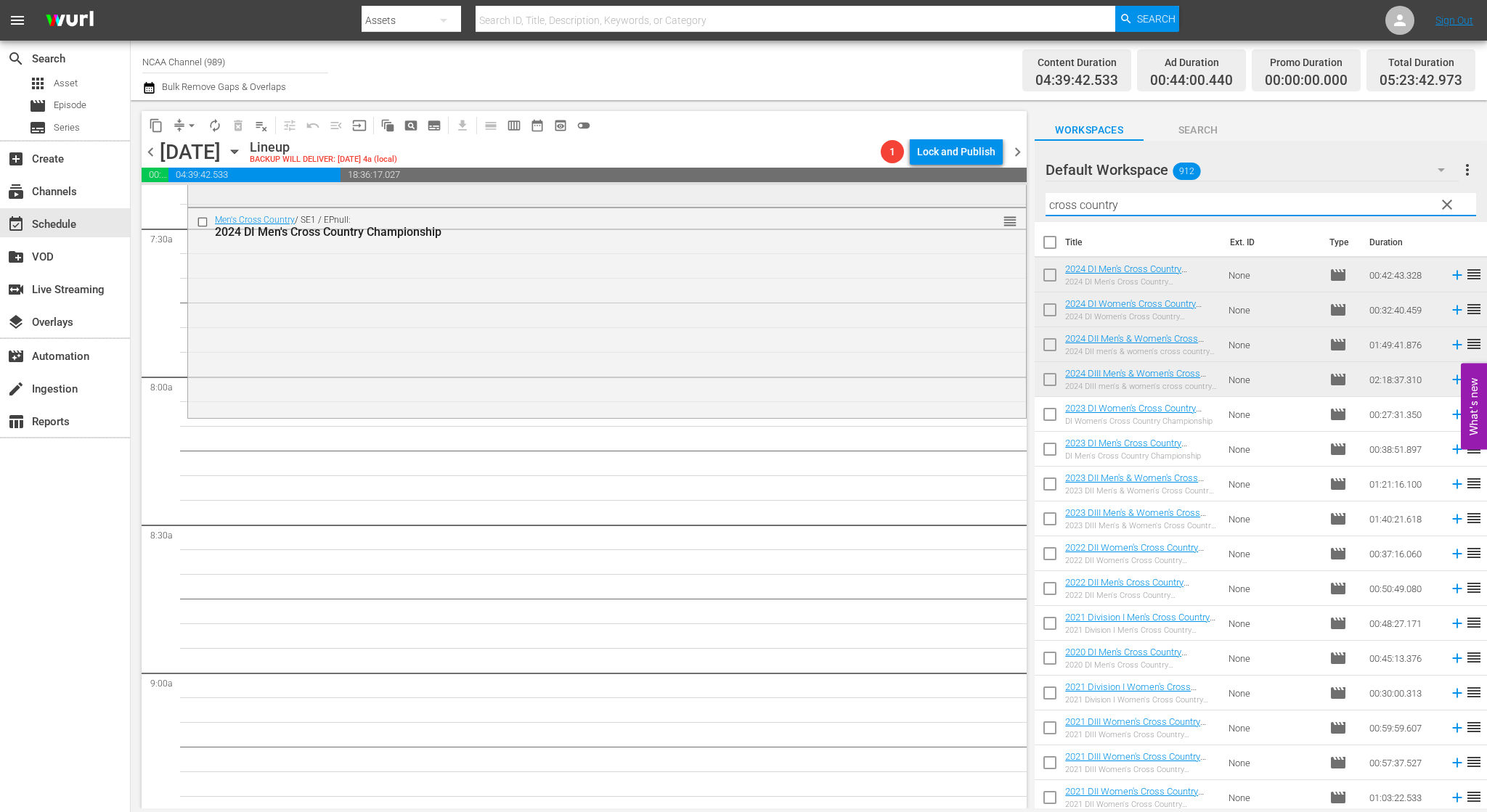
drag, startPoint x: 1143, startPoint y: 203, endPoint x: 765, endPoint y: 196, distance: 378.1
click at [866, 196] on div "content_copy compress arrow_drop_down autorenew_outlined delete_forever_outline…" at bounding box center [809, 455] width 1356 height 708
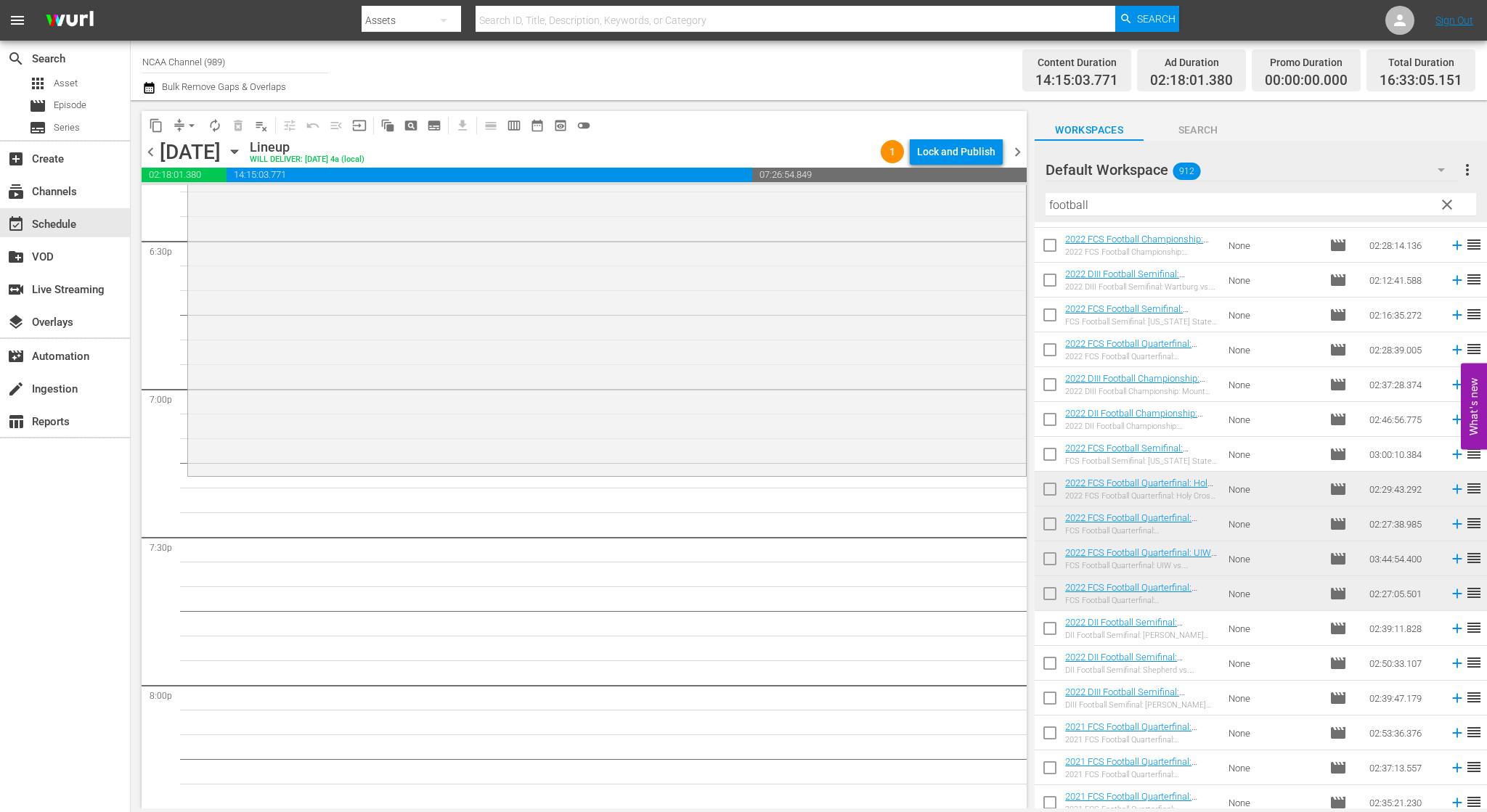
scroll to position [5516, 0]
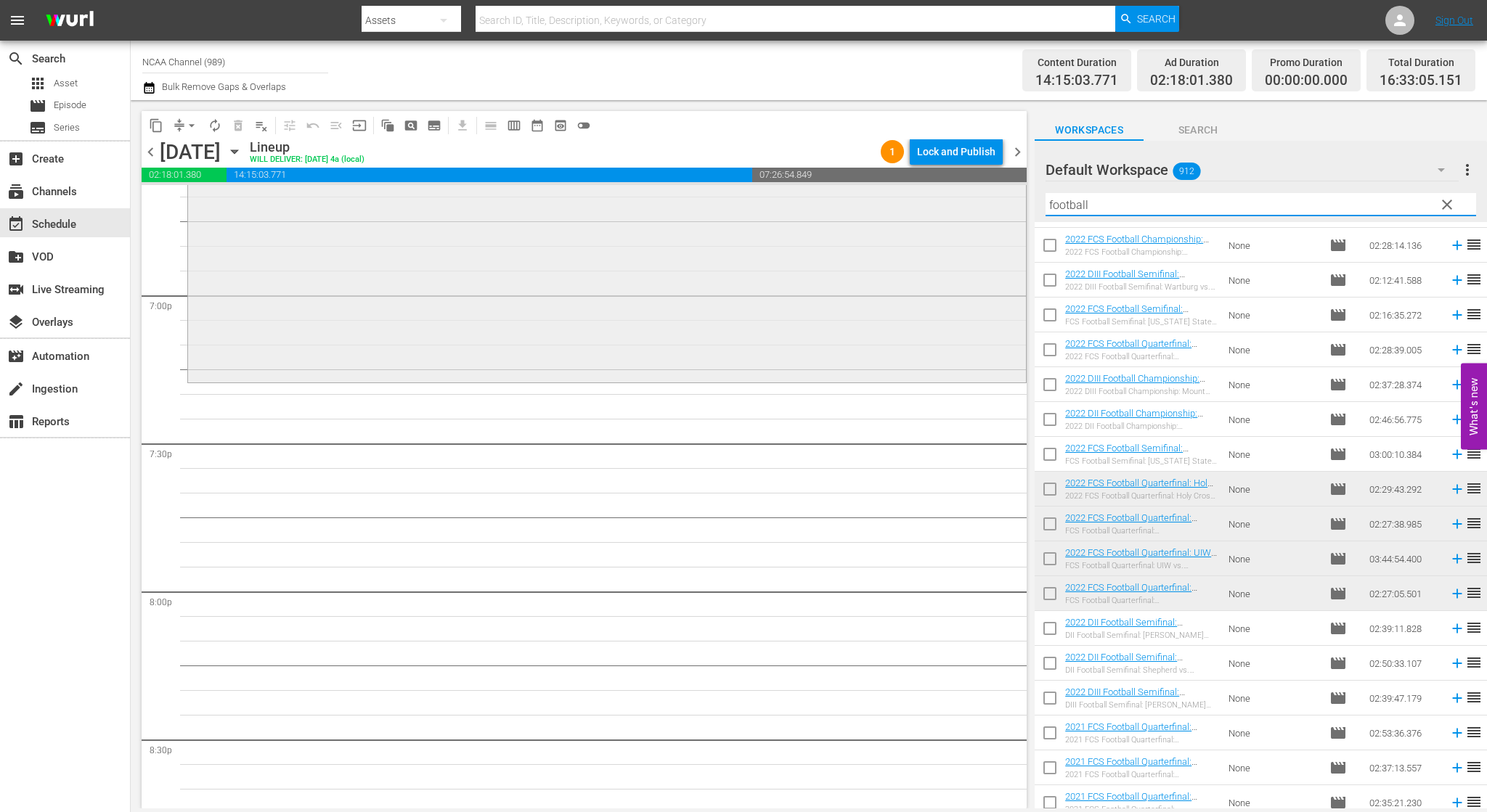
drag, startPoint x: 1221, startPoint y: 205, endPoint x: 912, endPoint y: 212, distance: 309.1
click at [939, 212] on div "content_copy compress arrow_drop_down autorenew_outlined delete_forever_outline…" at bounding box center [809, 455] width 1356 height 708
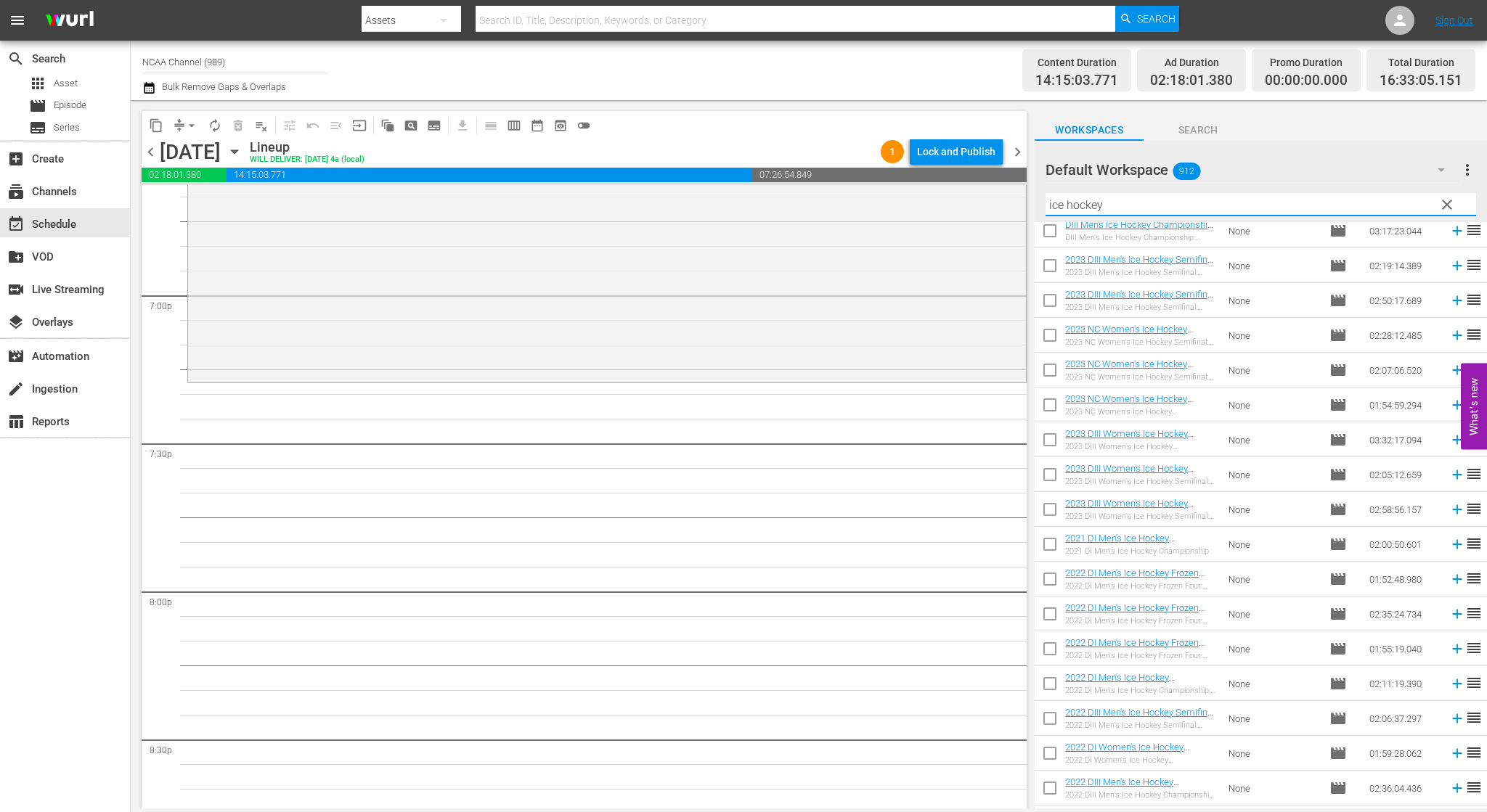
scroll to position [791, 0]
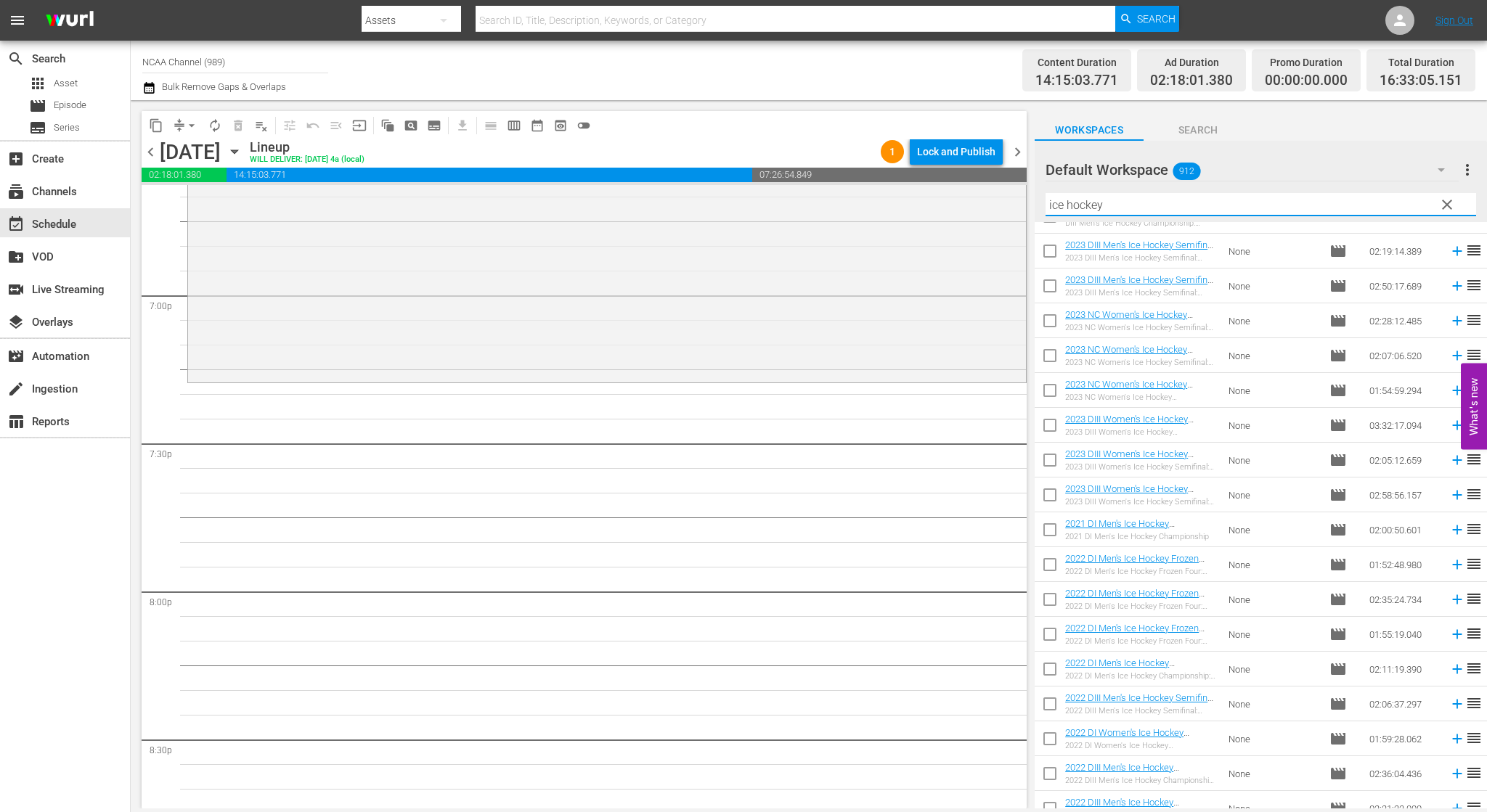
type input "ice hockey"
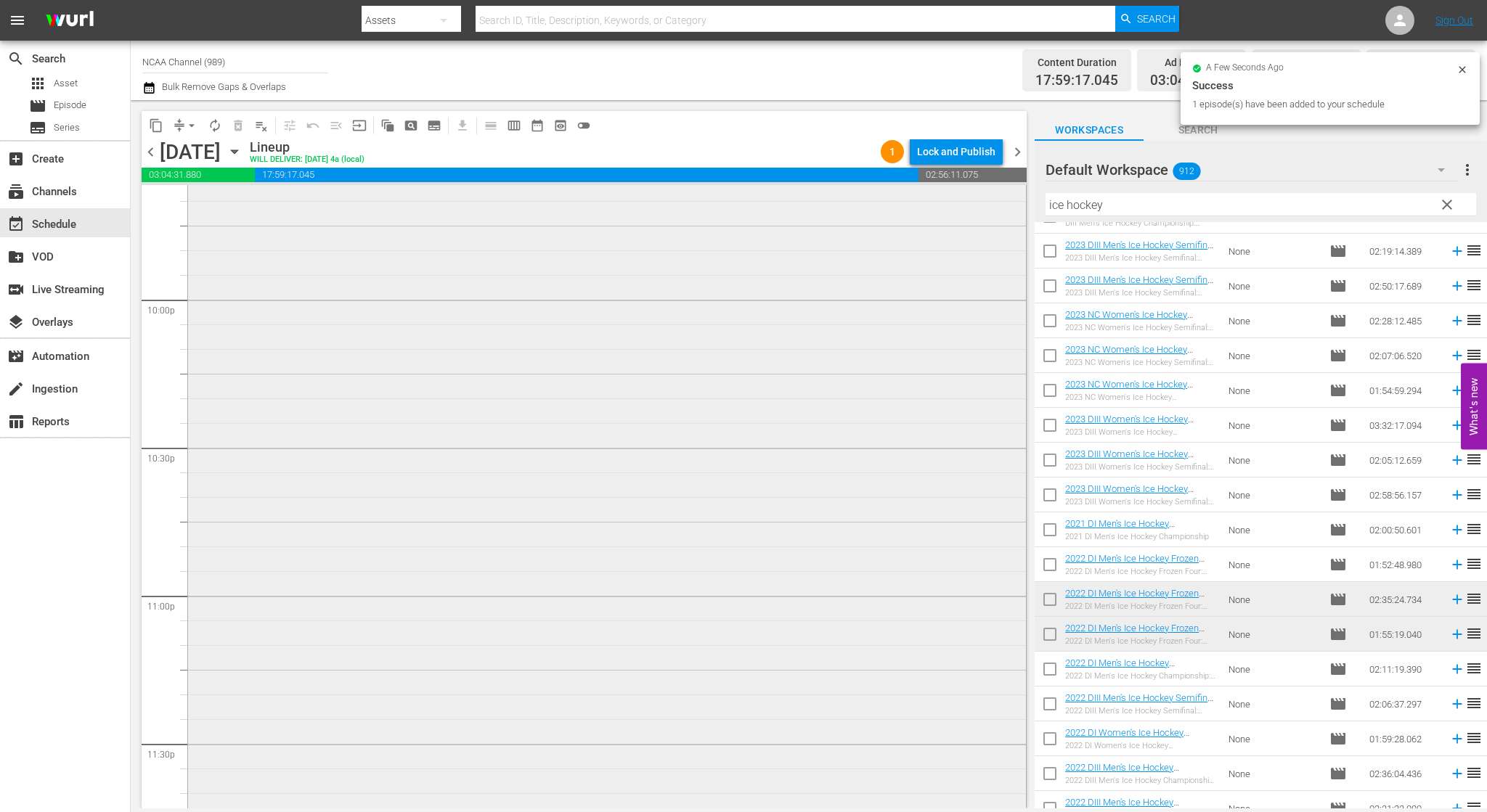
scroll to position [6482, 0]
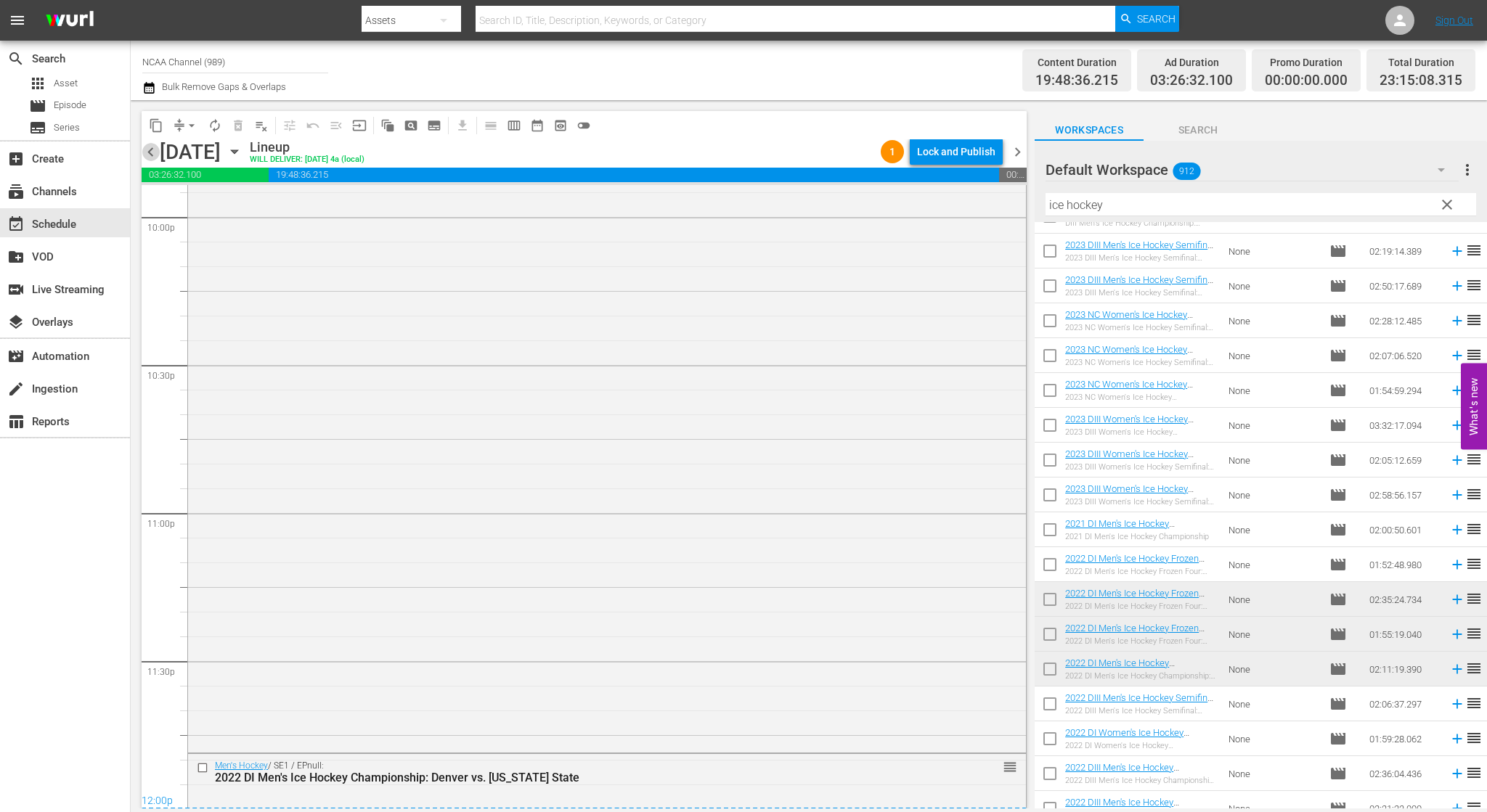
click at [148, 150] on span "chevron_left" at bounding box center [150, 151] width 18 height 18
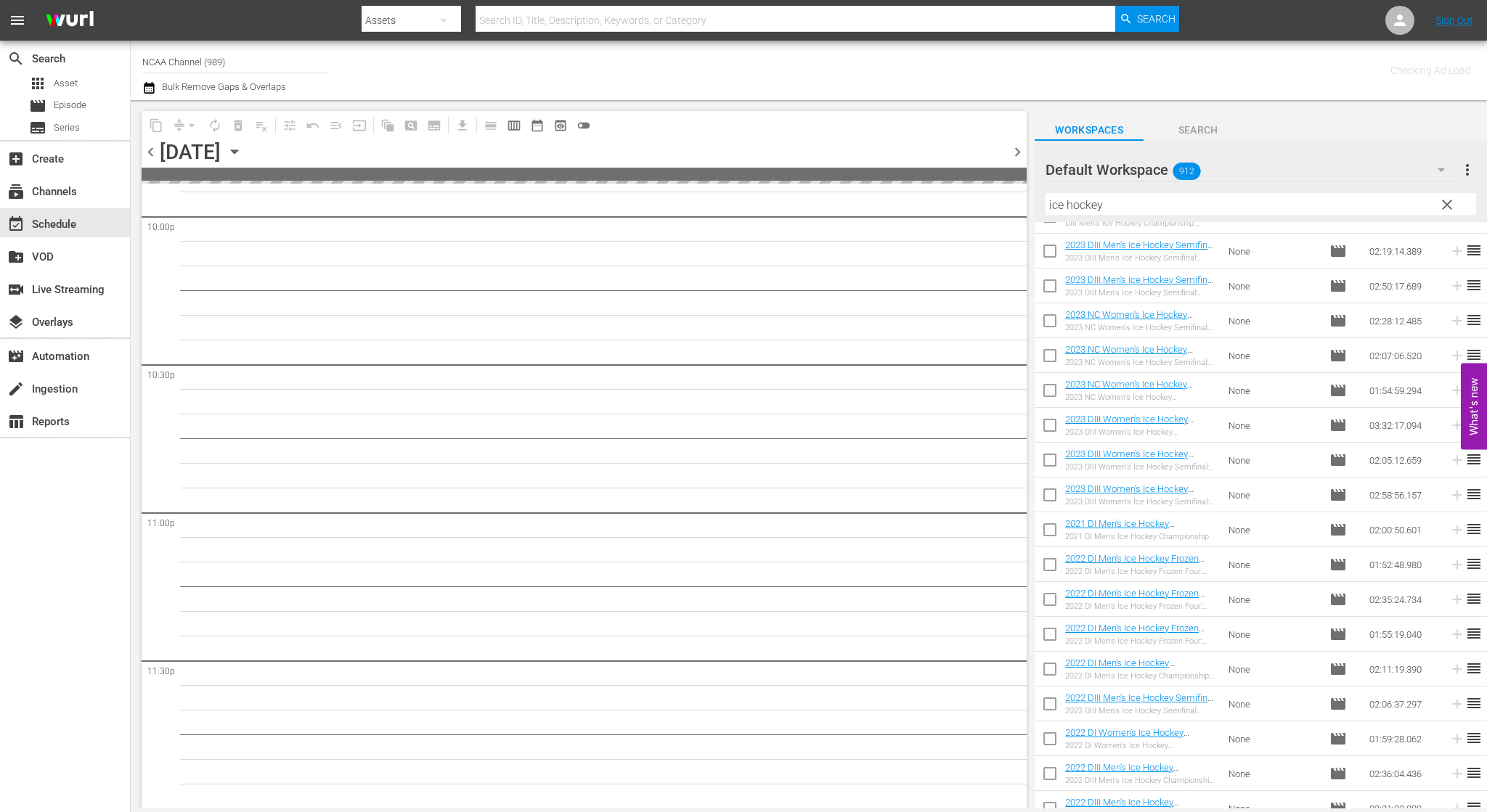
scroll to position [6481, 0]
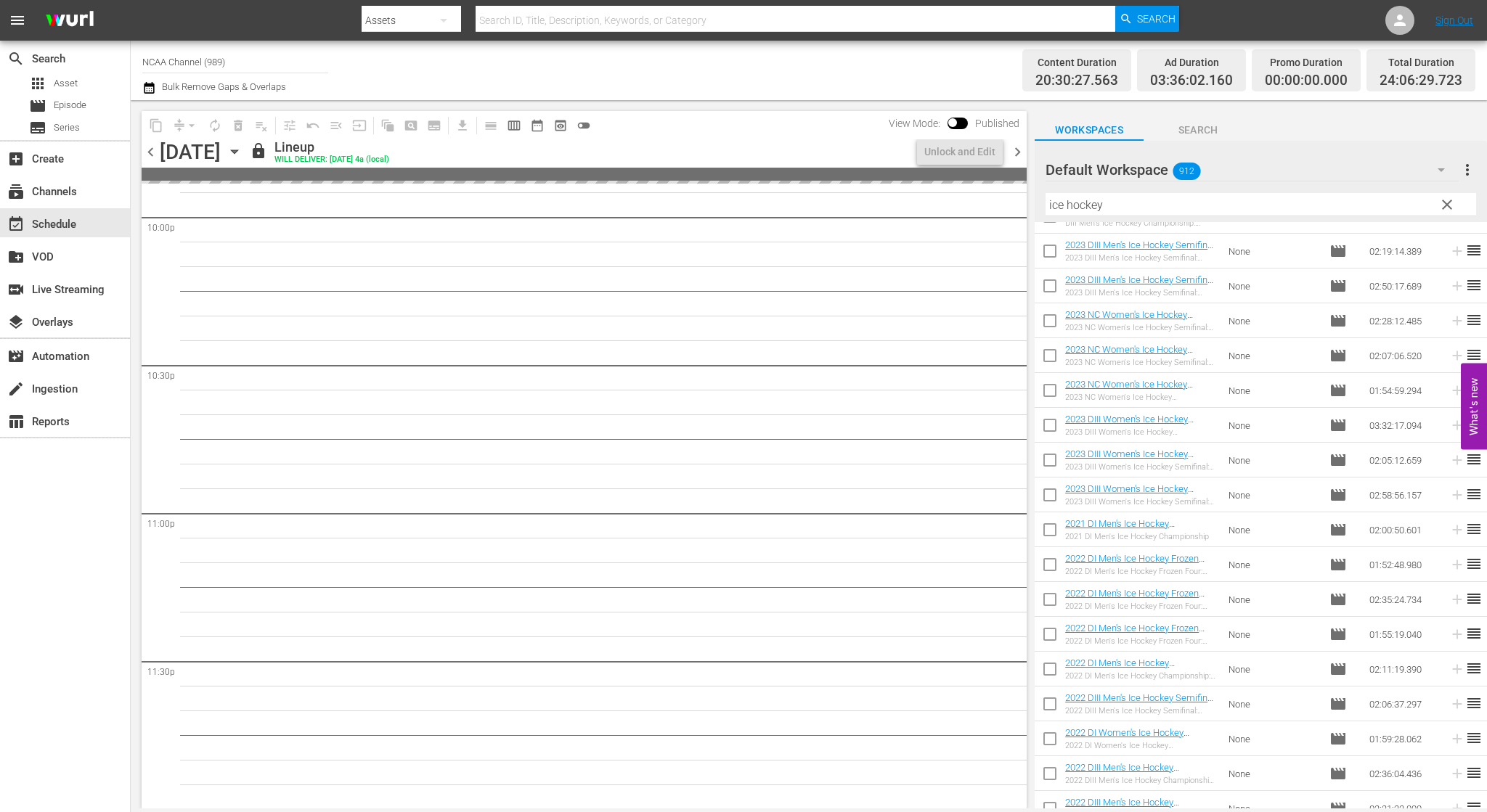
click at [1015, 145] on span "chevron_right" at bounding box center [1017, 151] width 18 height 18
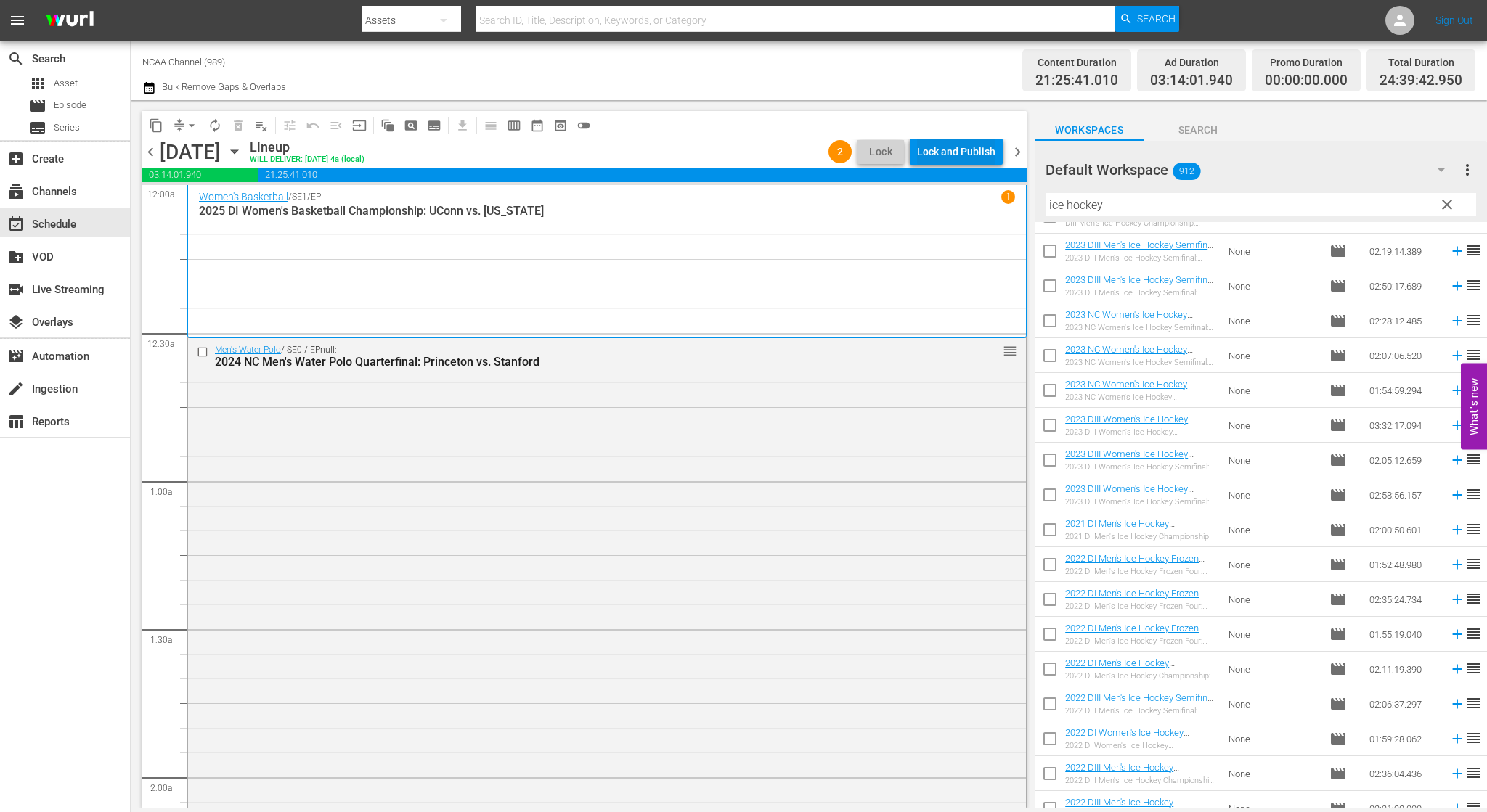
click at [961, 154] on div "Lock and Publish" at bounding box center [956, 151] width 78 height 26
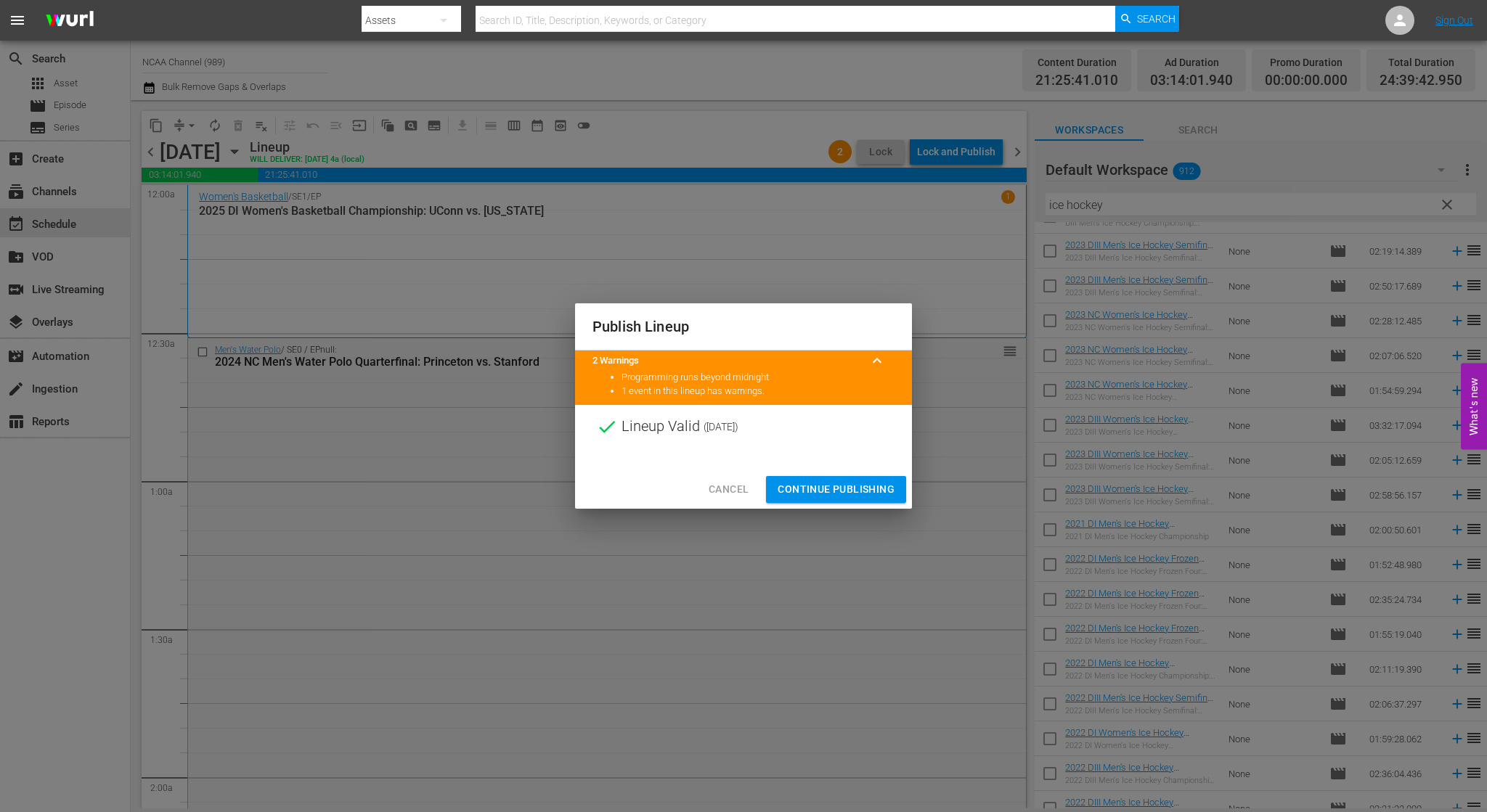
click at [816, 484] on span "Continue Publishing" at bounding box center [836, 489] width 117 height 18
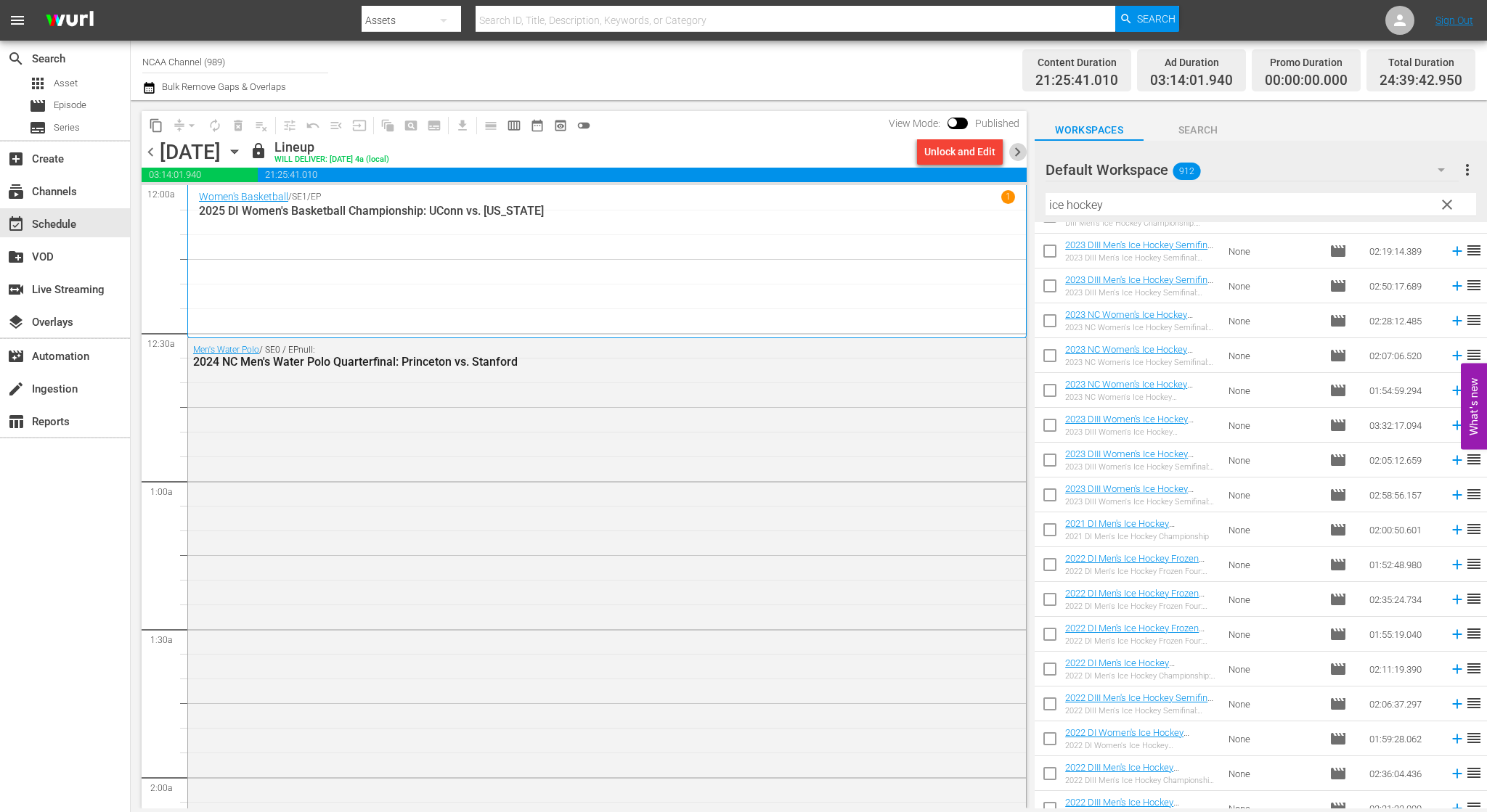
click at [1011, 147] on span "chevron_right" at bounding box center [1017, 151] width 18 height 18
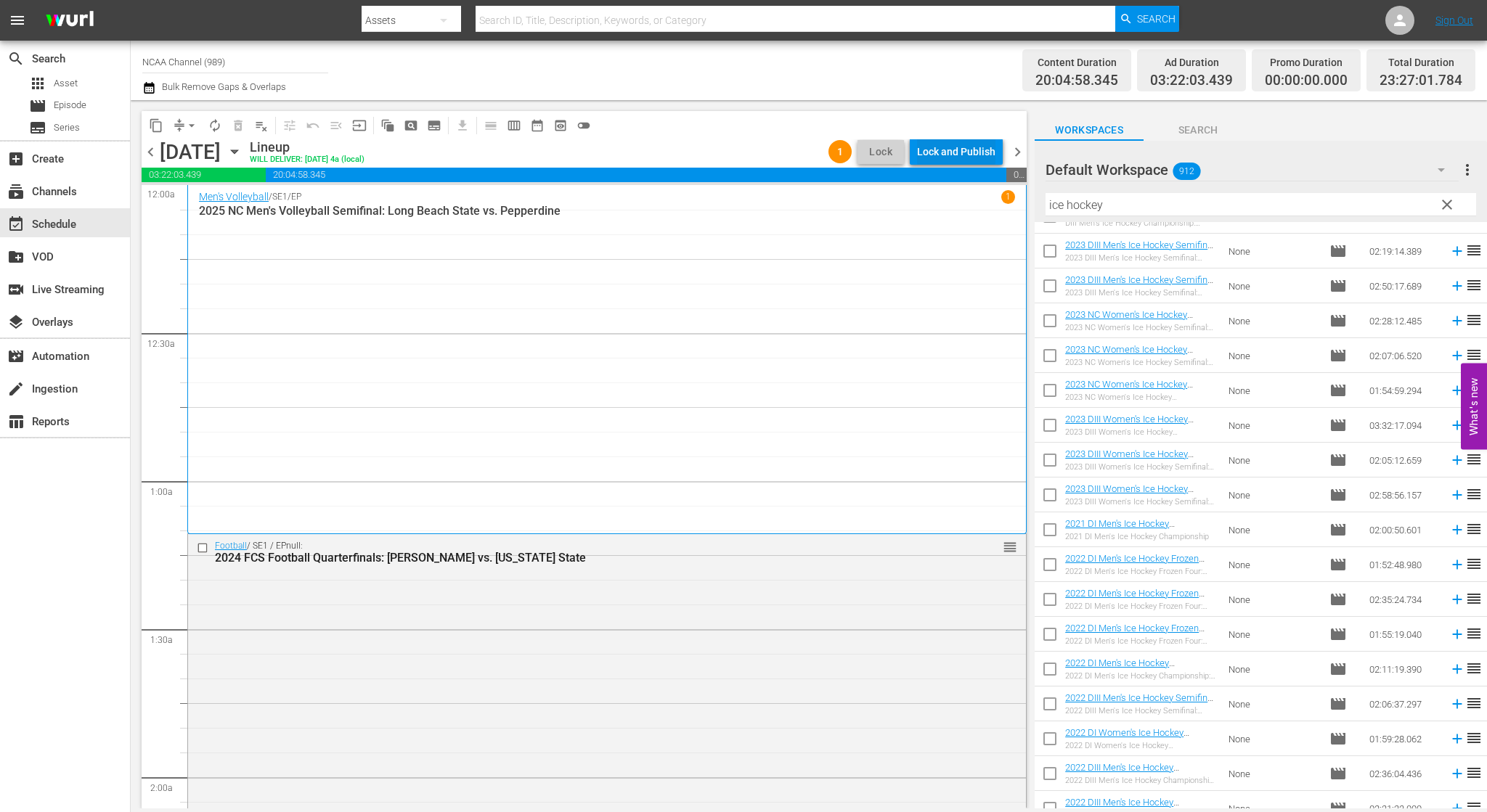
click at [927, 156] on div "Lock and Publish" at bounding box center [956, 151] width 78 height 26
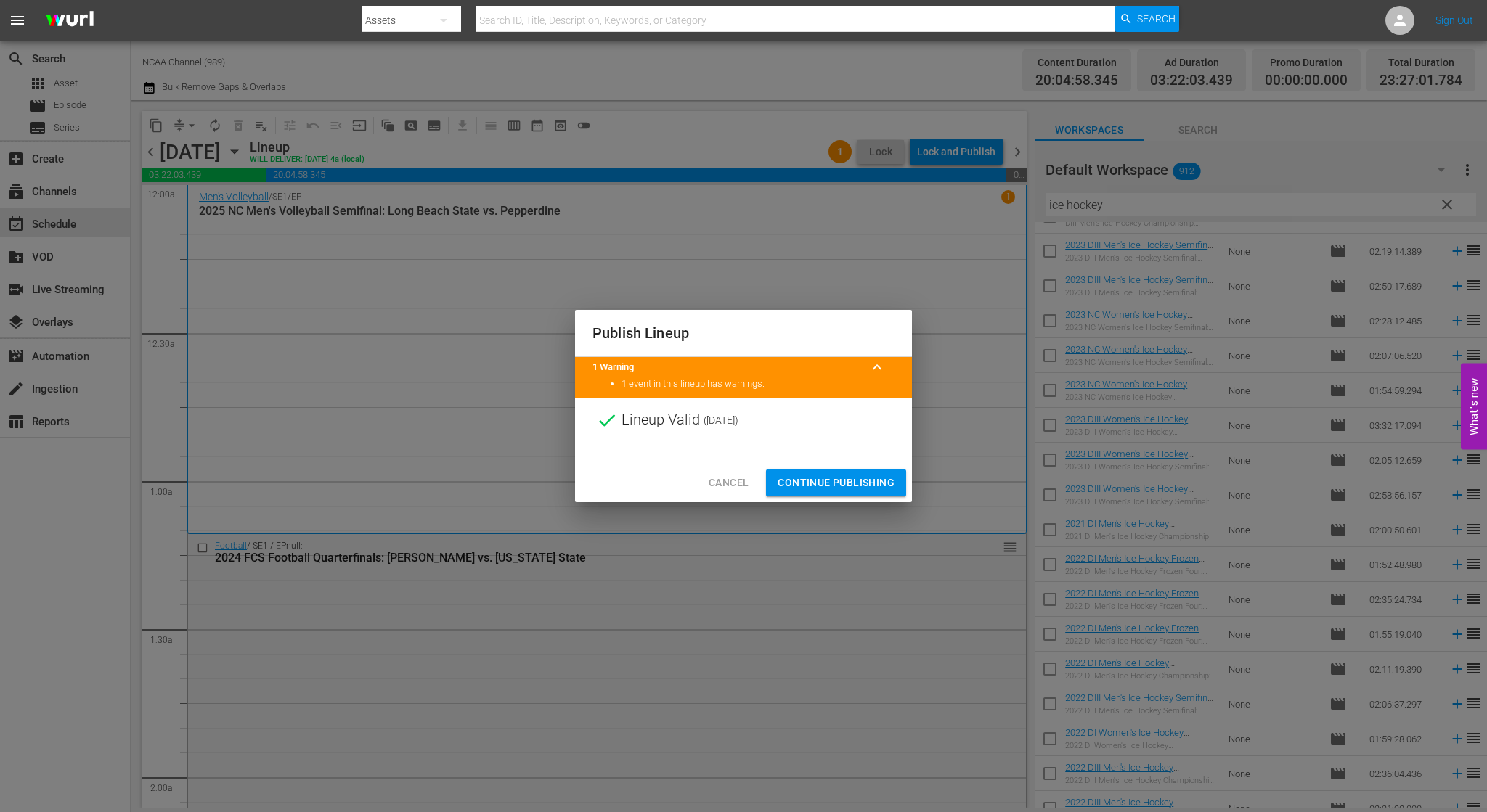
click at [867, 484] on span "Continue Publishing" at bounding box center [836, 483] width 117 height 18
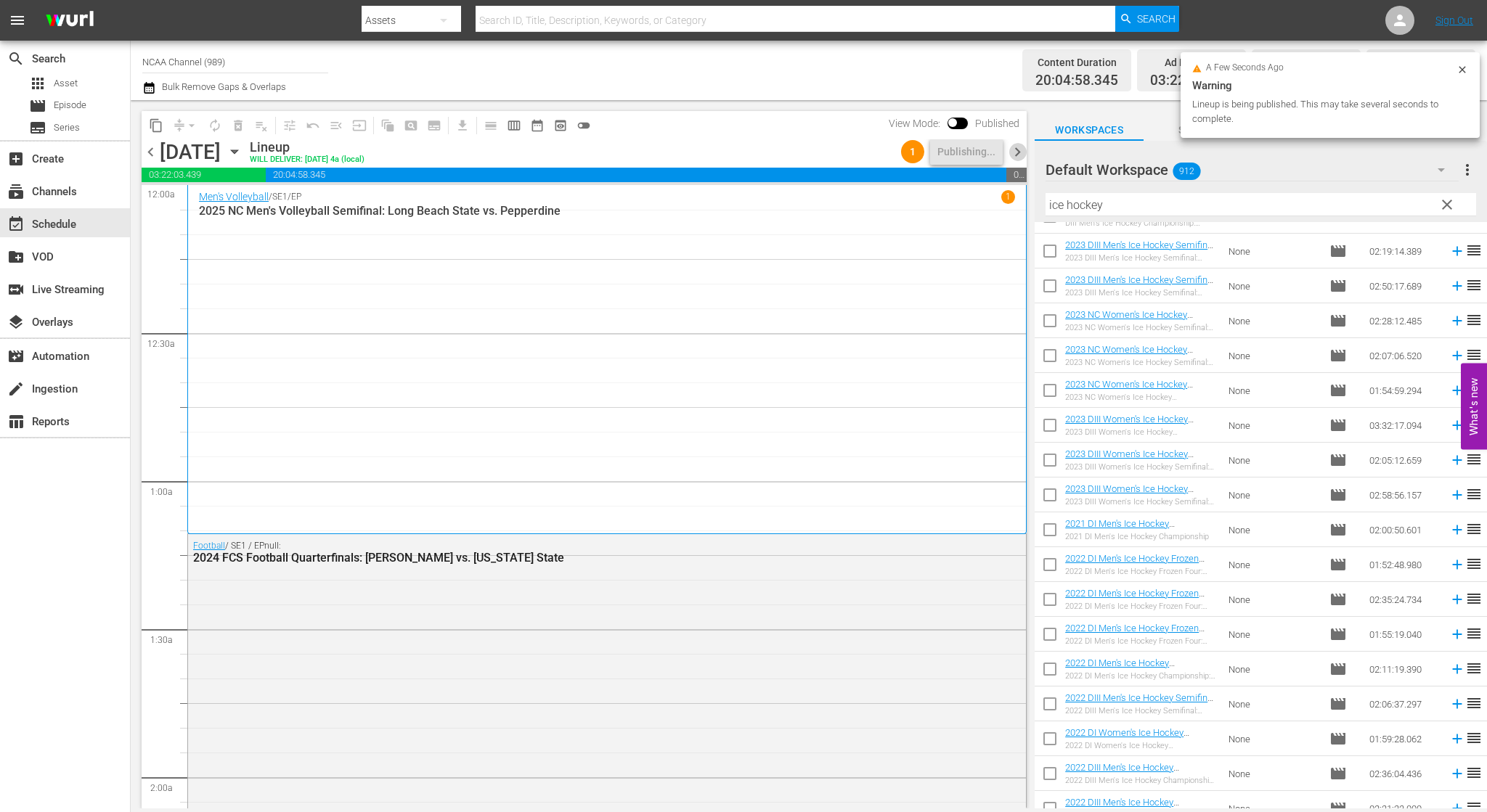
click at [1018, 147] on span "chevron_right" at bounding box center [1017, 151] width 18 height 18
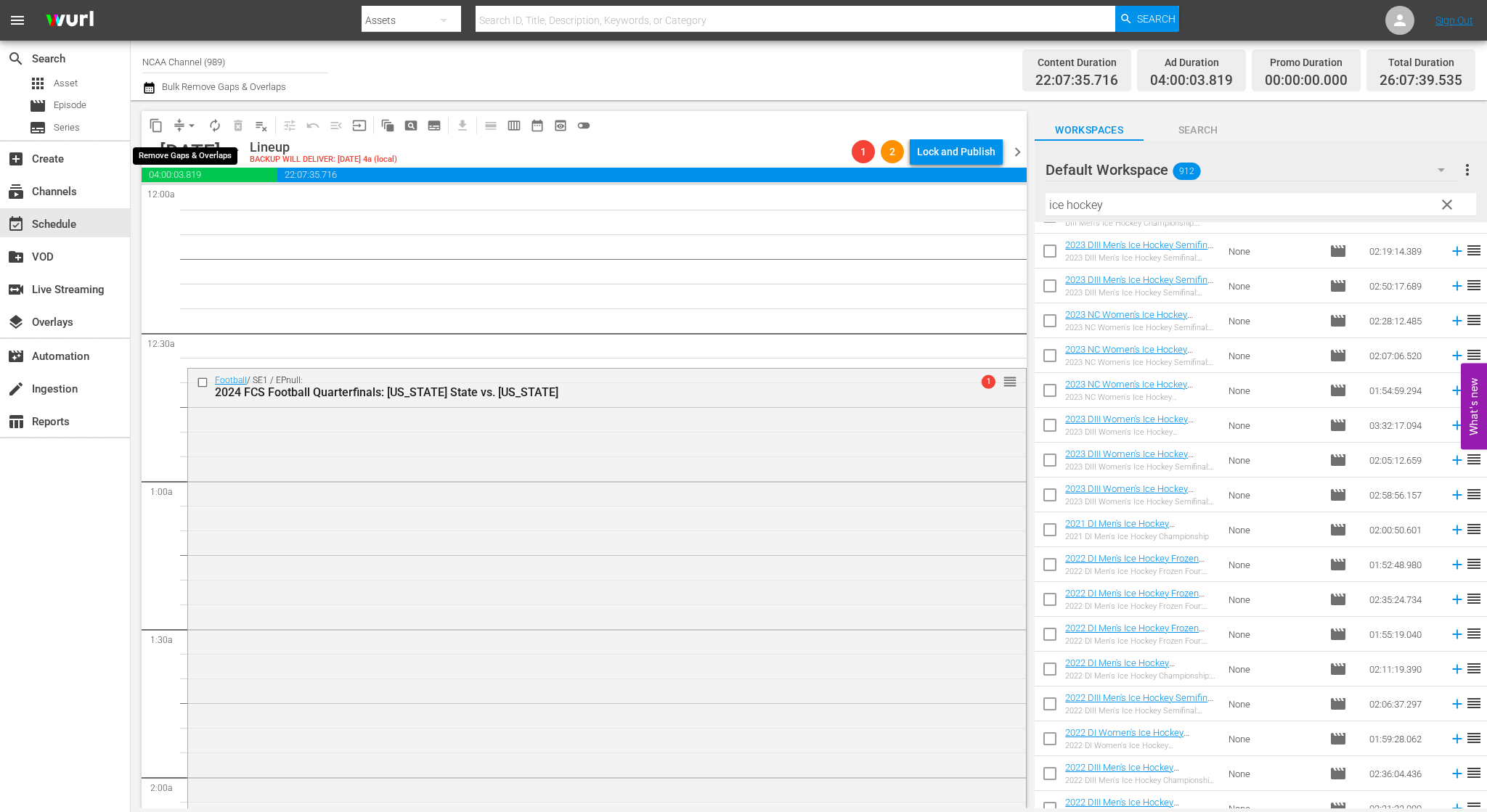
click at [194, 131] on span "arrow_drop_down" at bounding box center [192, 125] width 15 height 15
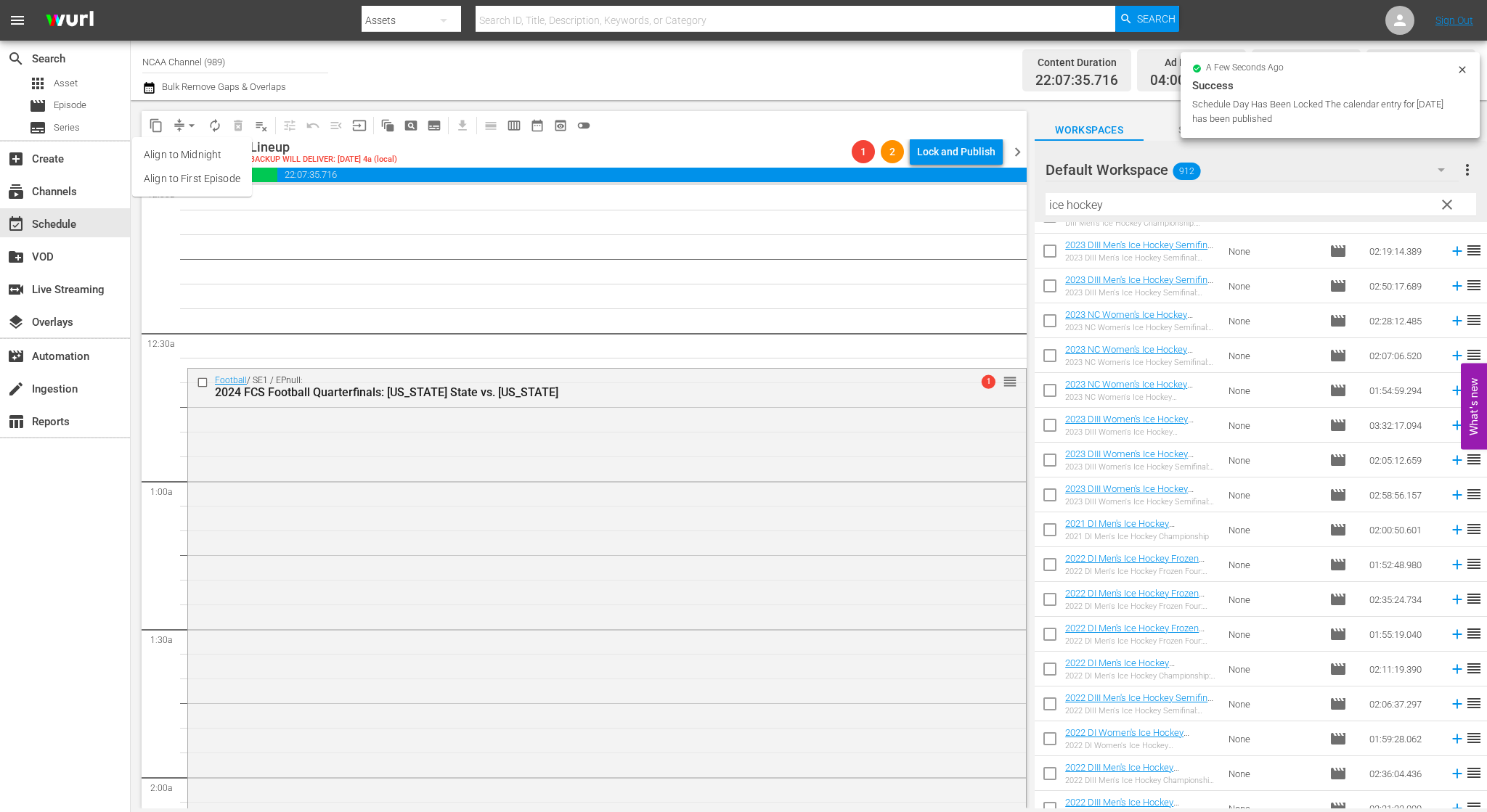
drag, startPoint x: 446, startPoint y: 252, endPoint x: 791, endPoint y: 150, distance: 359.8
click at [944, 161] on div "Lock and Publish" at bounding box center [956, 151] width 78 height 26
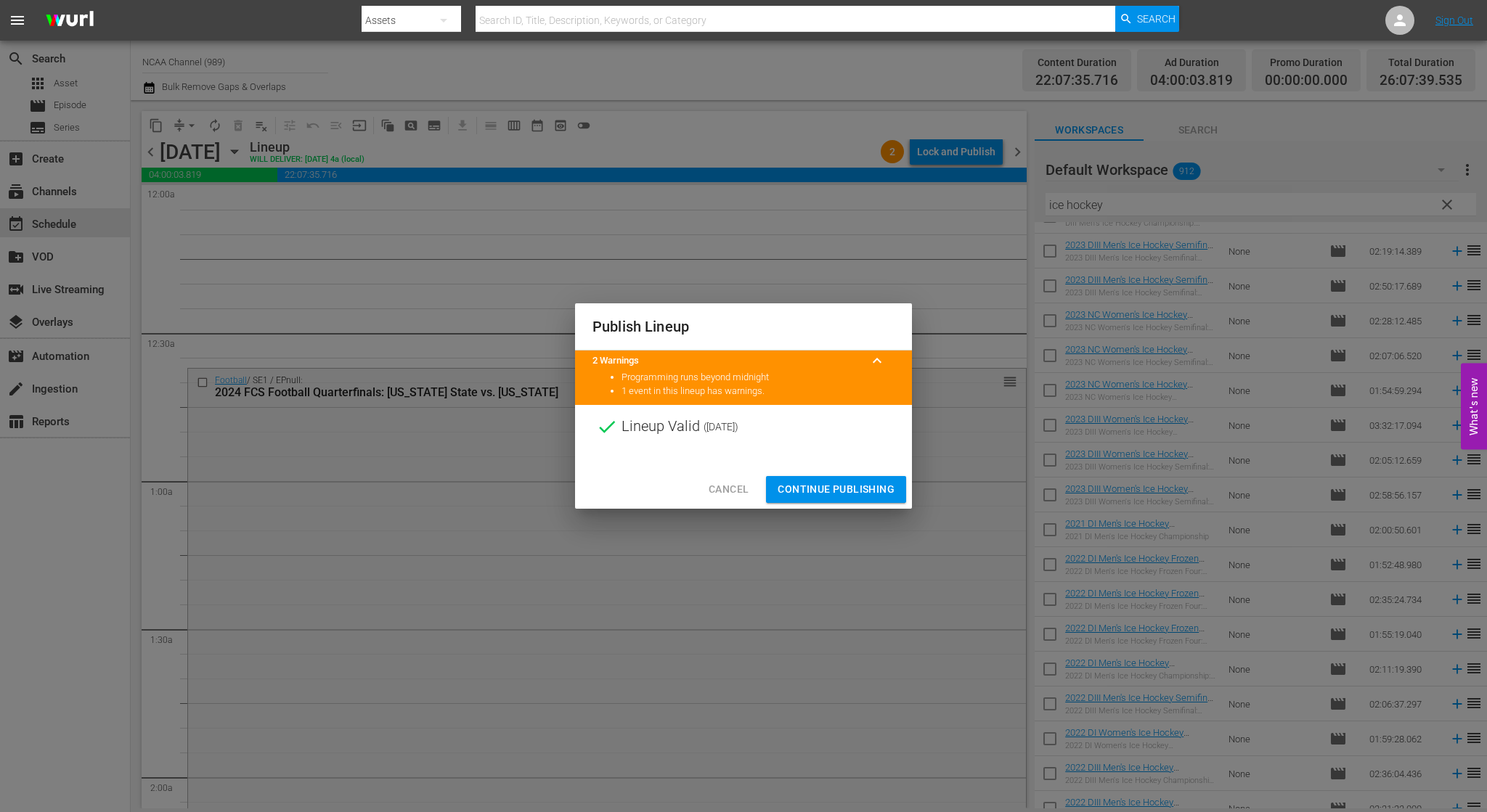
click at [847, 470] on div "Cancel Continue Publishing" at bounding box center [744, 489] width 337 height 39
click at [848, 481] on span "Continue Publishing" at bounding box center [836, 489] width 117 height 18
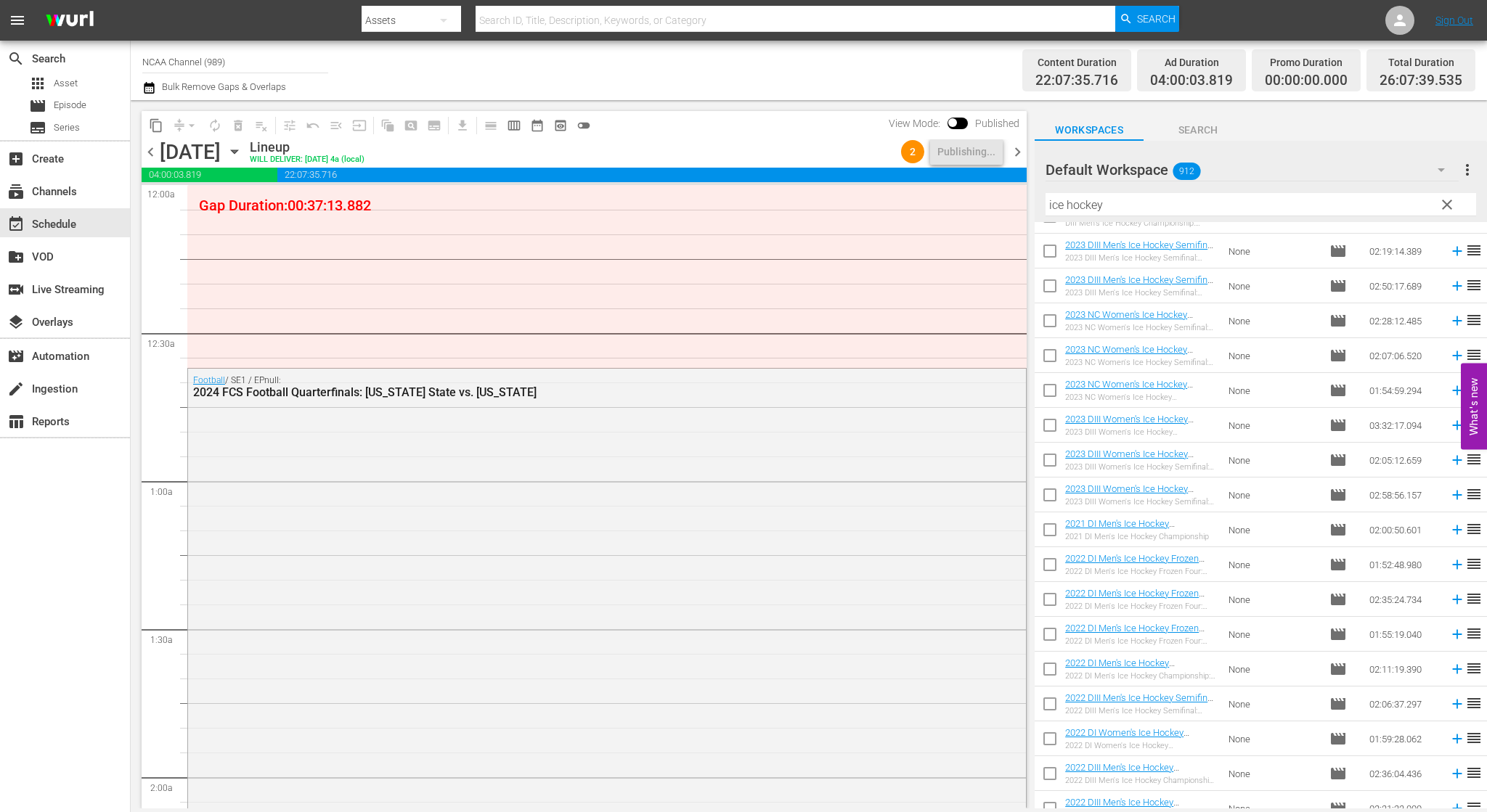
click at [151, 147] on span "chevron_left" at bounding box center [150, 151] width 18 height 18
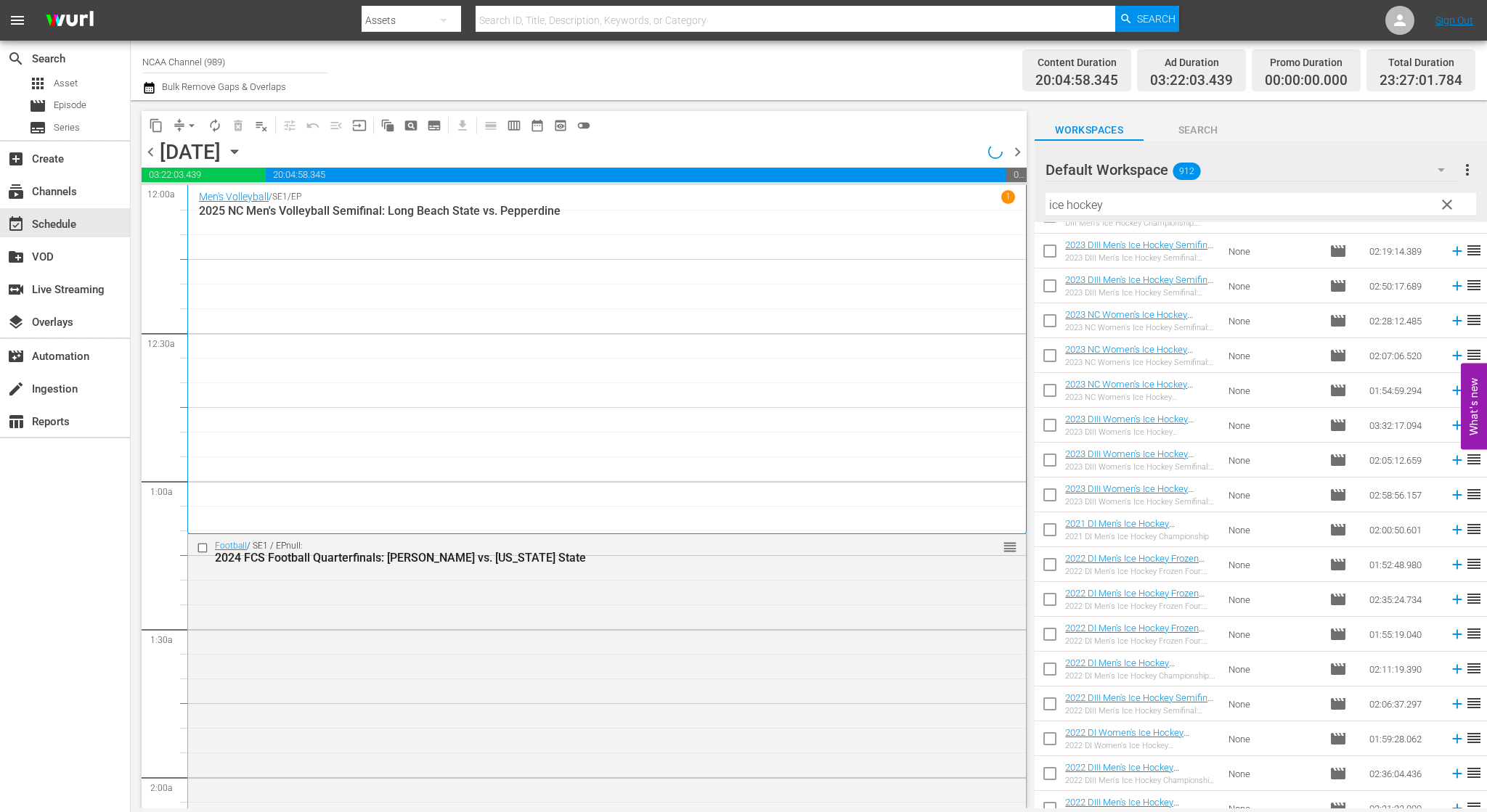
click at [1015, 152] on span "chevron_right" at bounding box center [1017, 151] width 18 height 18
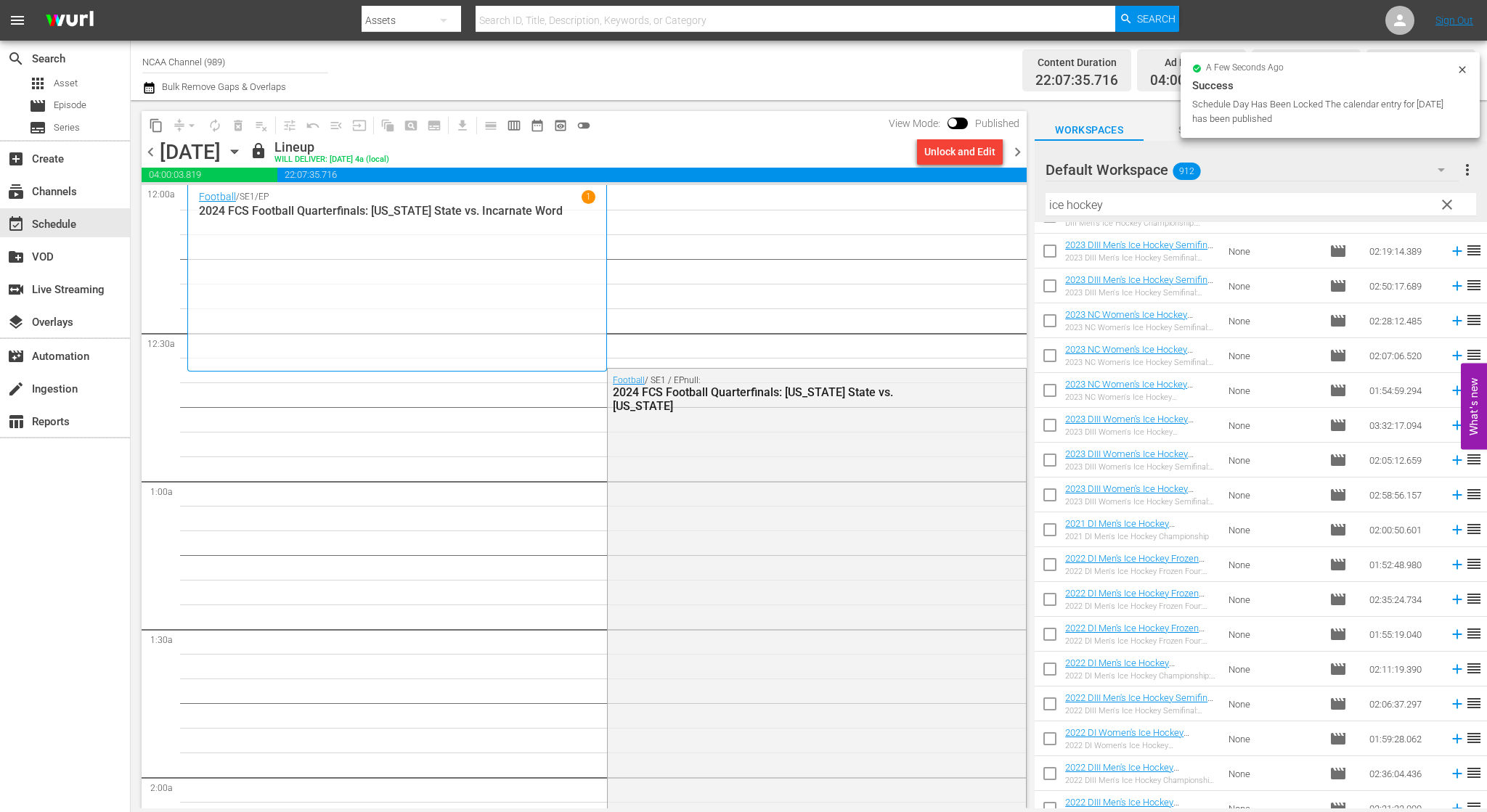
click at [148, 150] on span "chevron_left" at bounding box center [150, 151] width 18 height 18
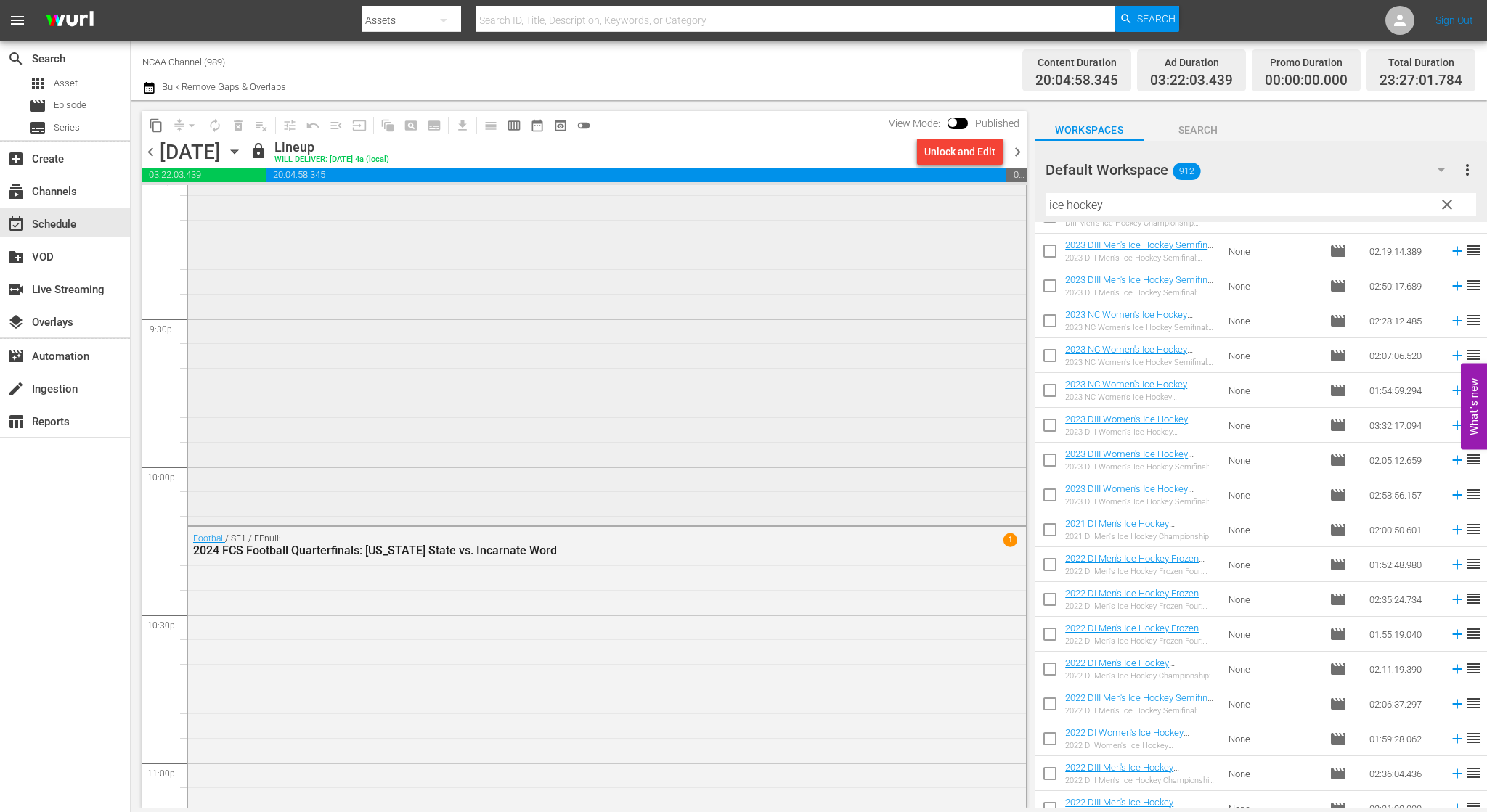
scroll to position [5797, 0]
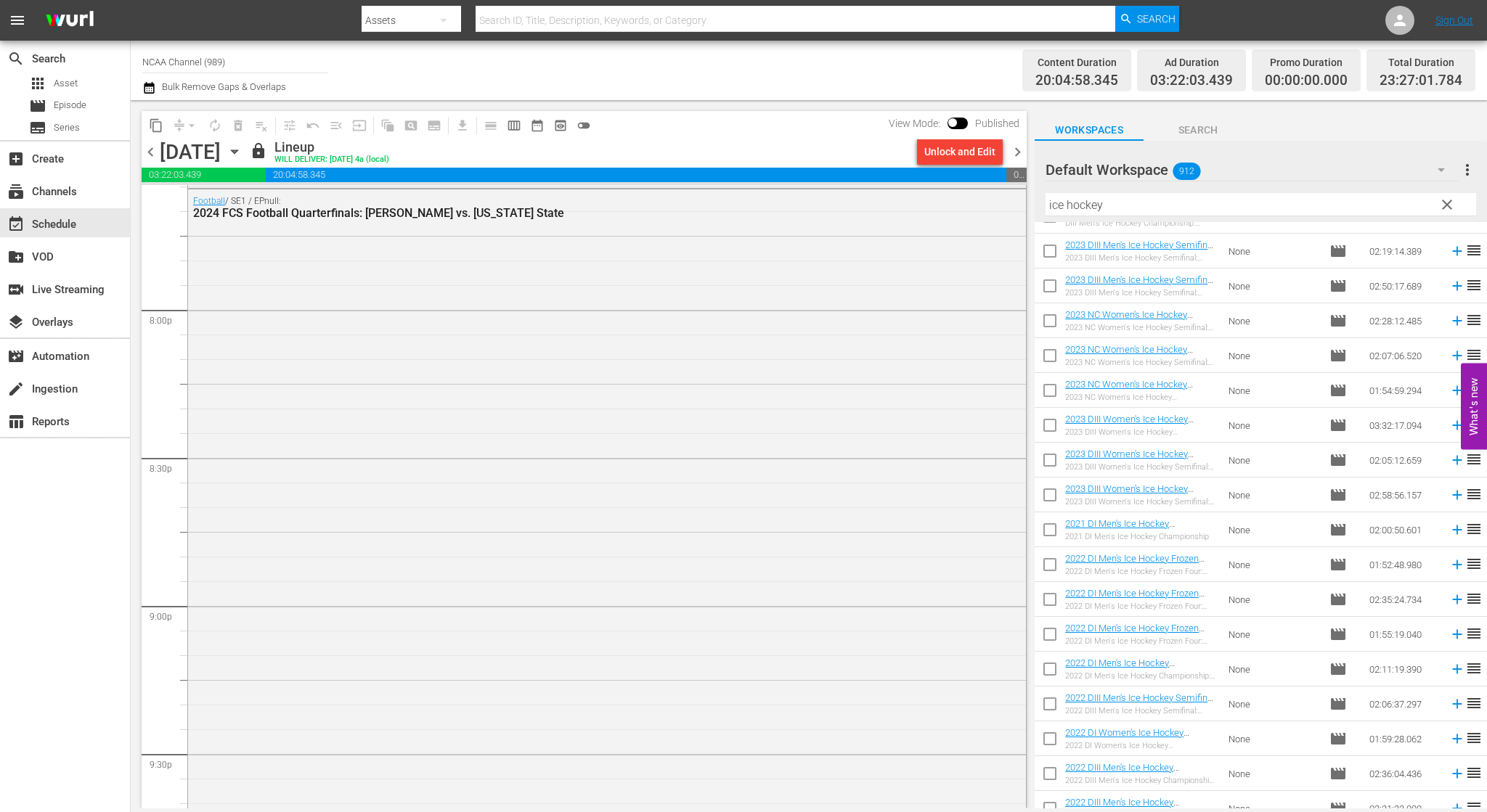
click at [1019, 151] on span "chevron_right" at bounding box center [1017, 151] width 18 height 18
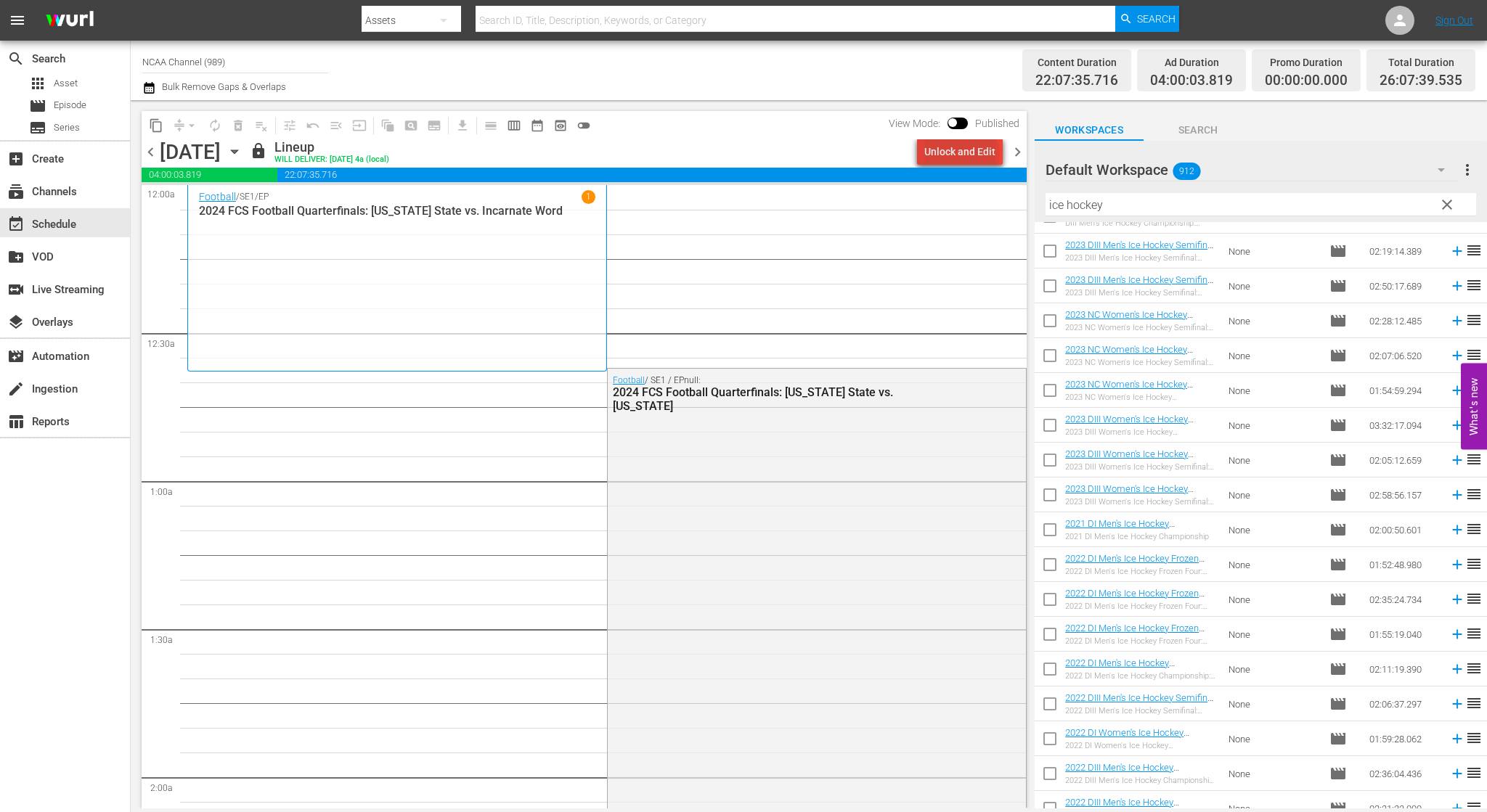
click at [965, 153] on div "Unlock and Edit" at bounding box center [959, 151] width 71 height 26
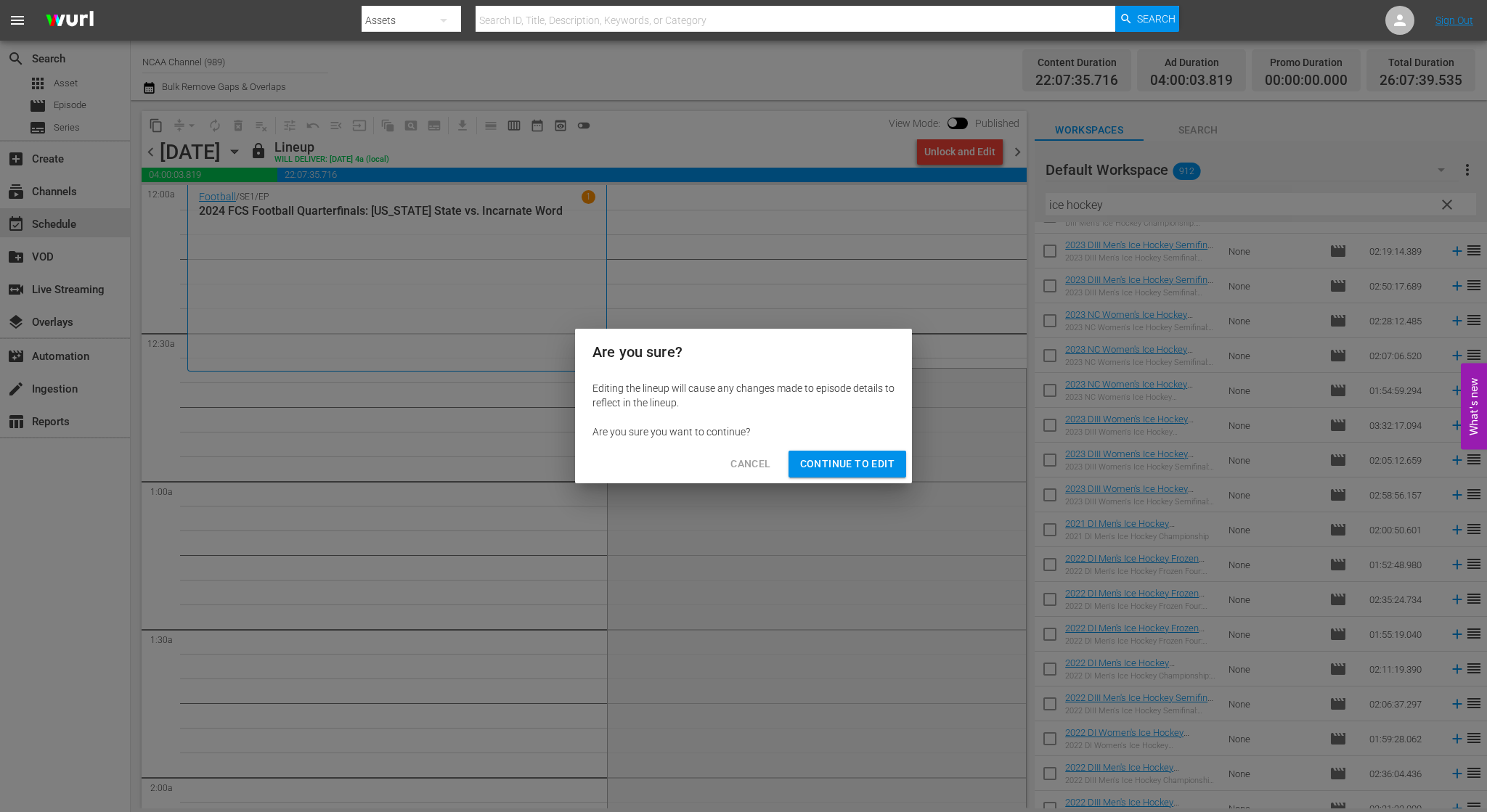
click at [807, 470] on span "Continue to Edit" at bounding box center [848, 464] width 95 height 18
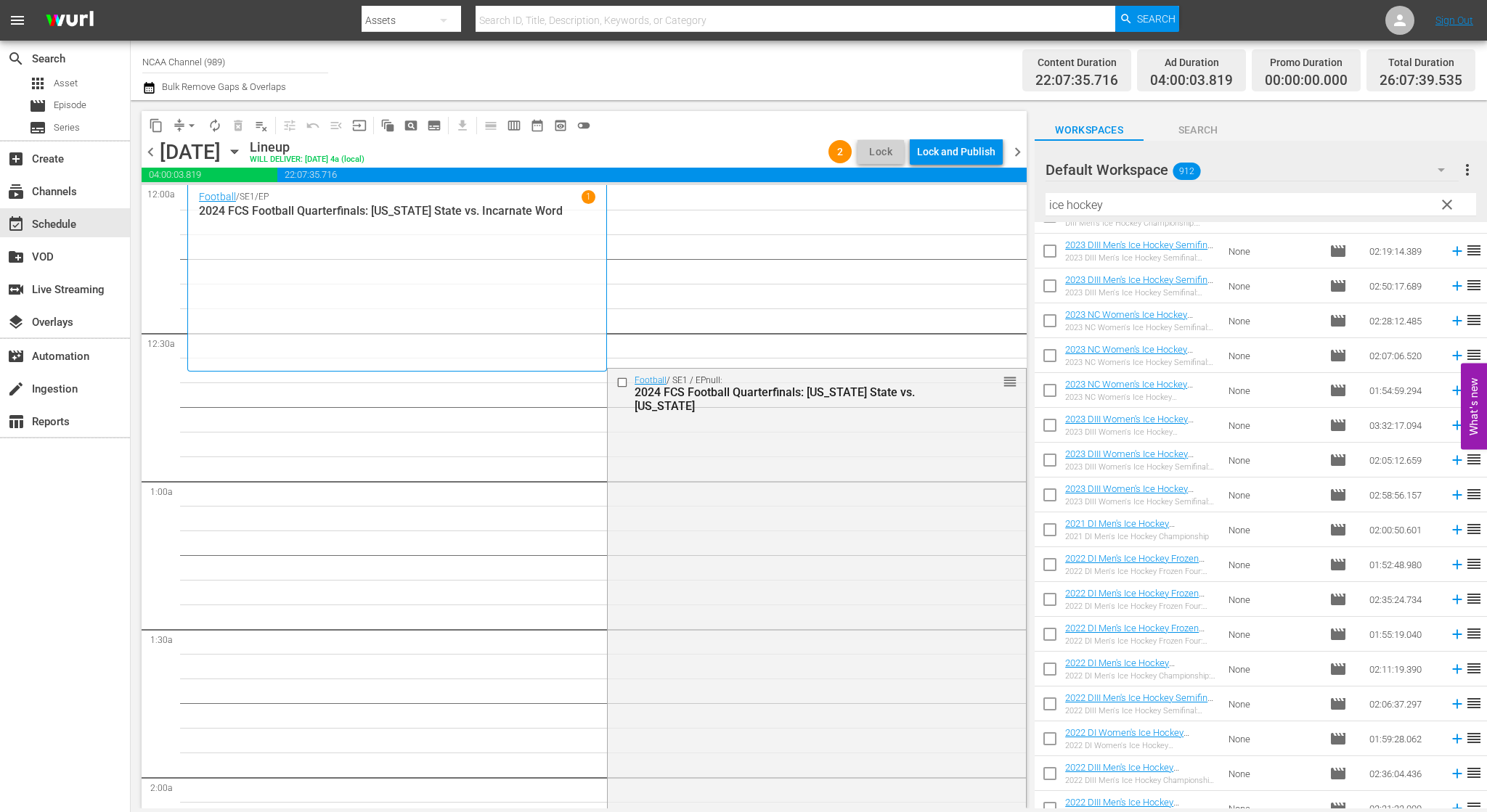
click at [194, 124] on span "arrow_drop_down" at bounding box center [192, 125] width 15 height 15
click at [227, 209] on li "Align to End of Previous Day" at bounding box center [192, 203] width 152 height 24
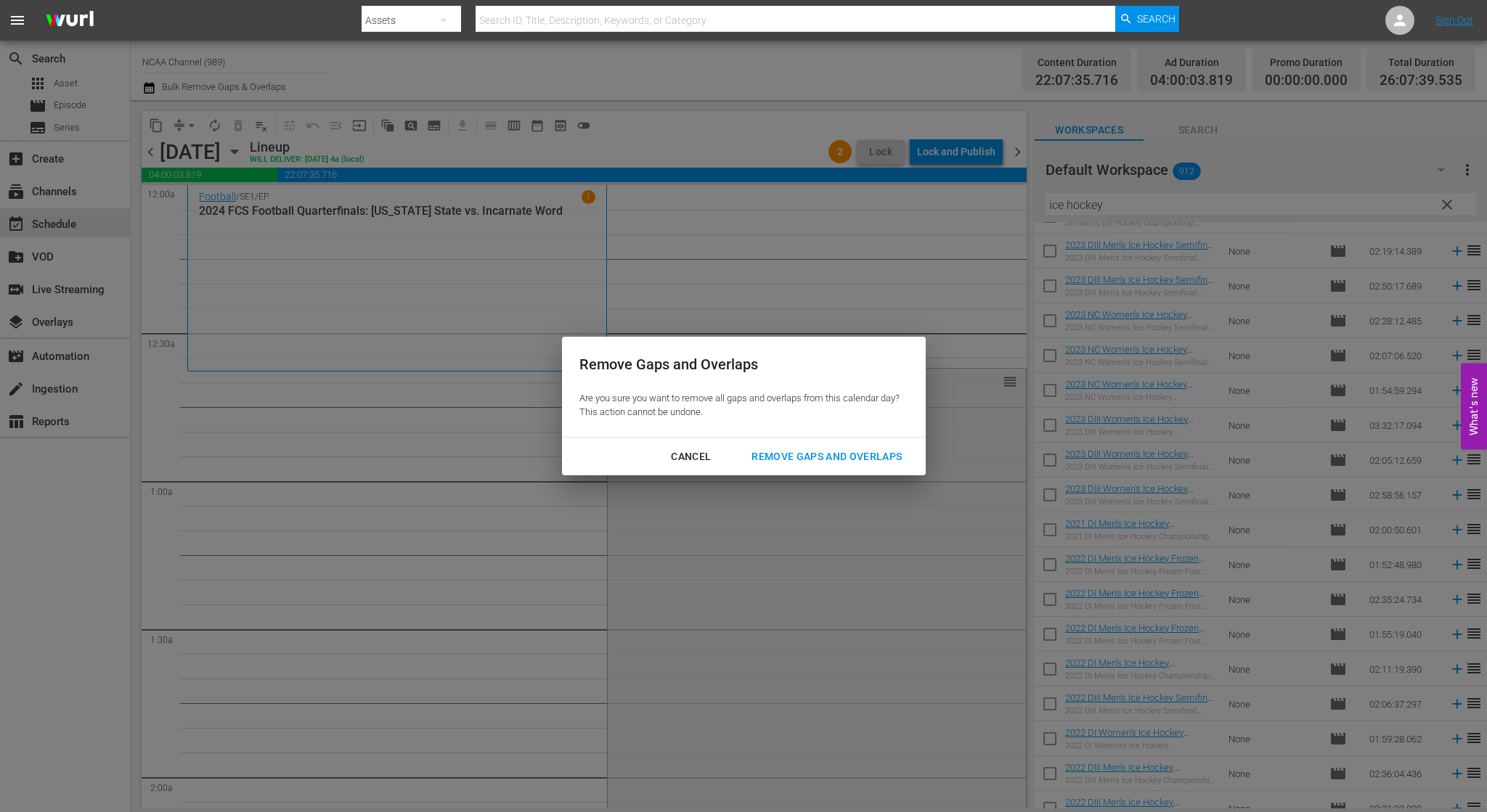
click at [823, 460] on div "Remove Gaps and Overlaps" at bounding box center [827, 456] width 174 height 18
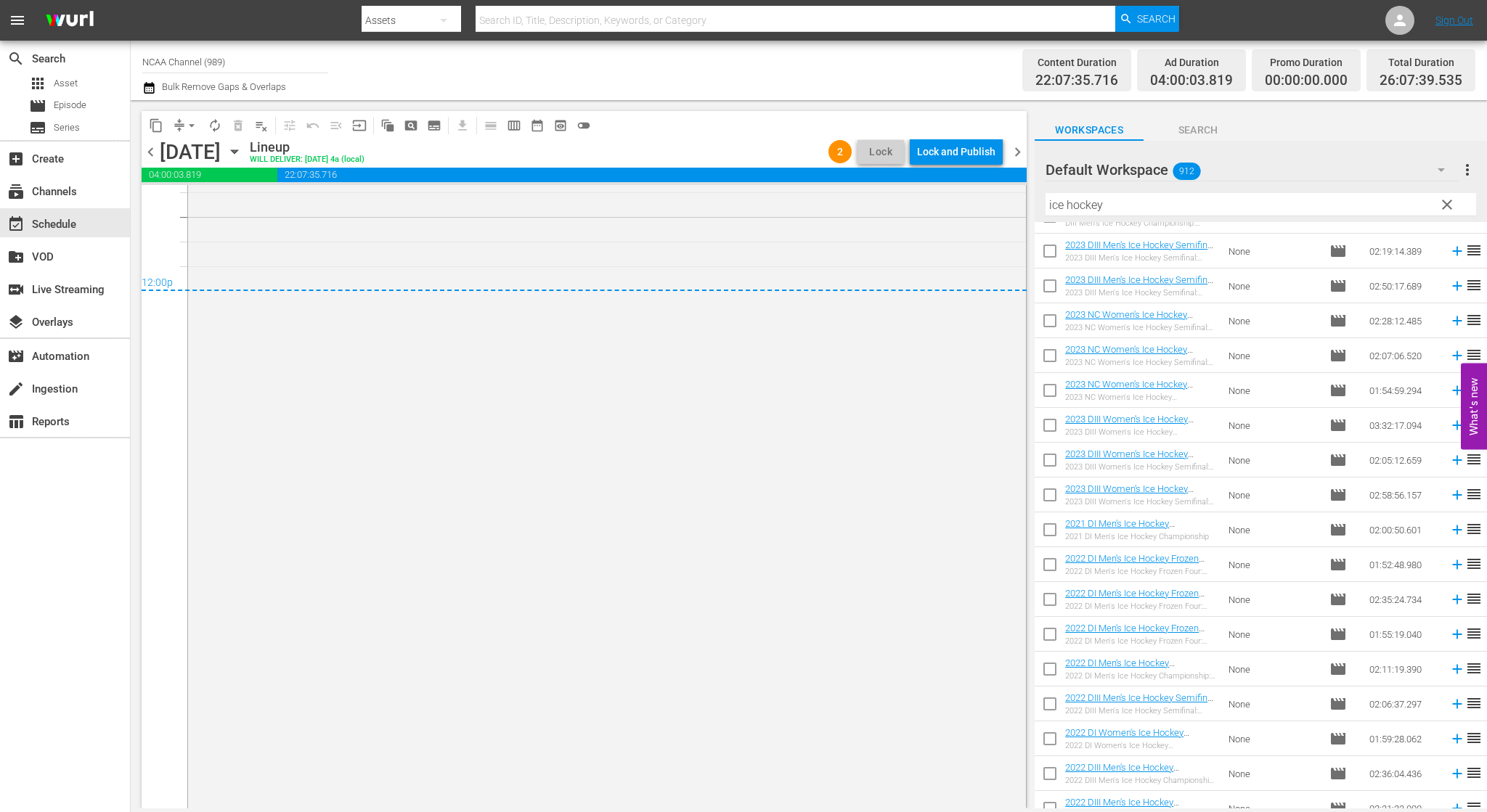
scroll to position [7299, 0]
click at [948, 142] on div "Lock and Publish" at bounding box center [956, 151] width 78 height 26
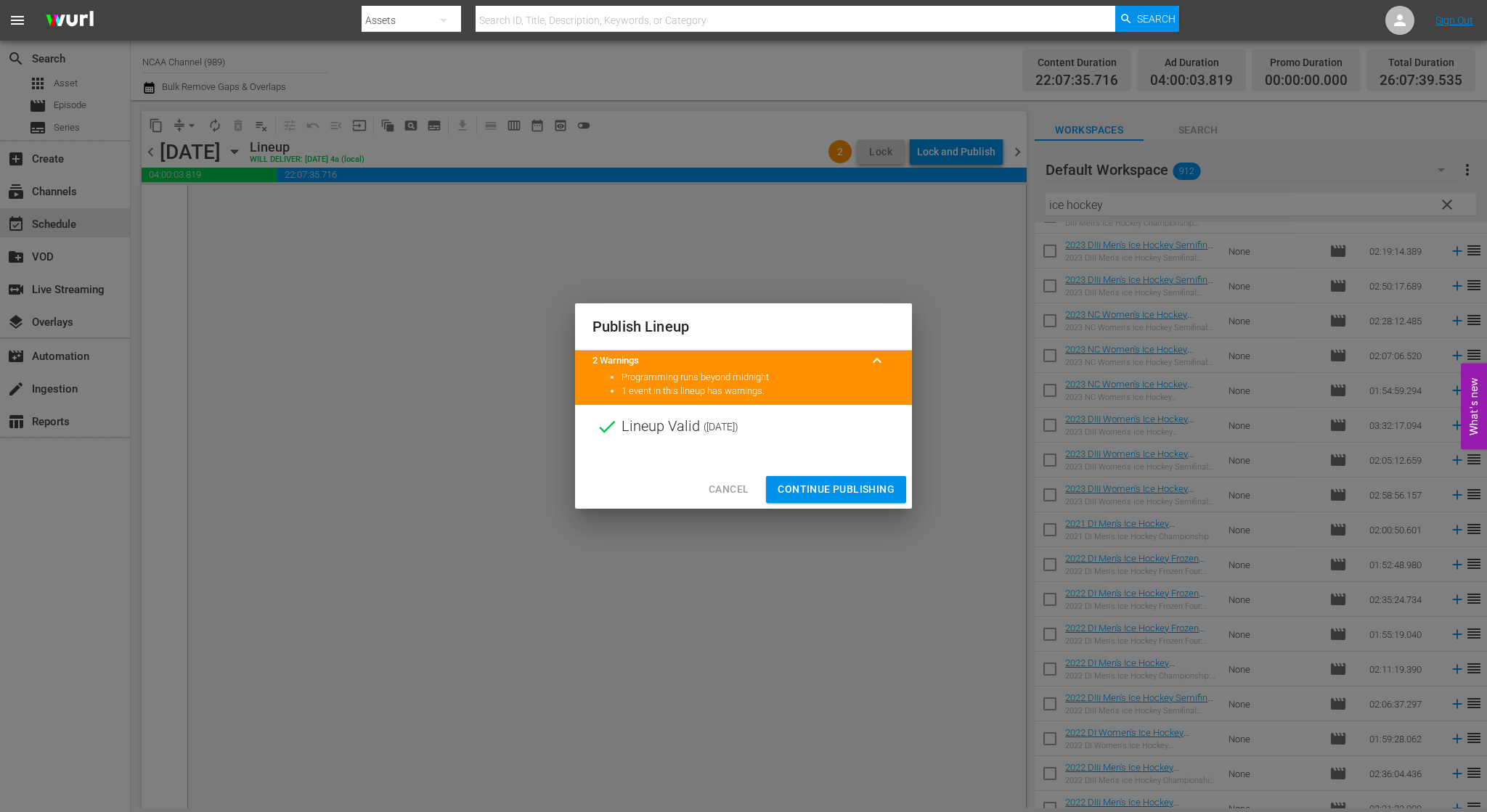
click at [852, 481] on span "Continue Publishing" at bounding box center [836, 489] width 117 height 18
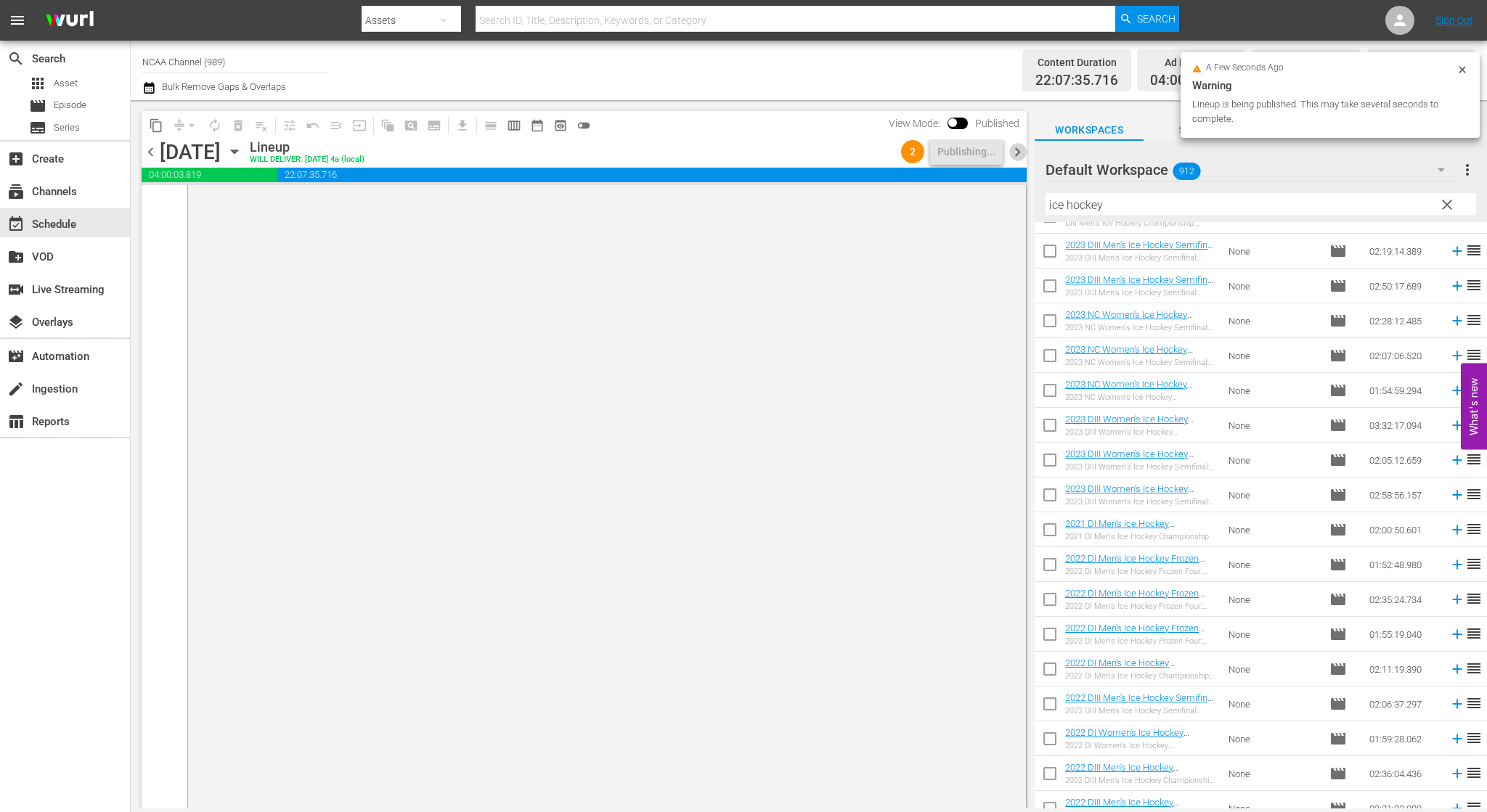
drag, startPoint x: 1013, startPoint y: 143, endPoint x: 1063, endPoint y: 51, distance: 104.7
click at [1013, 143] on span "chevron_right" at bounding box center [1017, 151] width 18 height 18
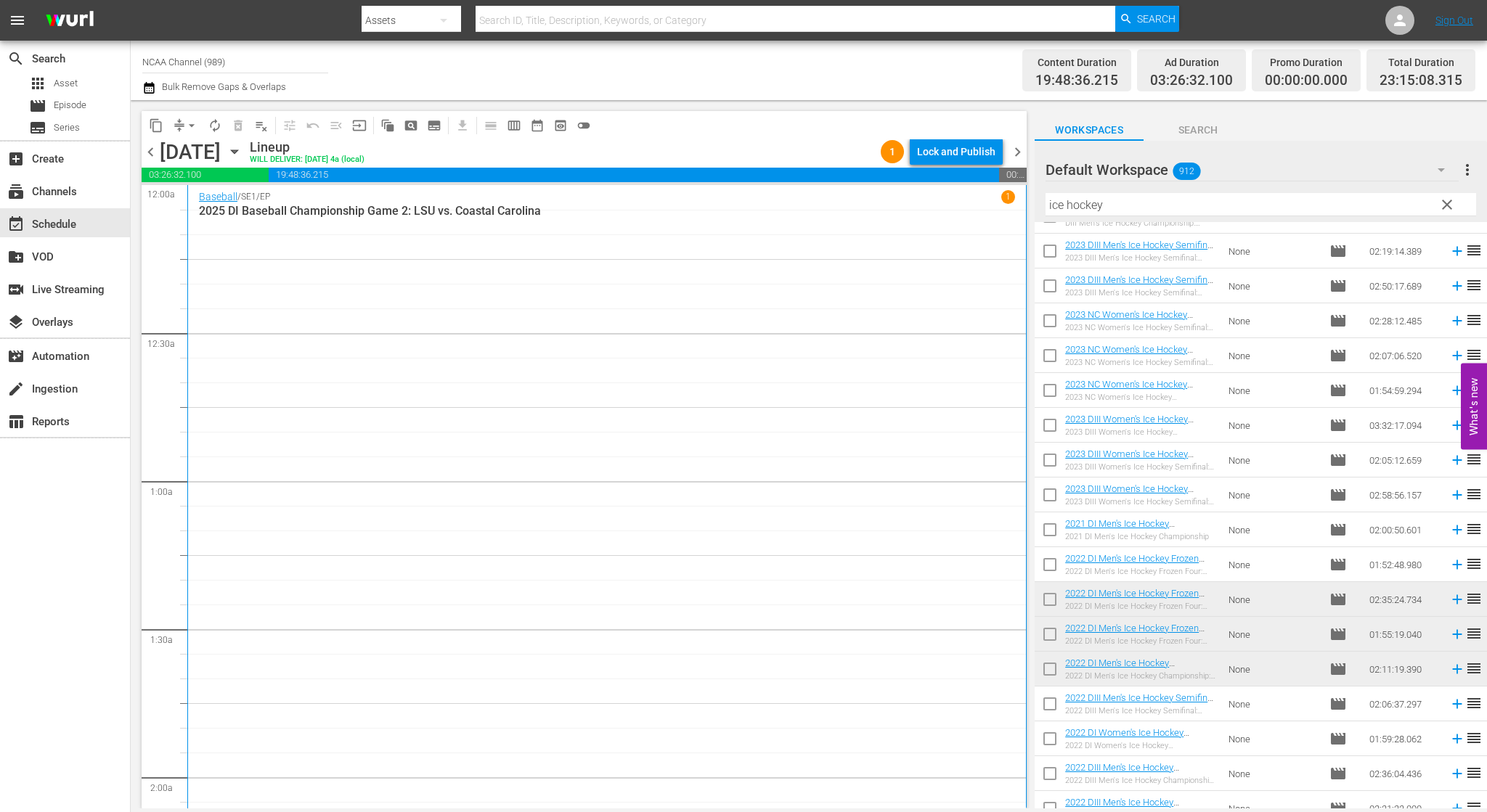
click at [192, 136] on button "arrow_drop_down" at bounding box center [191, 125] width 23 height 23
click at [626, 376] on div "Baseball / SE1 / EP 1 2025 DI Baseball Championship Game 2: LSU vs. Coastal Car…" at bounding box center [606, 591] width 816 height 803
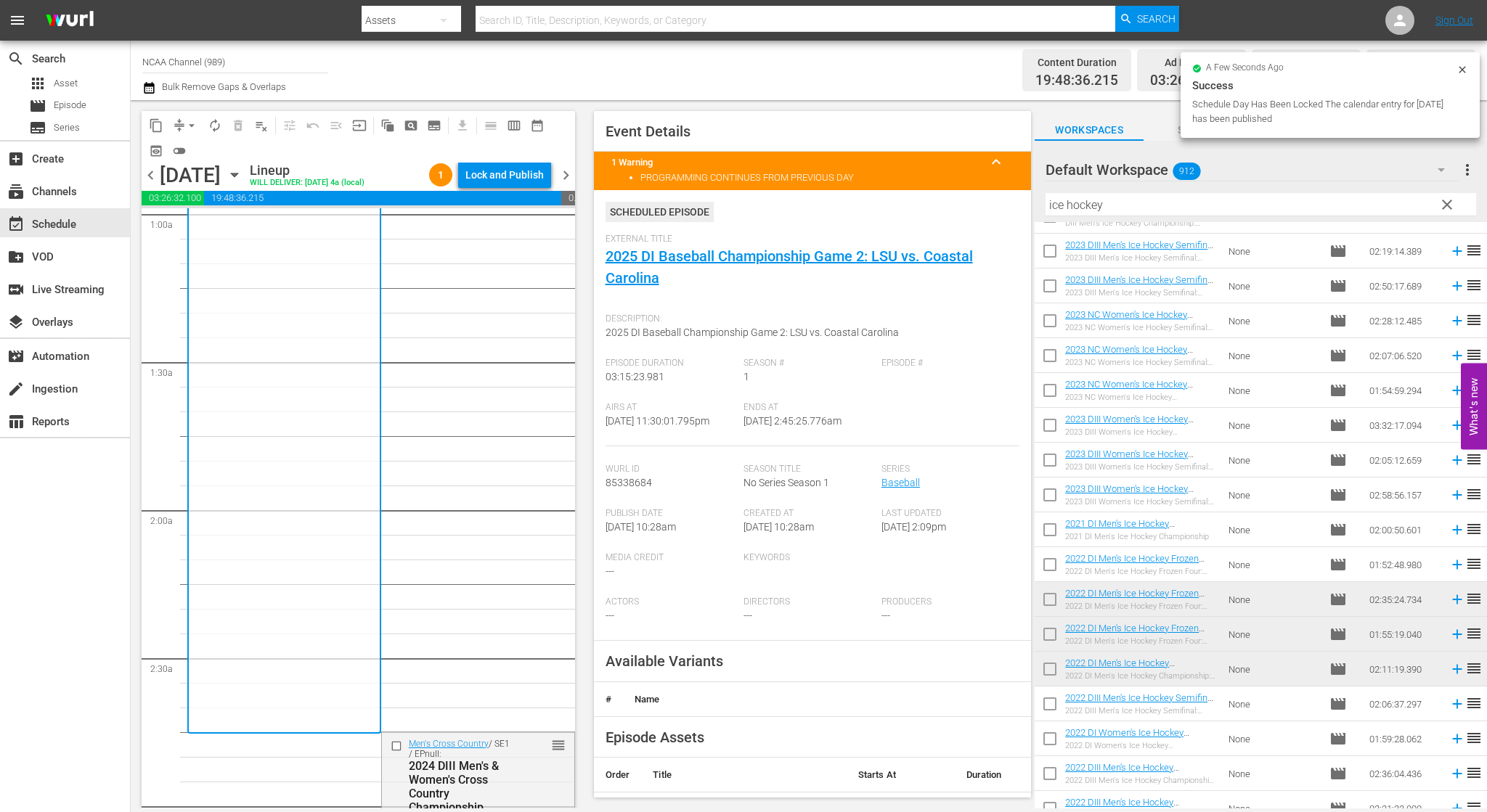
scroll to position [581, 0]
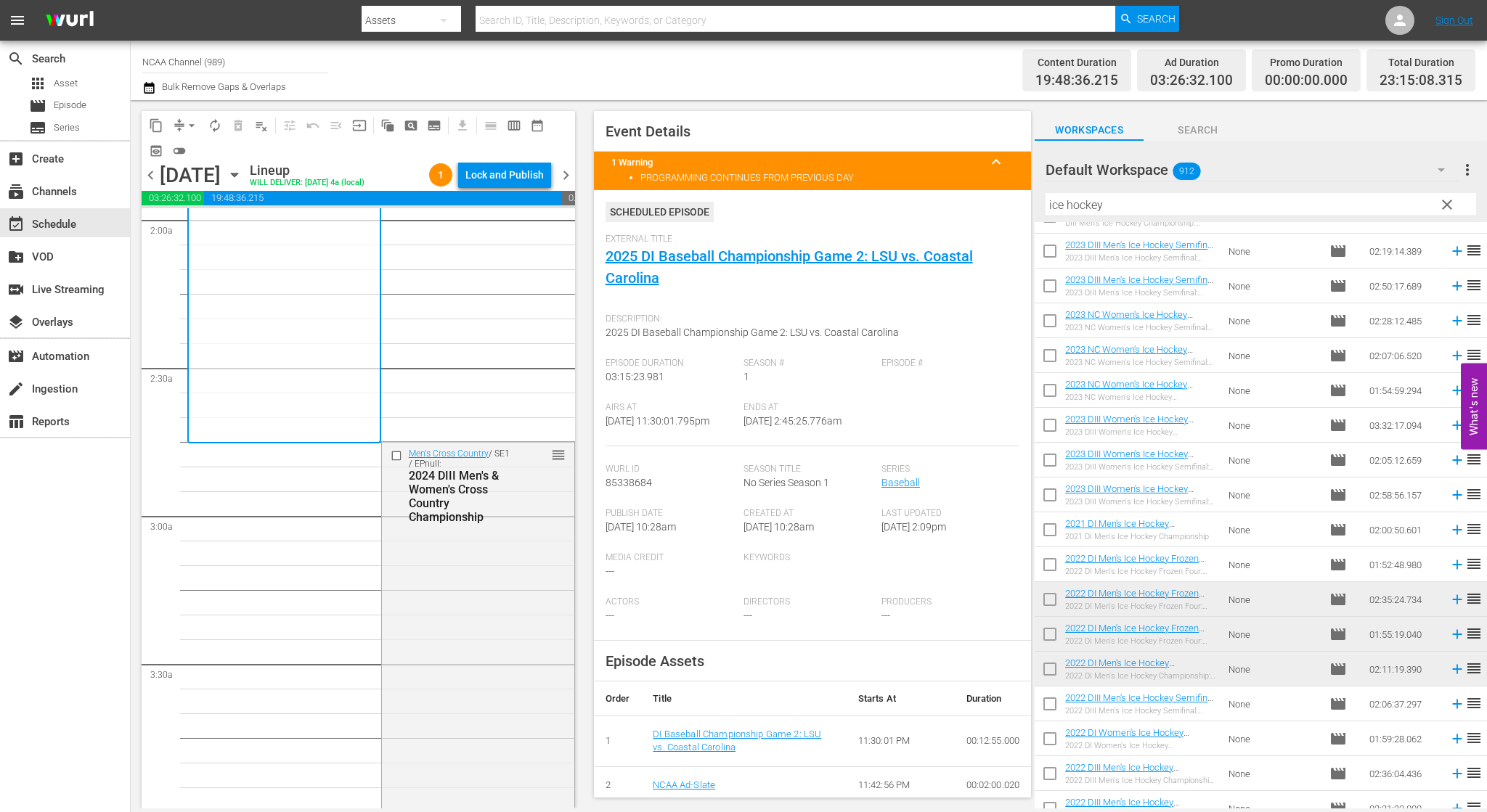
click at [185, 131] on span "arrow_drop_down" at bounding box center [192, 125] width 15 height 15
click at [208, 199] on li "Align to End of Previous Day" at bounding box center [192, 203] width 152 height 24
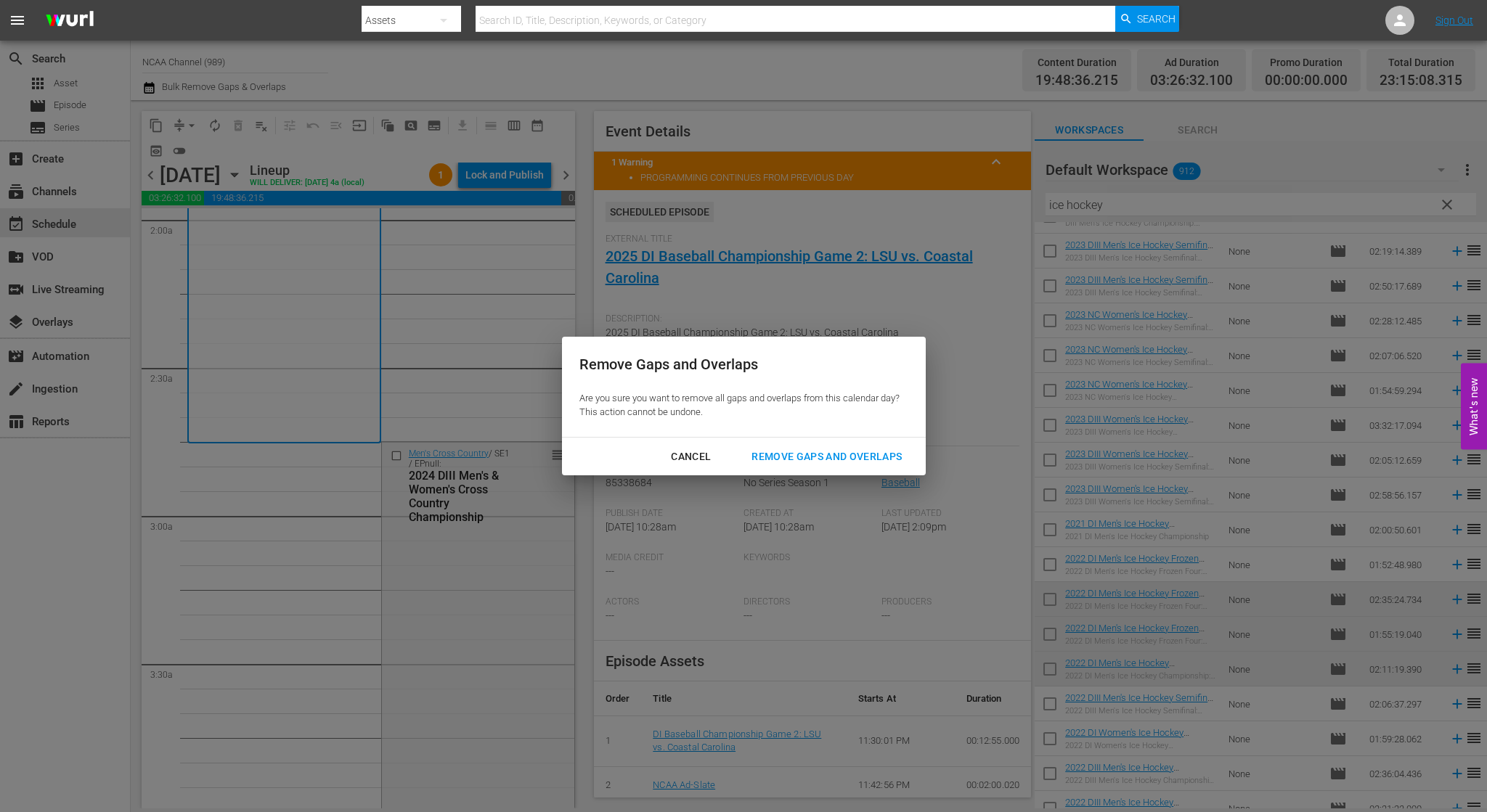
click at [816, 458] on div "Remove Gaps and Overlaps" at bounding box center [827, 456] width 174 height 18
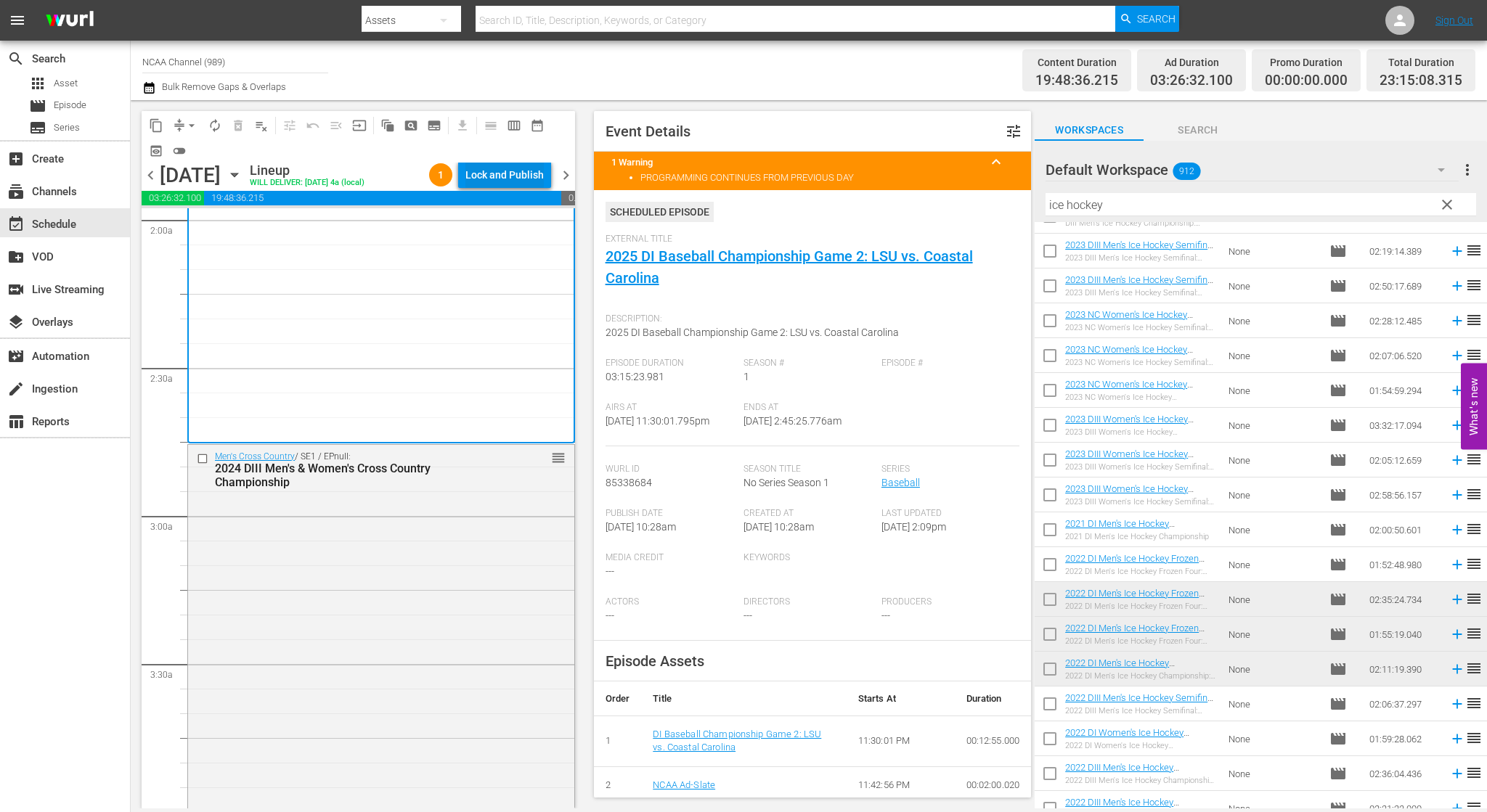
click at [523, 183] on div "Lock and Publish" at bounding box center [504, 174] width 78 height 26
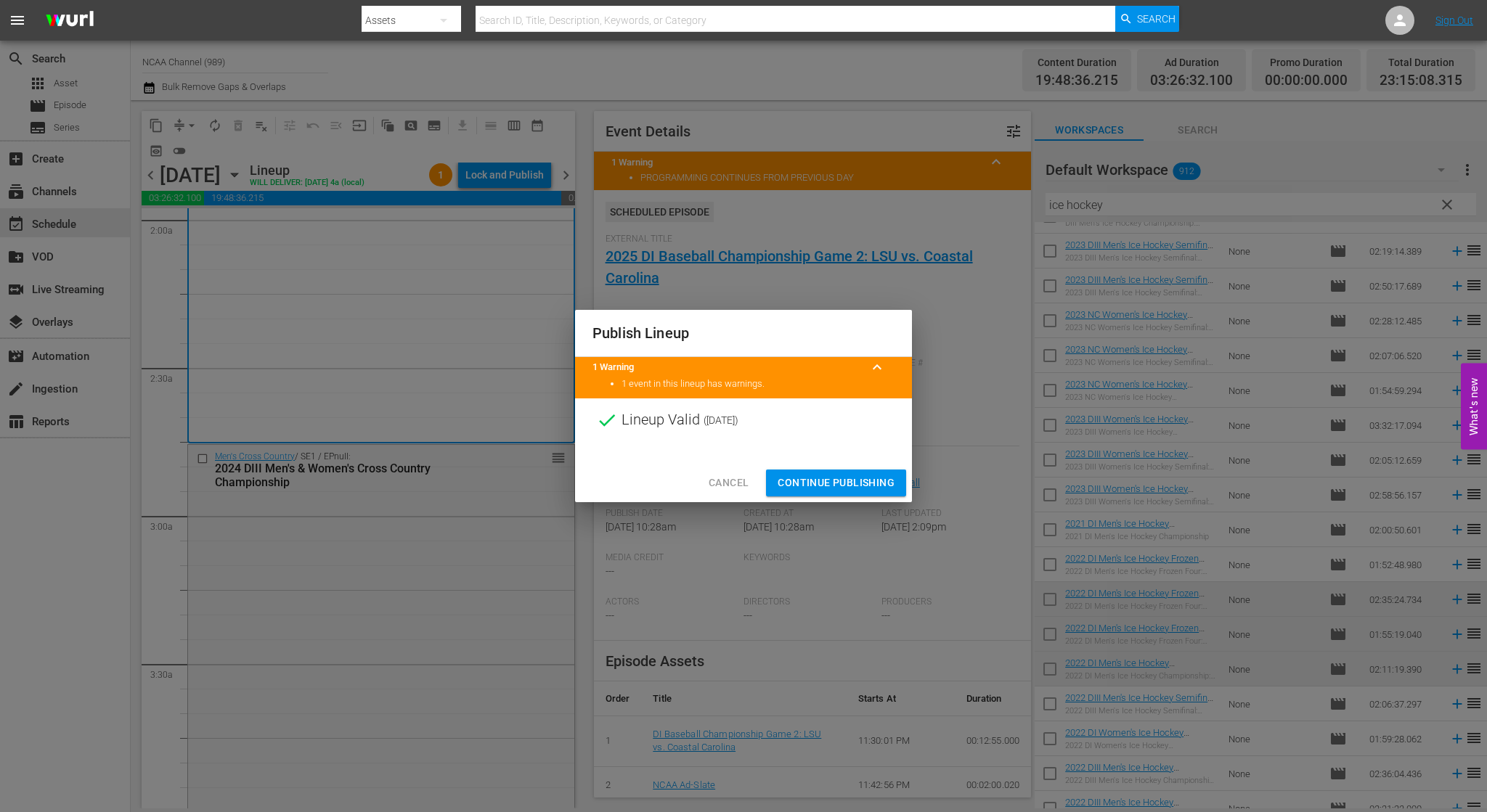
click at [813, 493] on button "Continue Publishing" at bounding box center [835, 482] width 140 height 27
